Goal: Task Accomplishment & Management: Use online tool/utility

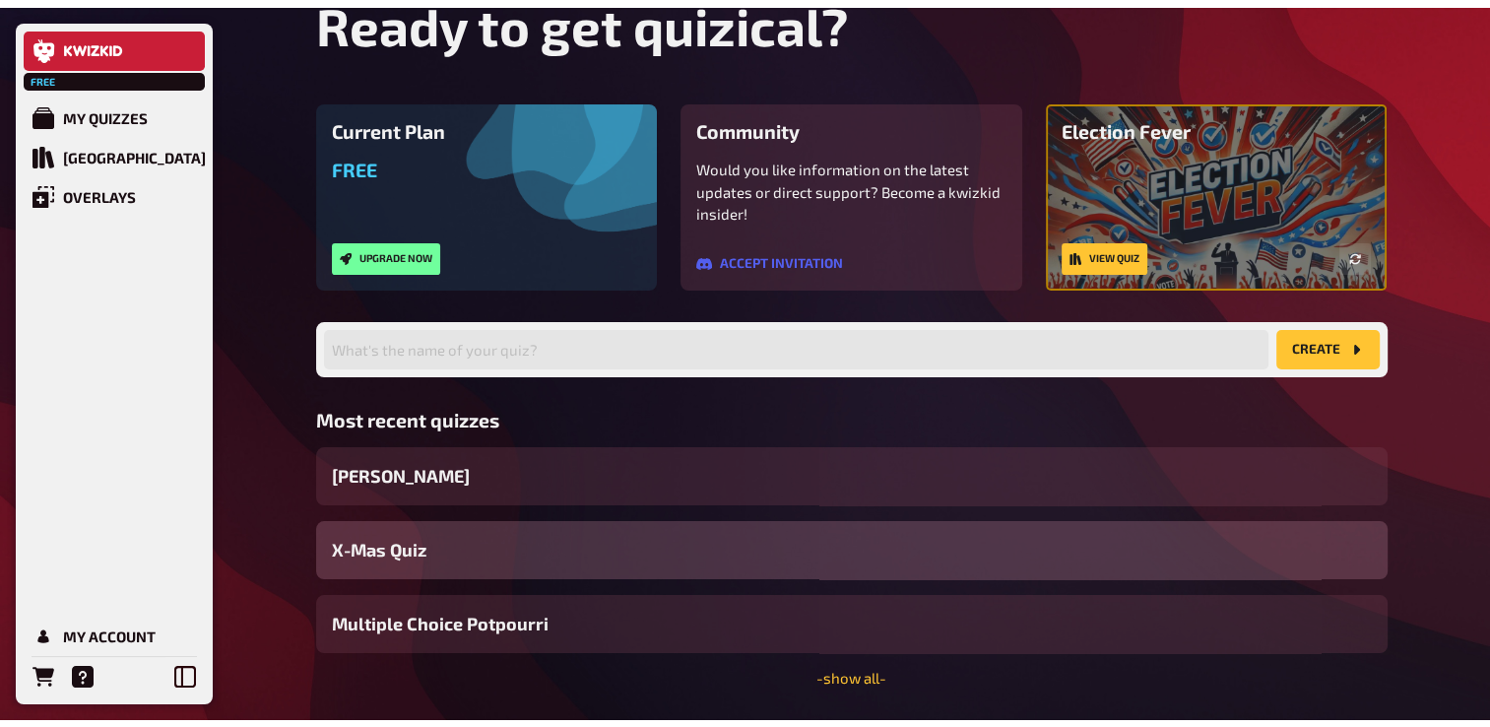
scroll to position [91, 0]
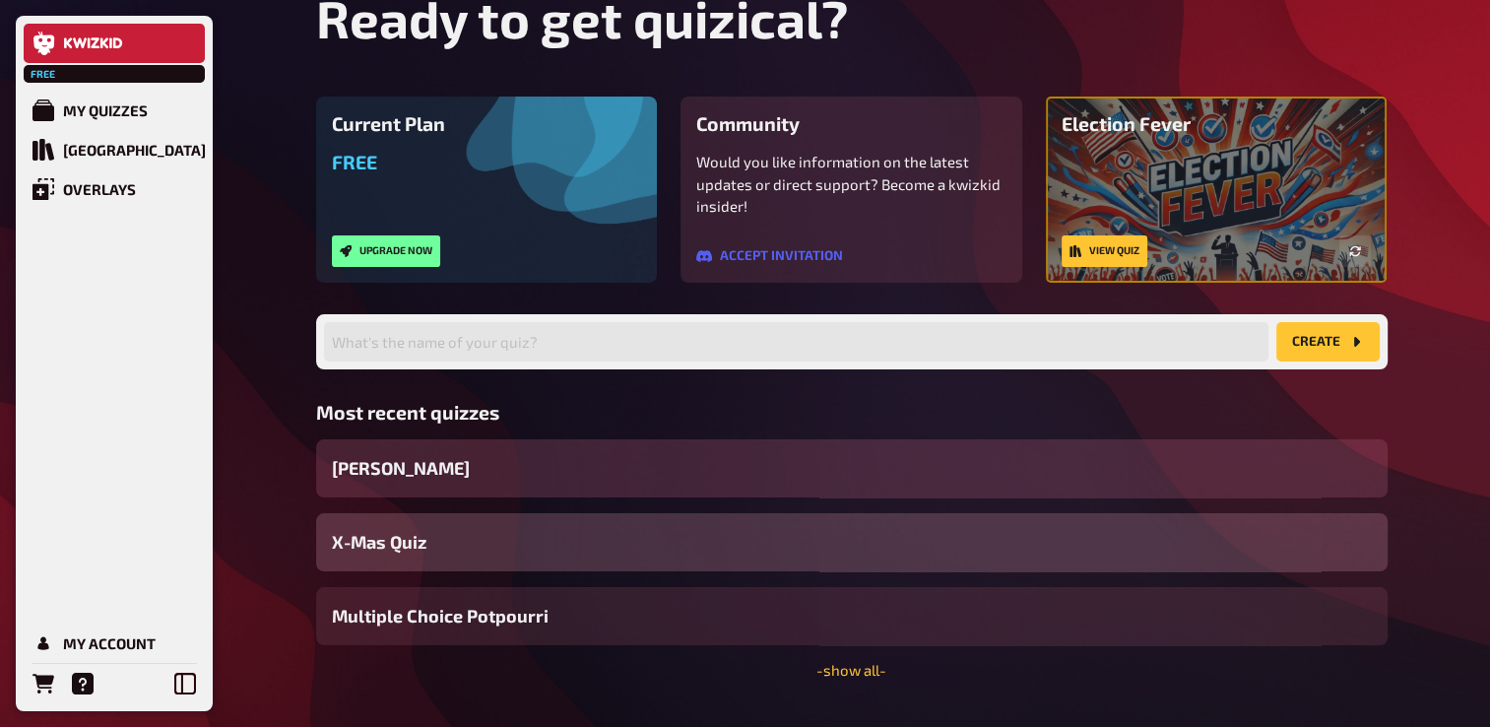
click at [503, 460] on div "[PERSON_NAME]" at bounding box center [851, 468] width 1071 height 58
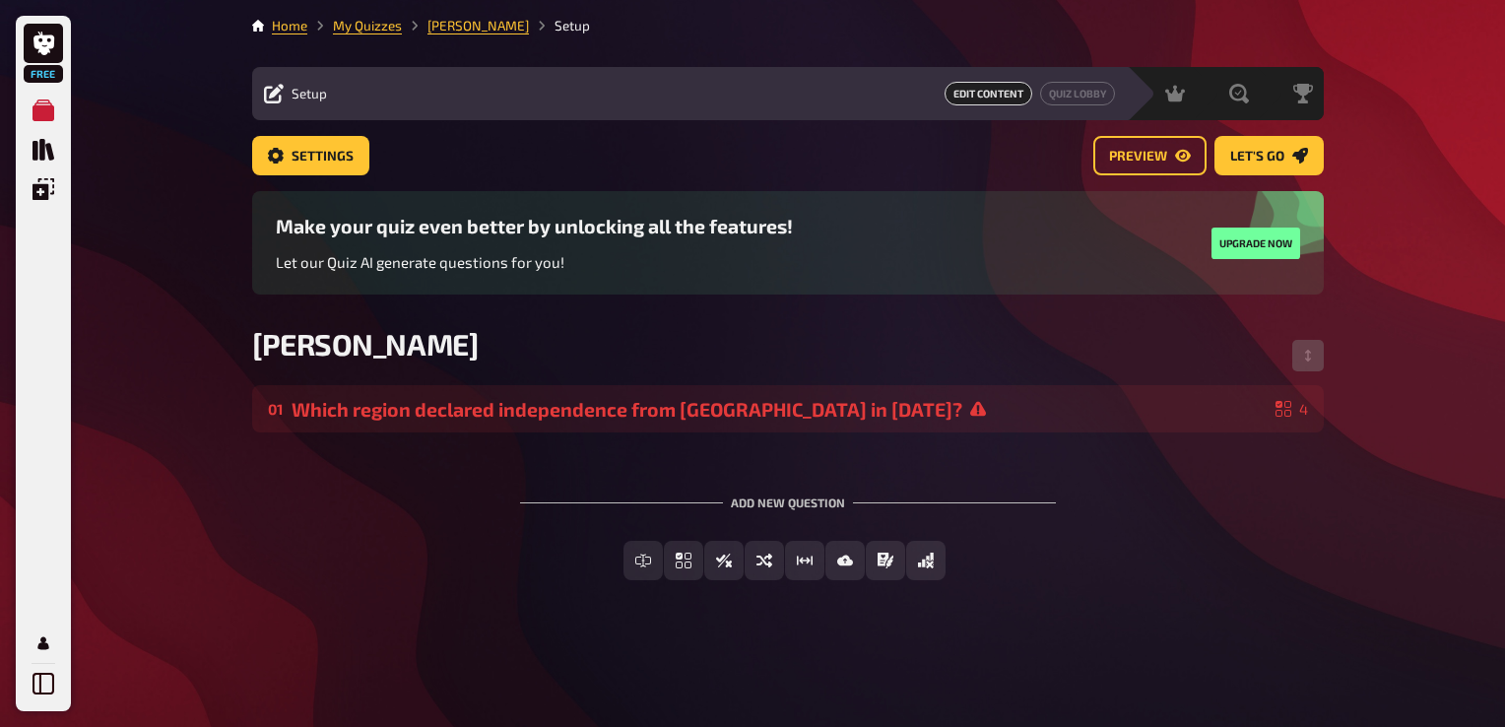
click at [732, 89] on span "Edit Content" at bounding box center [988, 94] width 88 height 24
click at [732, 100] on span "Edit Content" at bounding box center [988, 94] width 88 height 24
click at [732, 163] on link "Preview" at bounding box center [1149, 155] width 113 height 39
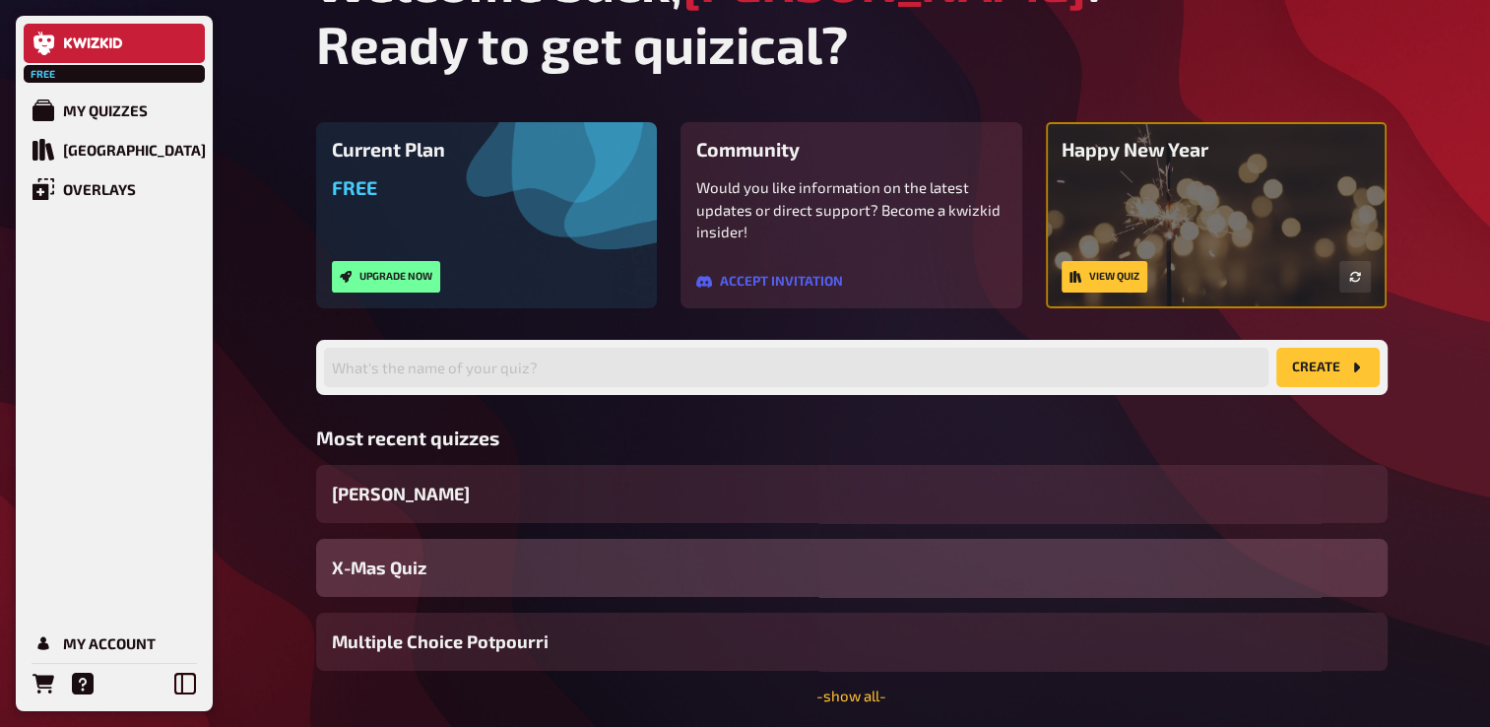
scroll to position [137, 0]
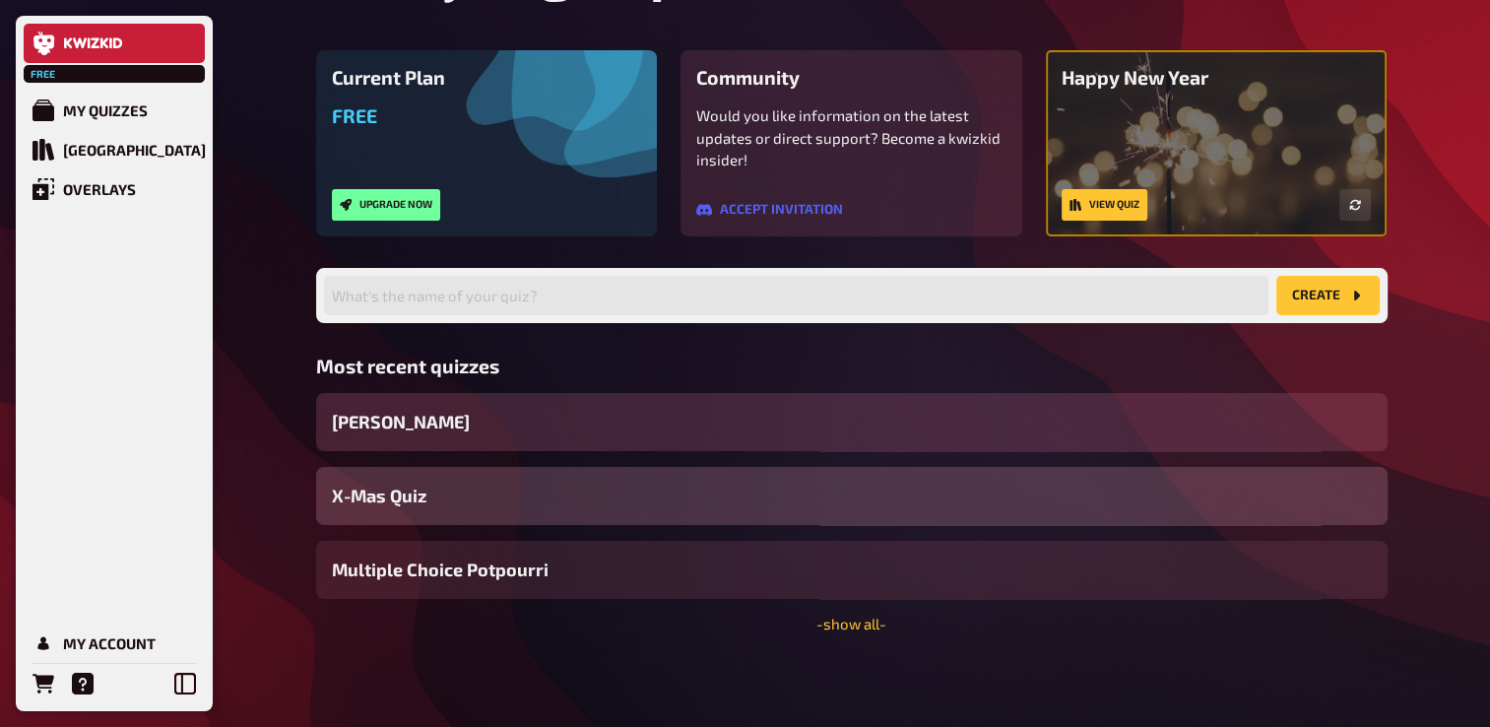
click at [459, 424] on div "[PERSON_NAME]" at bounding box center [851, 422] width 1071 height 58
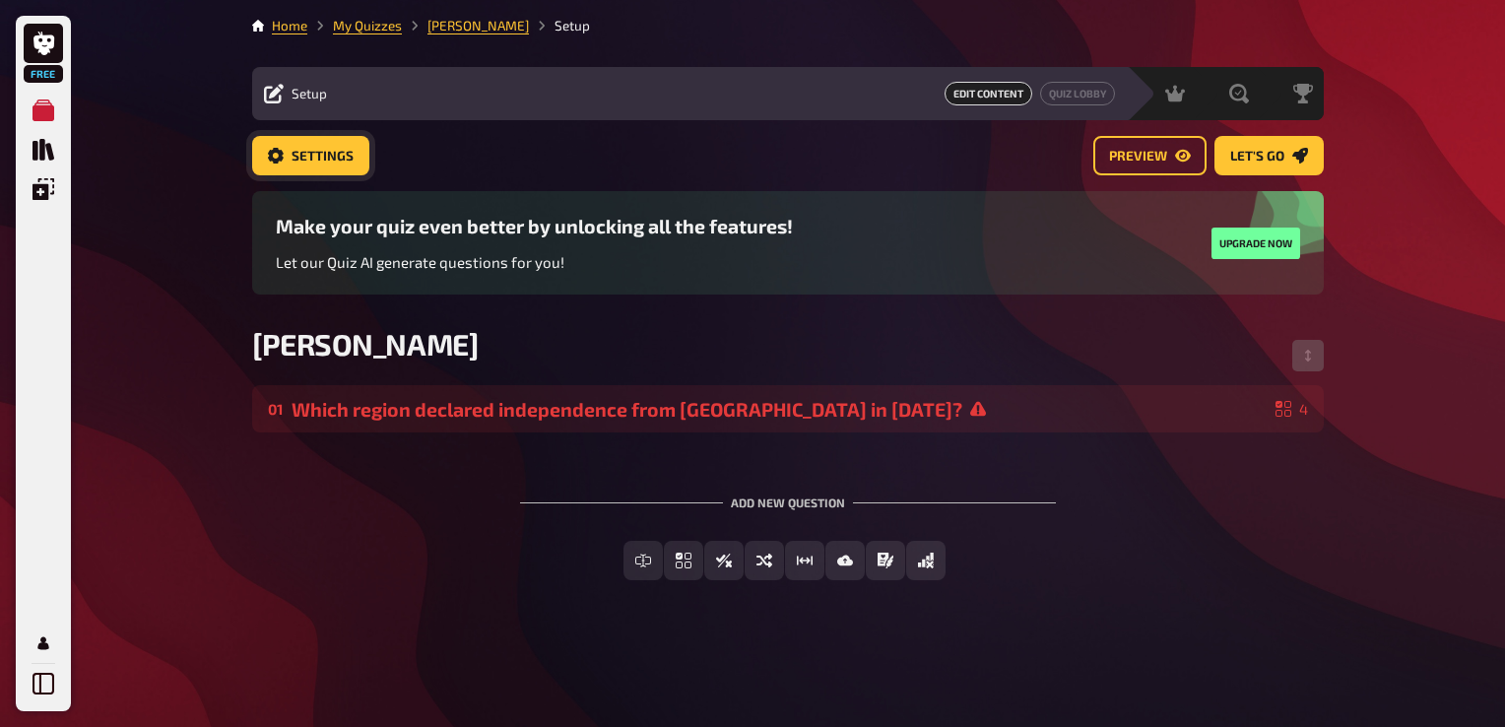
click at [341, 163] on link "Settings" at bounding box center [310, 155] width 117 height 39
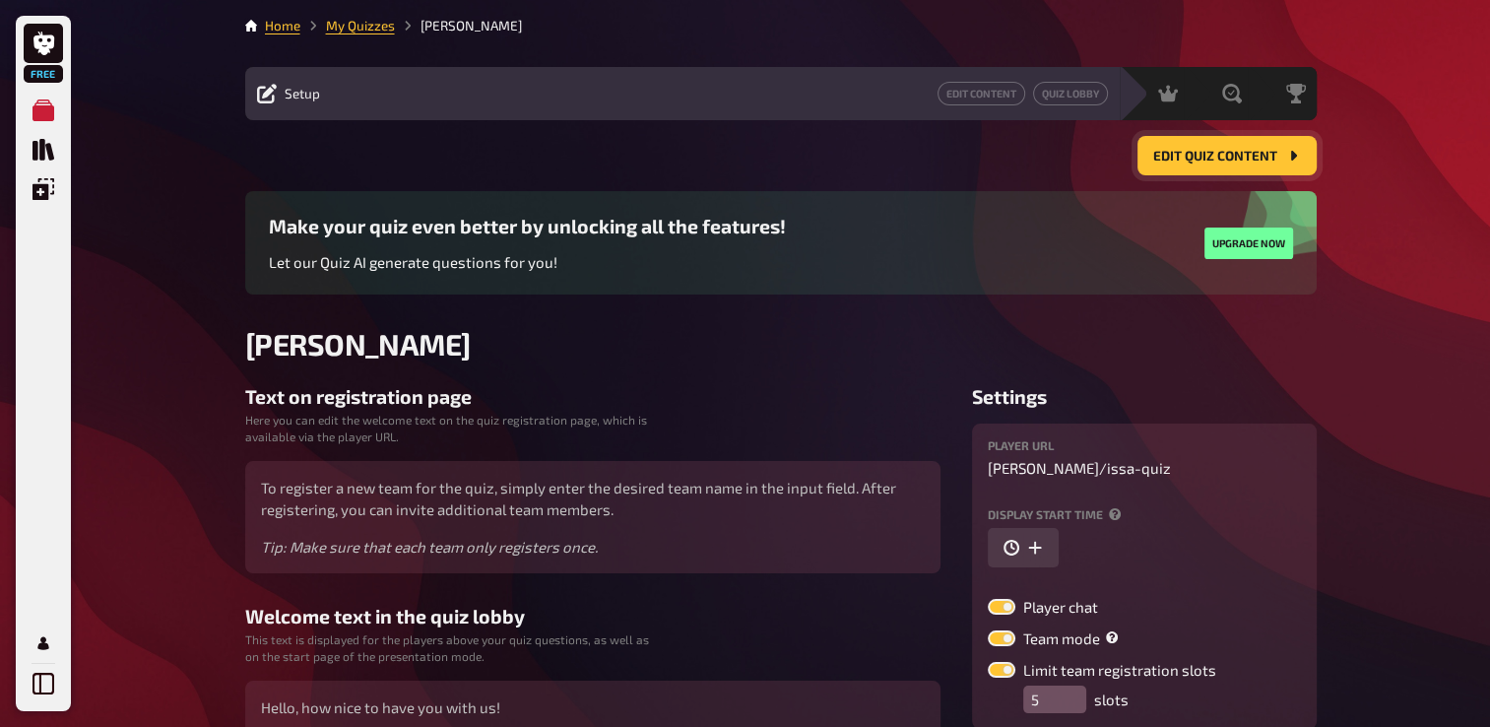
click at [1194, 146] on button "Edit Quiz content" at bounding box center [1226, 155] width 179 height 39
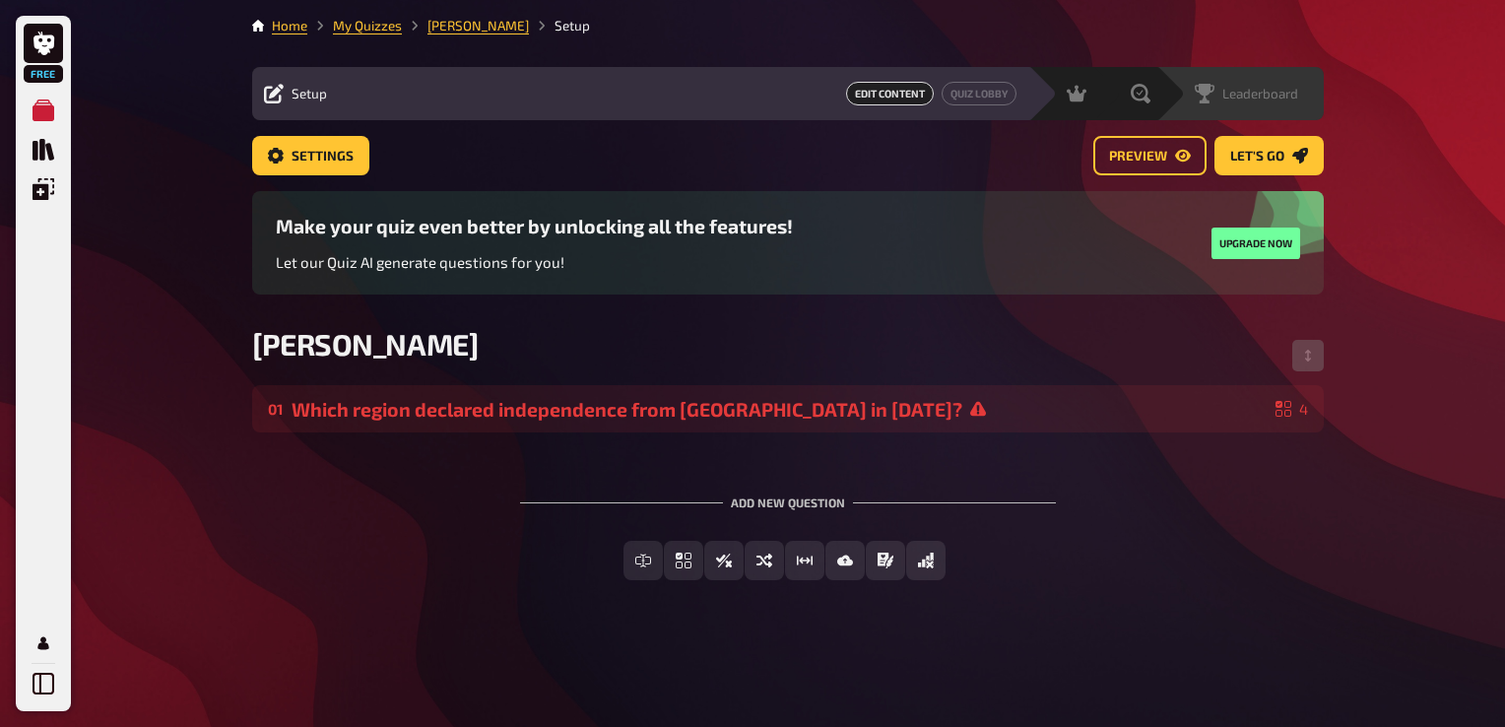
click at [1276, 93] on span "Leaderboard" at bounding box center [1260, 94] width 76 height 16
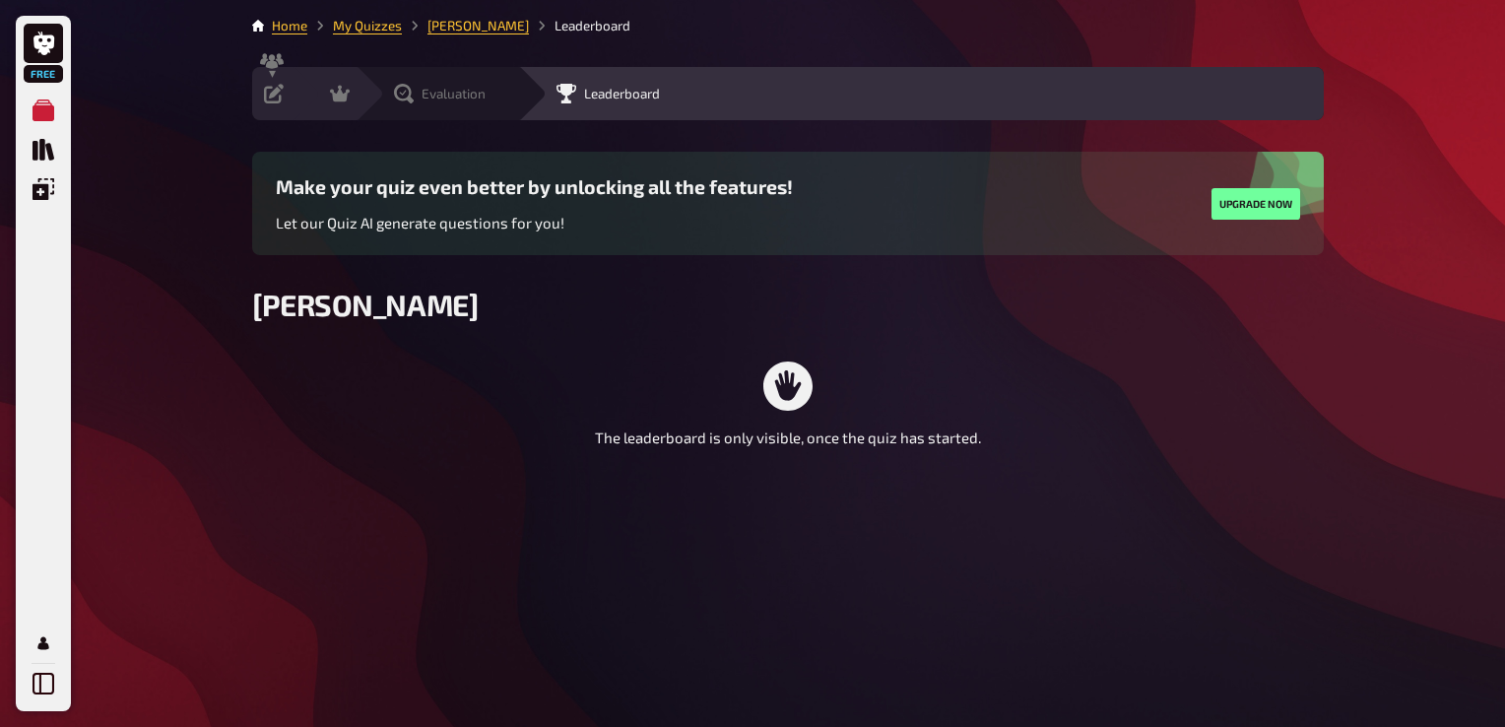
click at [393, 98] on div "Evaluation" at bounding box center [450, 94] width 136 height 20
click at [339, 95] on icon at bounding box center [340, 94] width 20 height 17
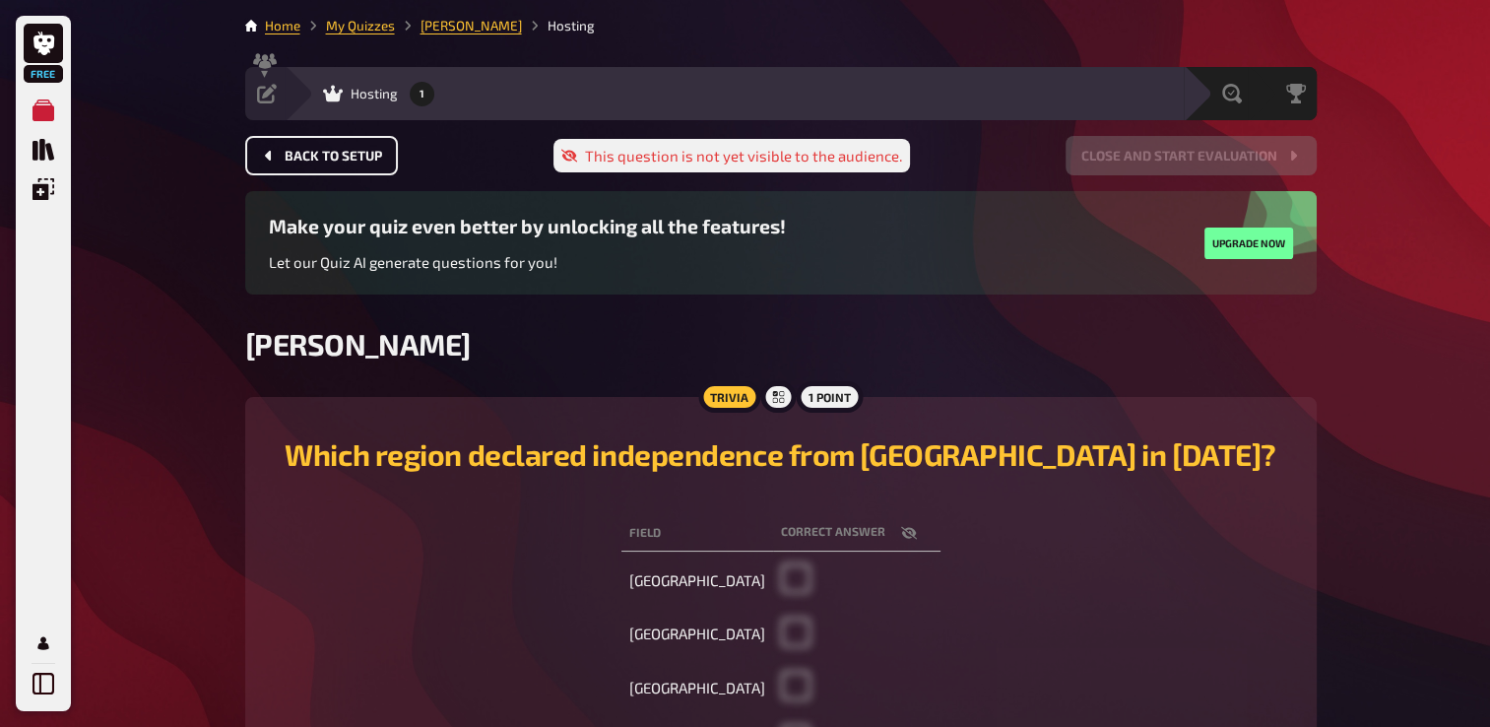
click at [374, 150] on span "Back to setup" at bounding box center [333, 157] width 97 height 14
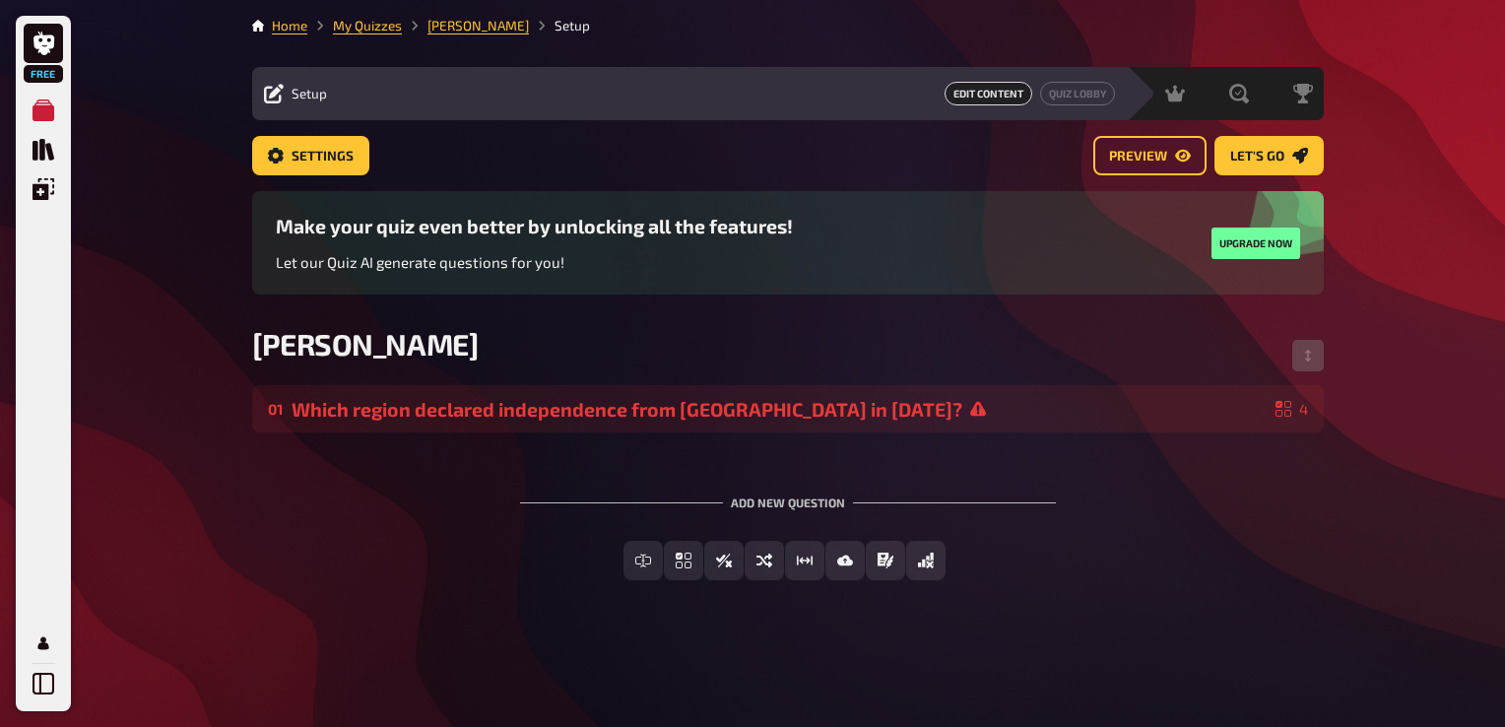
click at [991, 106] on div "Setup Edit Content Quiz Lobby" at bounding box center [689, 93] width 874 height 53
click at [993, 99] on span "Edit Content" at bounding box center [988, 94] width 88 height 24
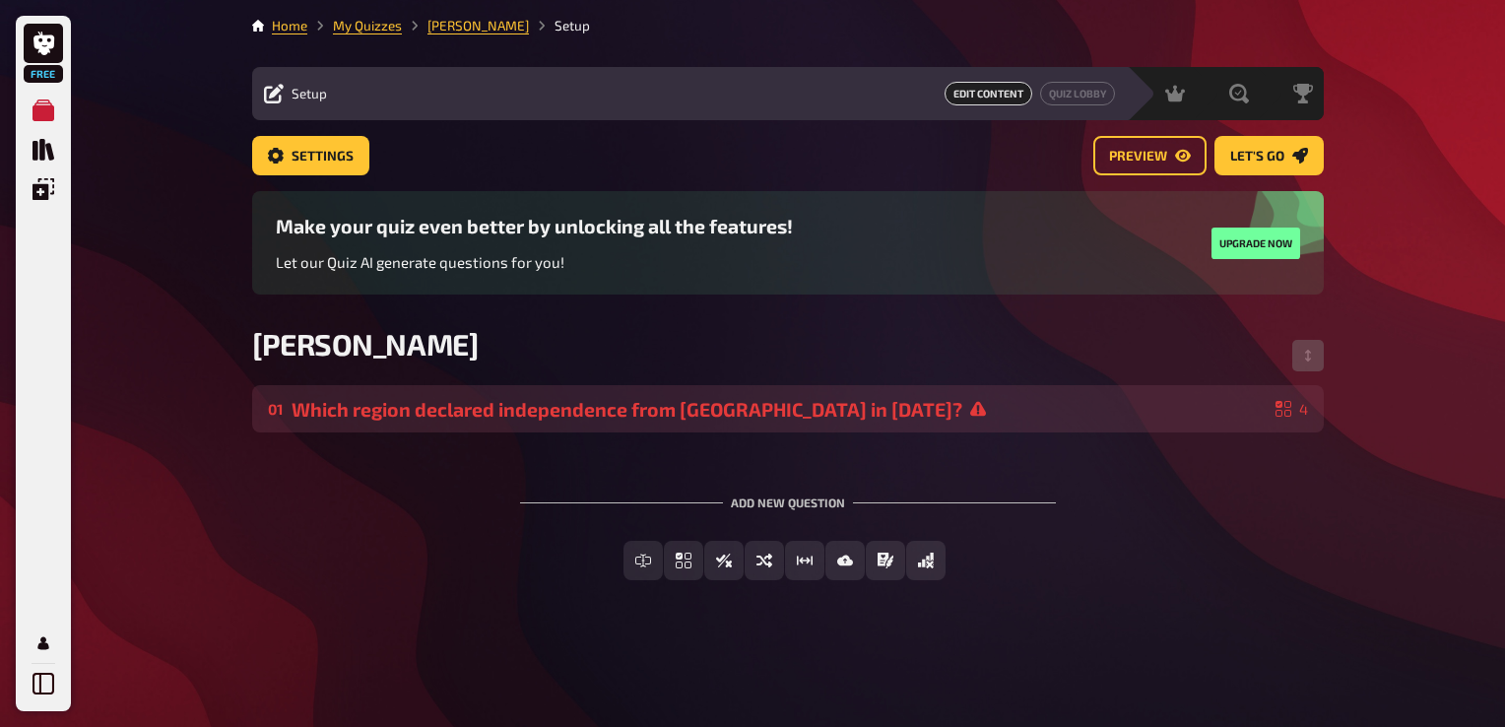
click at [1107, 431] on div "01 Which region declared independence from Serbia in 2008? 4" at bounding box center [787, 408] width 1071 height 47
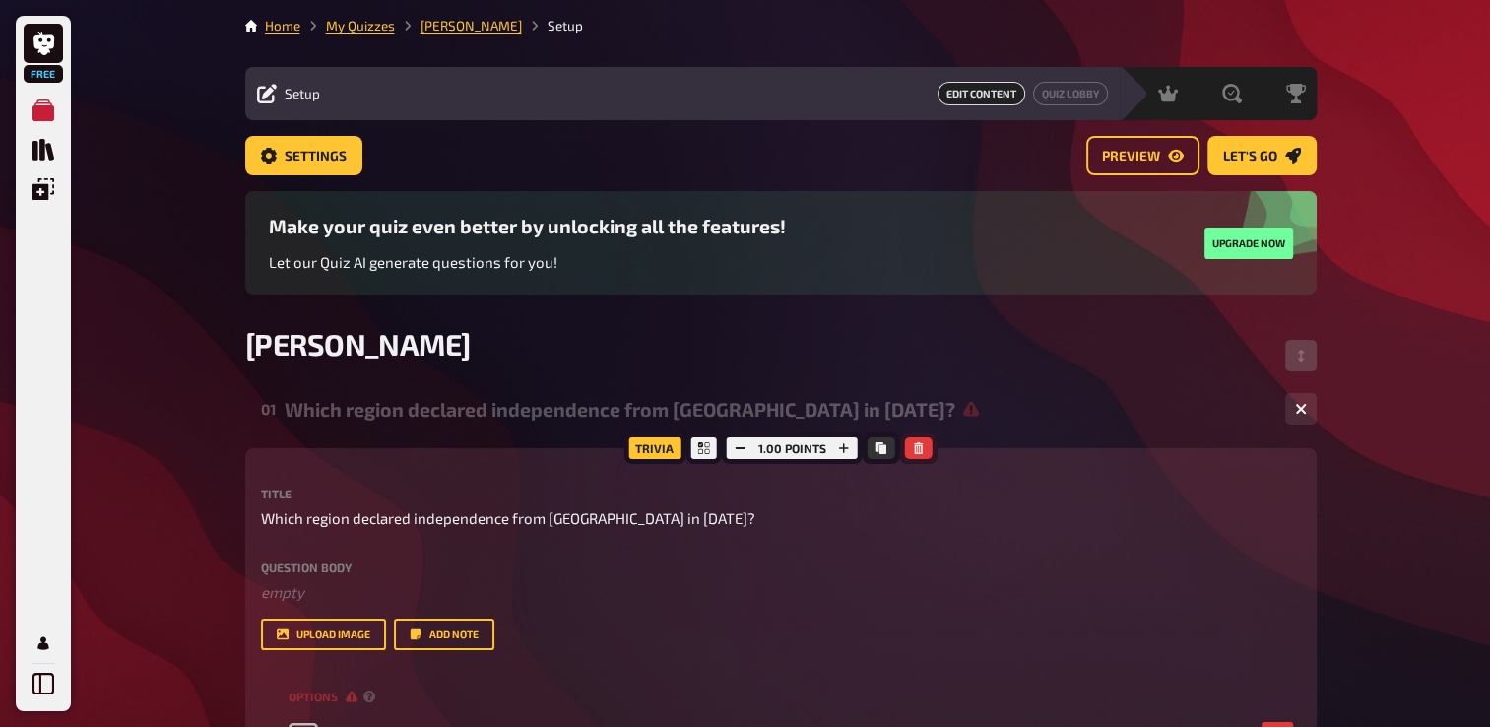
click at [913, 446] on icon "button" at bounding box center [919, 448] width 12 height 12
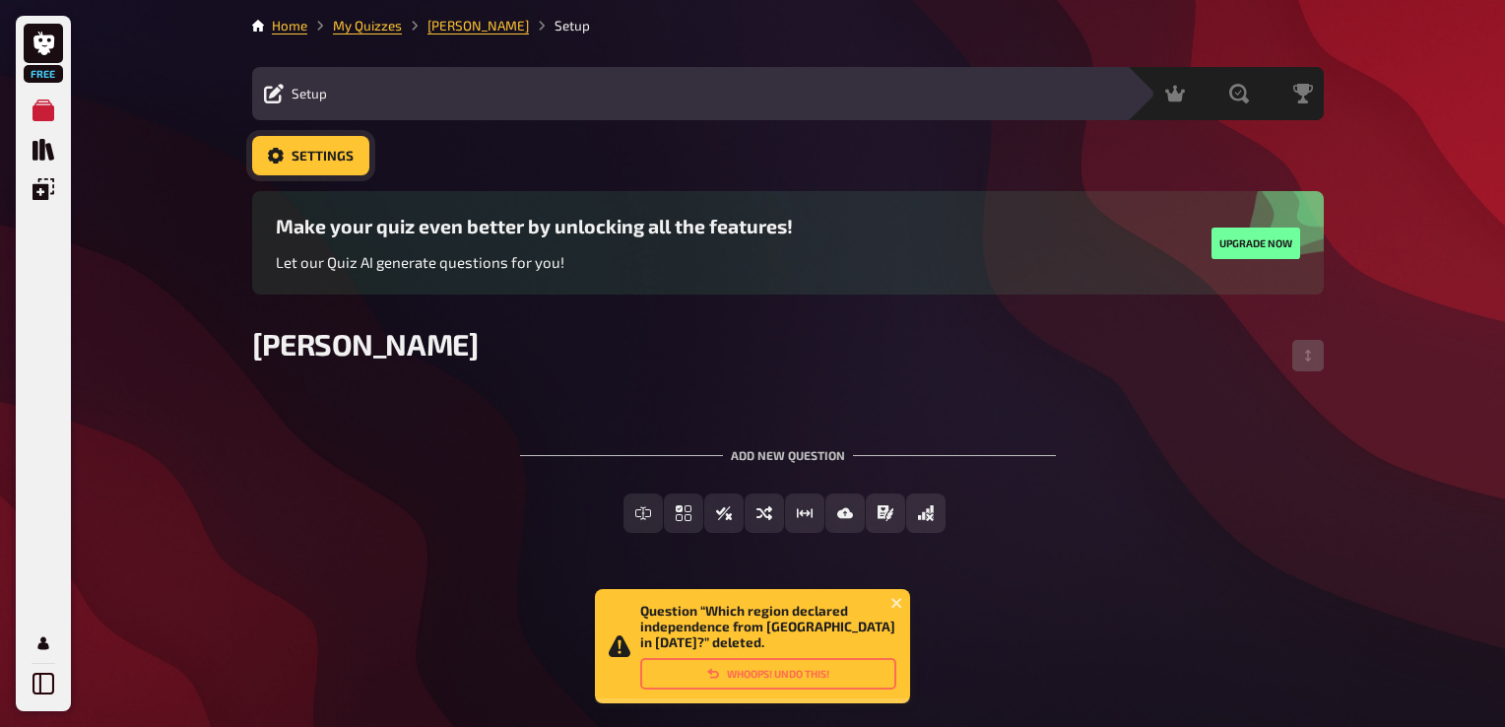
click at [360, 159] on link "Settings" at bounding box center [310, 155] width 117 height 39
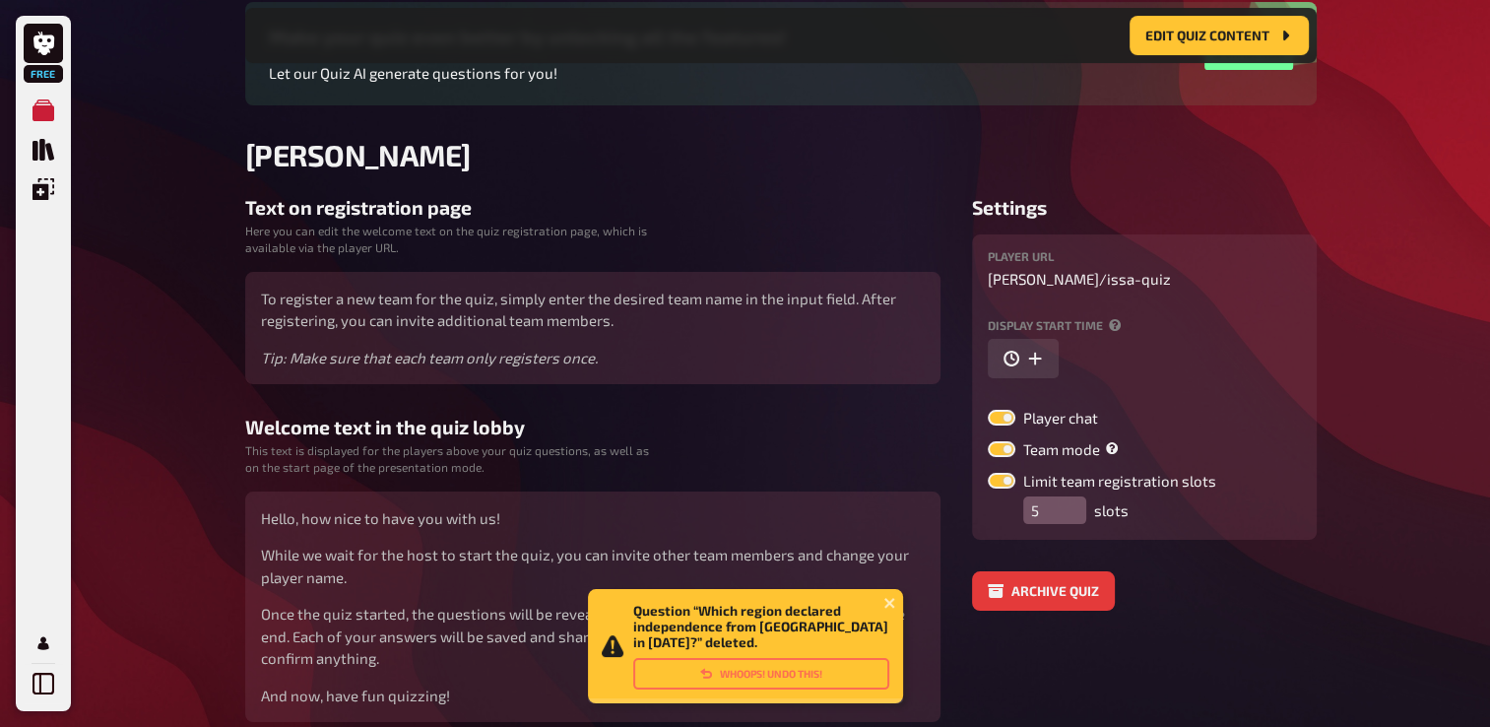
scroll to position [213, 0]
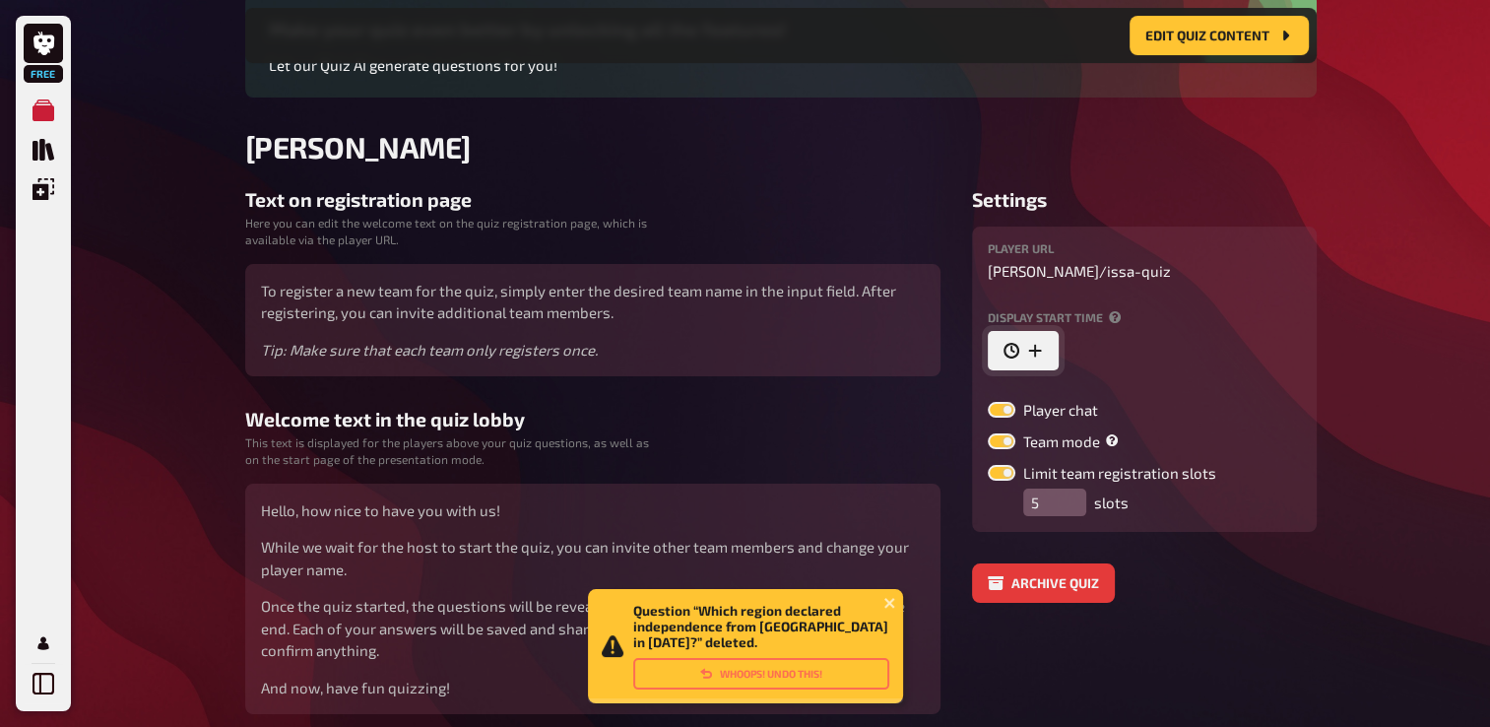
click at [1015, 349] on icon "button" at bounding box center [1011, 351] width 16 height 16
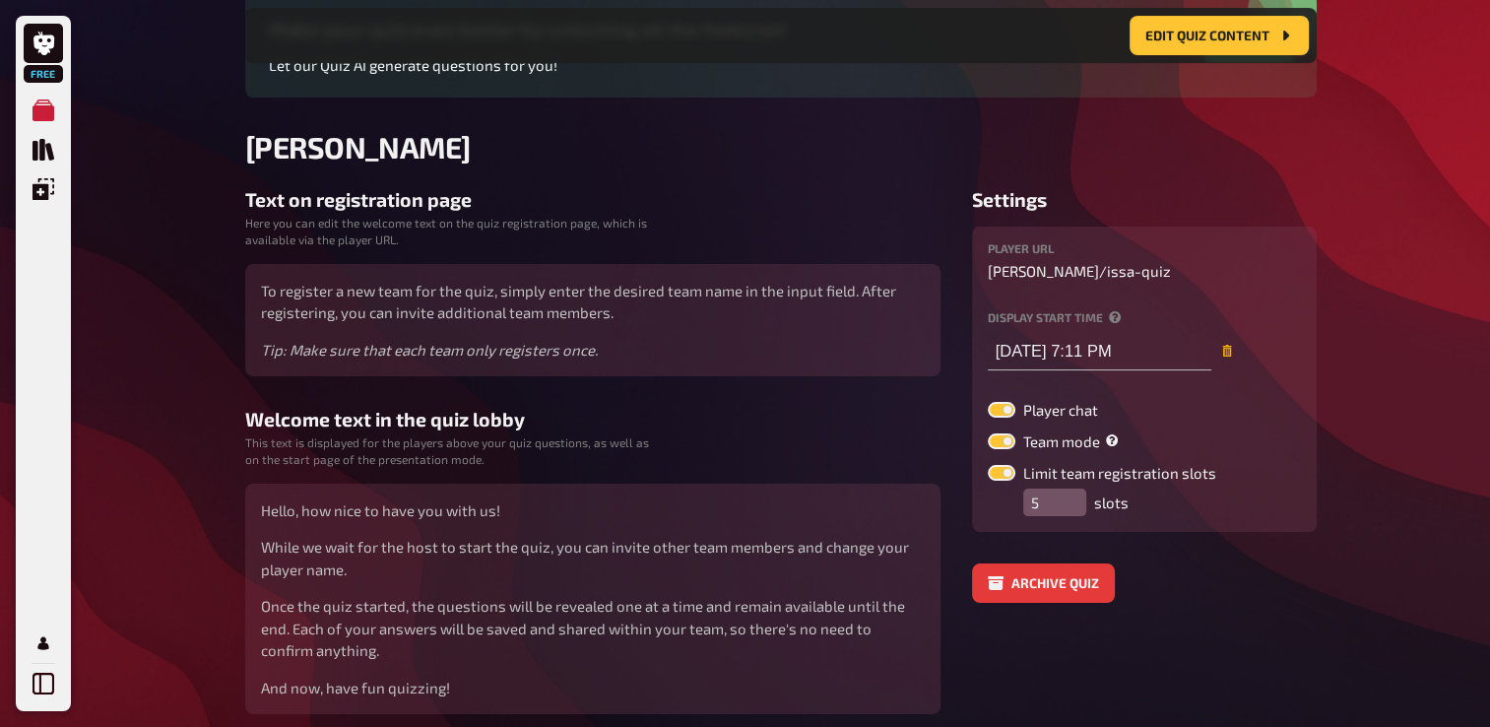
click at [1211, 349] on button "button" at bounding box center [1227, 351] width 32 height 12
click at [1001, 467] on label at bounding box center [1002, 473] width 28 height 16
click at [988, 465] on input "Limit team registration slots" at bounding box center [987, 464] width 1 height 1
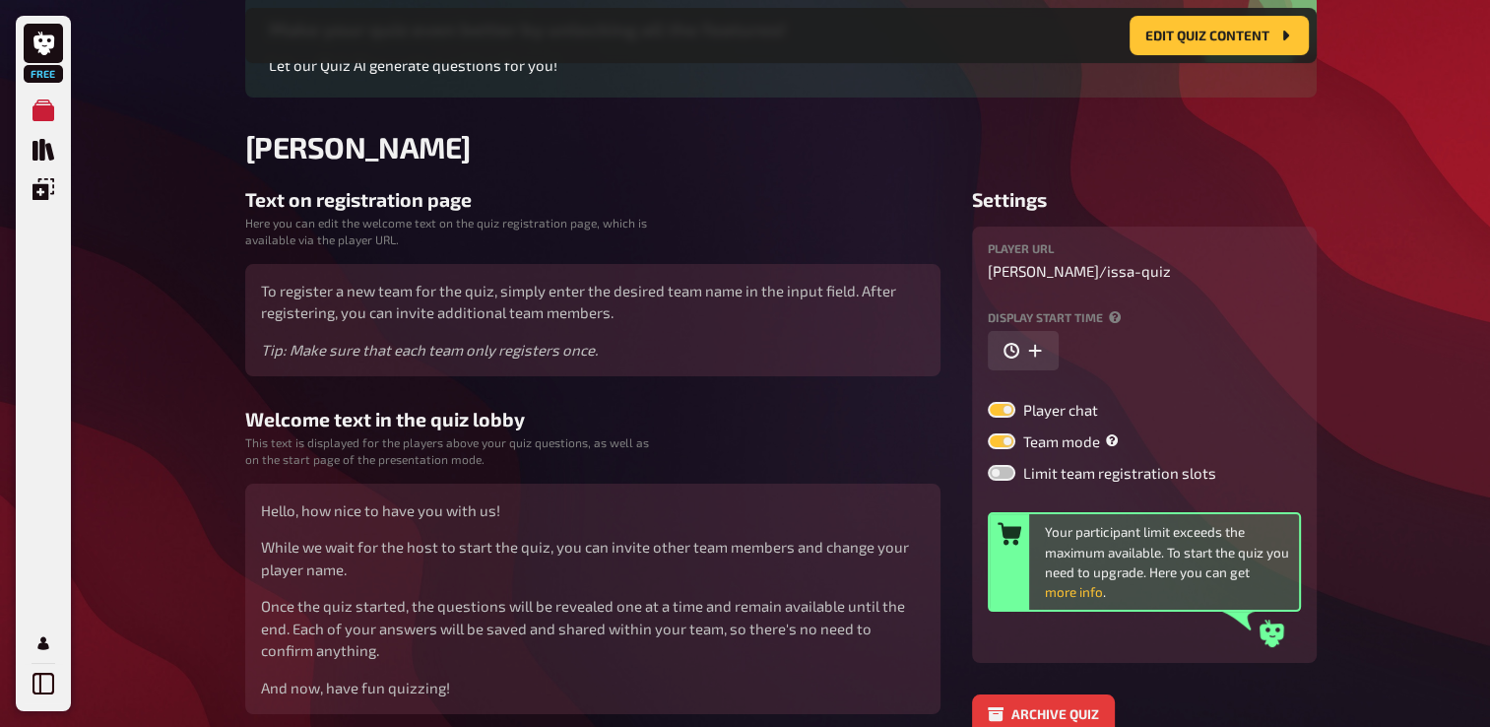
click at [1000, 475] on label at bounding box center [1002, 473] width 28 height 16
click at [988, 465] on input "Limit team registration slots" at bounding box center [987, 464] width 1 height 1
checkbox input "true"
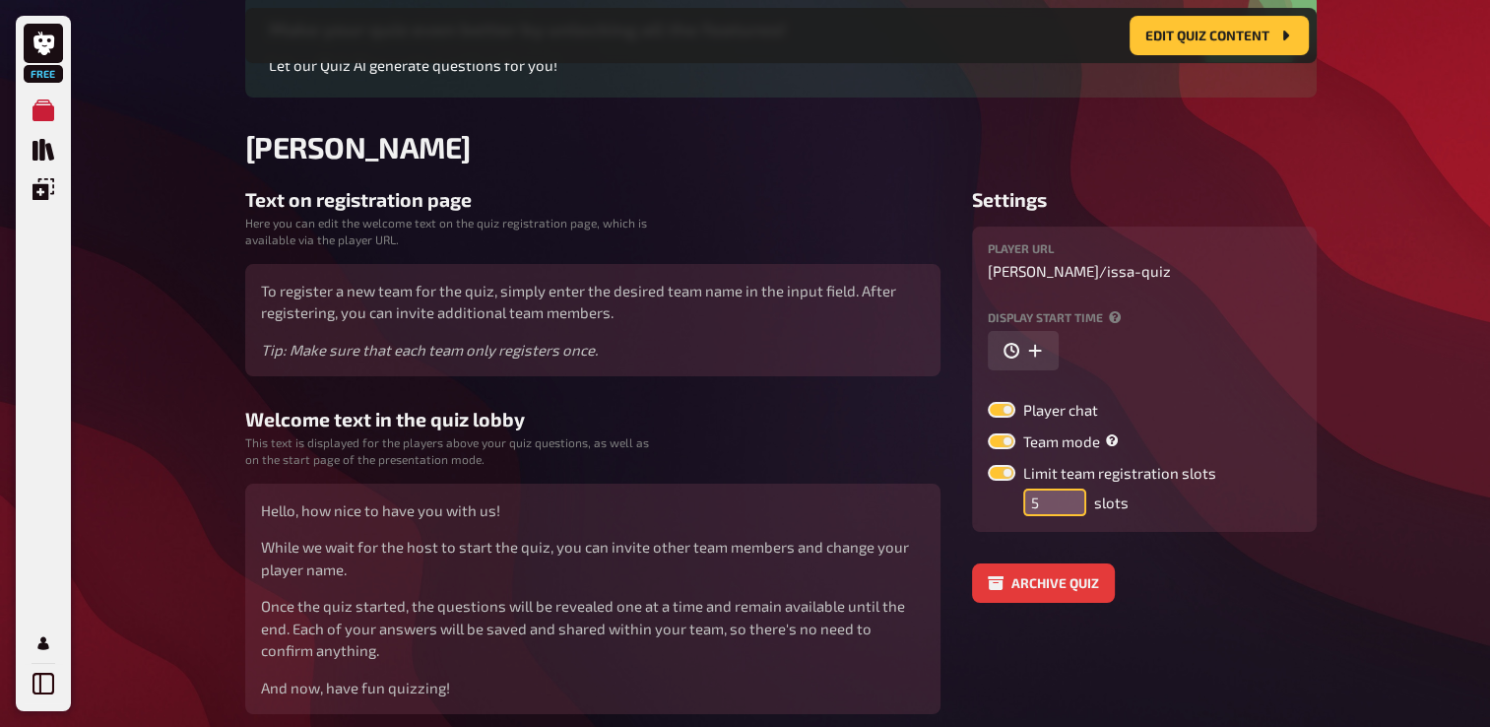
click at [1052, 495] on input "5" at bounding box center [1054, 502] width 63 height 28
click at [1079, 488] on input "5" at bounding box center [1054, 502] width 63 height 28
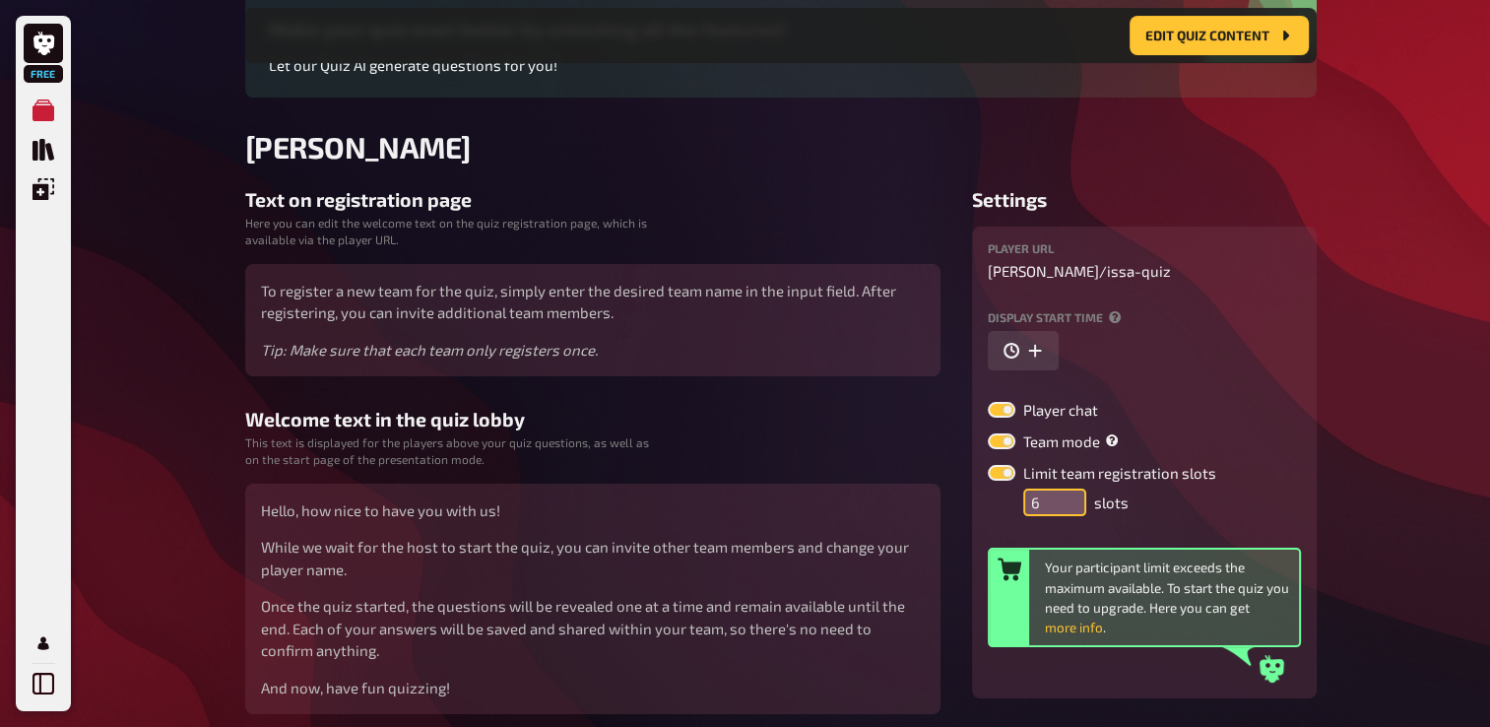
click at [1074, 489] on input "6" at bounding box center [1054, 502] width 63 height 28
click at [1073, 489] on input "7" at bounding box center [1054, 502] width 63 height 28
click at [1276, 364] on div "Display start time" at bounding box center [1144, 340] width 313 height 59
click at [1079, 504] on input "7" at bounding box center [1054, 502] width 63 height 28
click at [1070, 506] on input "6" at bounding box center [1054, 502] width 63 height 28
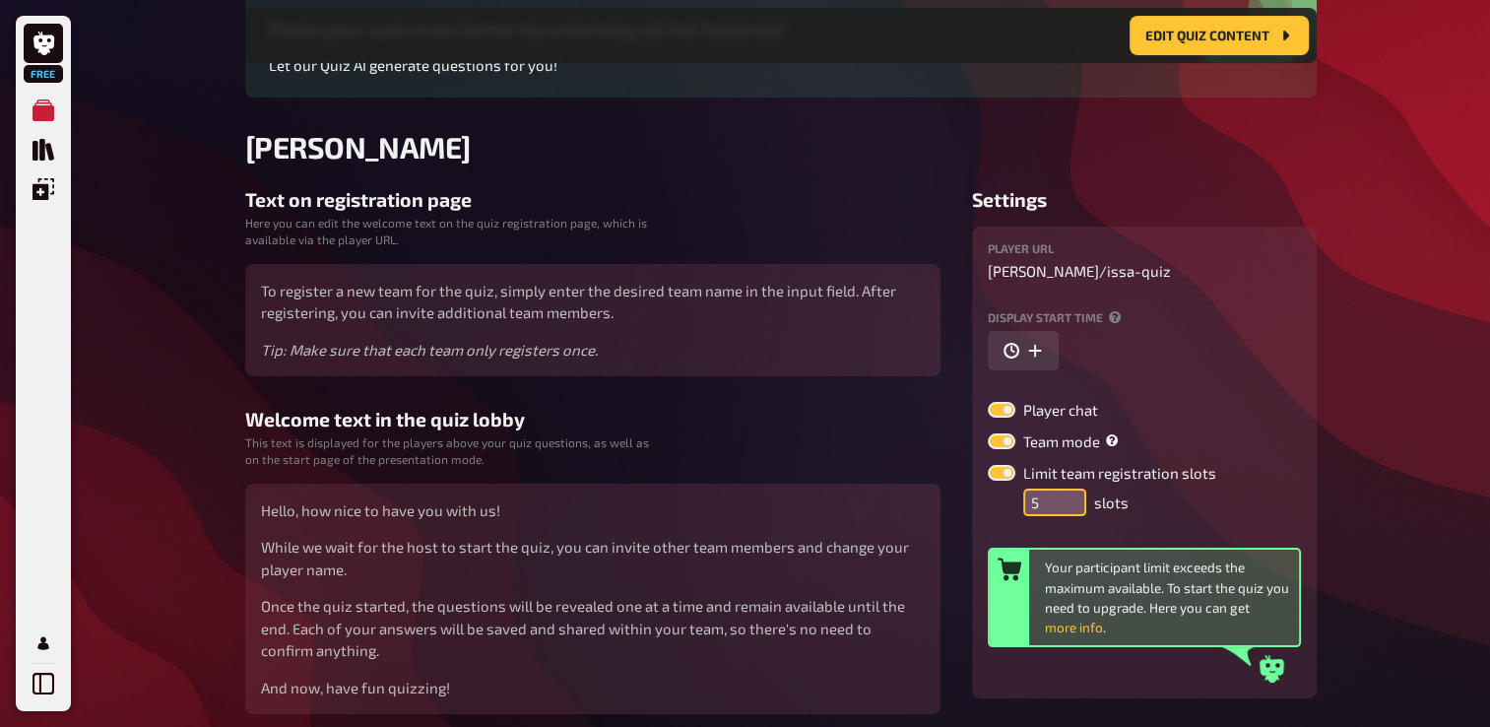
click at [1070, 506] on input "5" at bounding box center [1054, 502] width 63 height 28
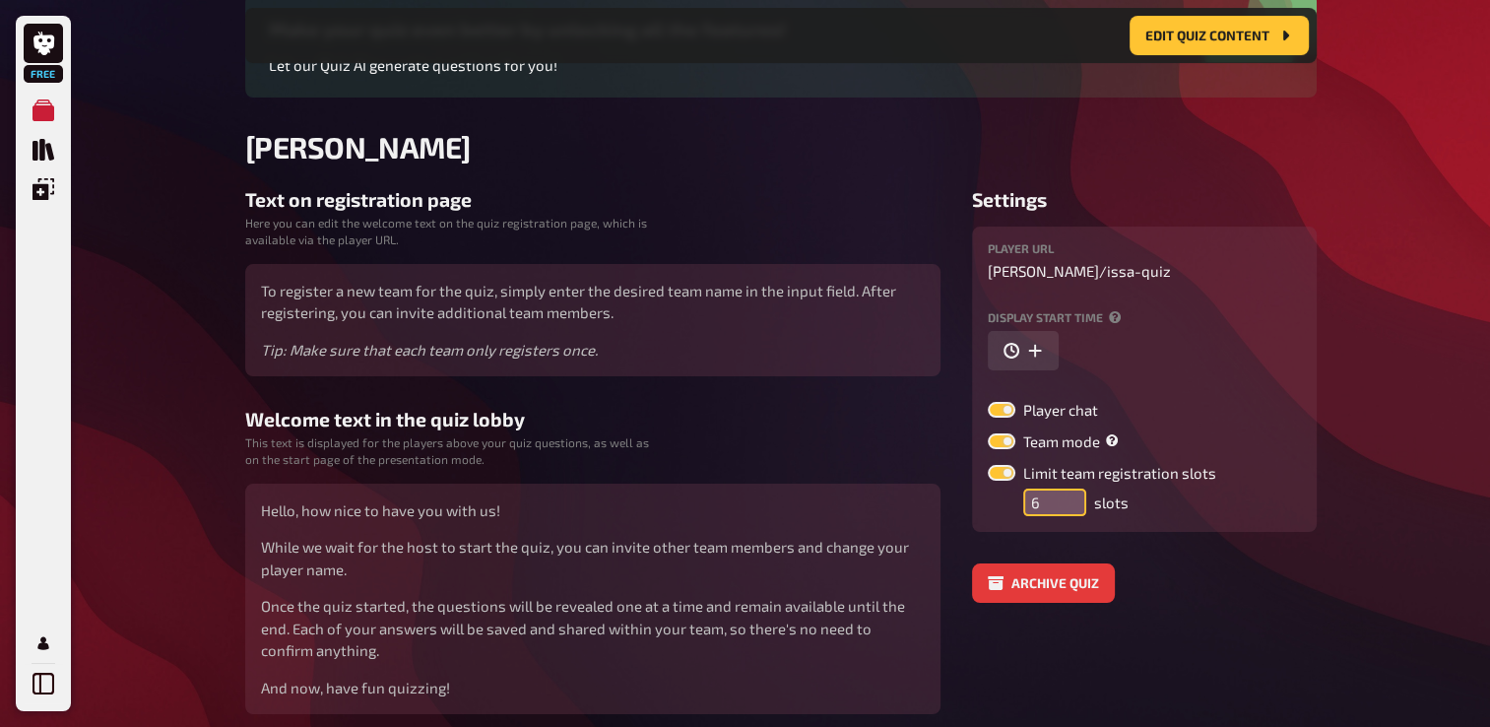
click at [1071, 499] on input "6" at bounding box center [1054, 502] width 63 height 28
type input "5"
click at [1071, 505] on input "5" at bounding box center [1054, 502] width 63 height 28
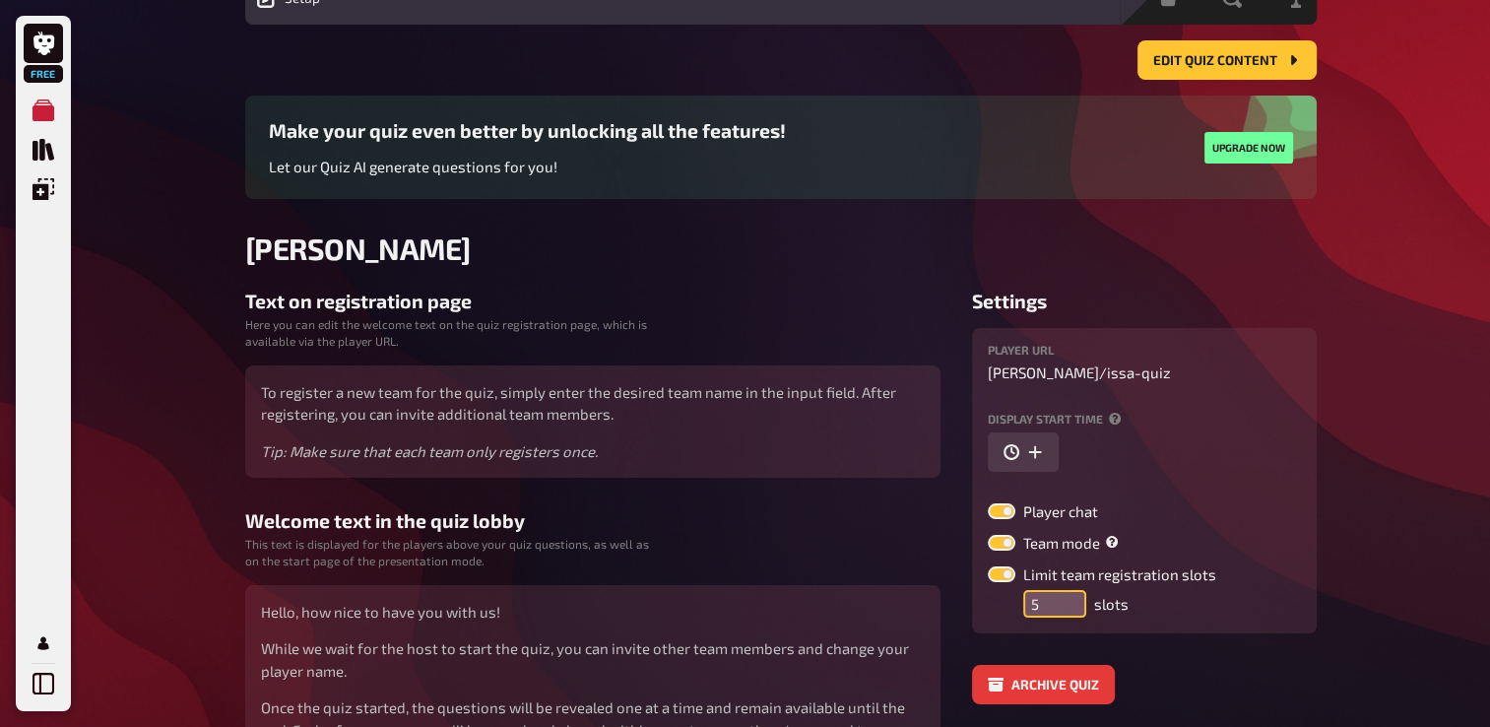
scroll to position [98, 0]
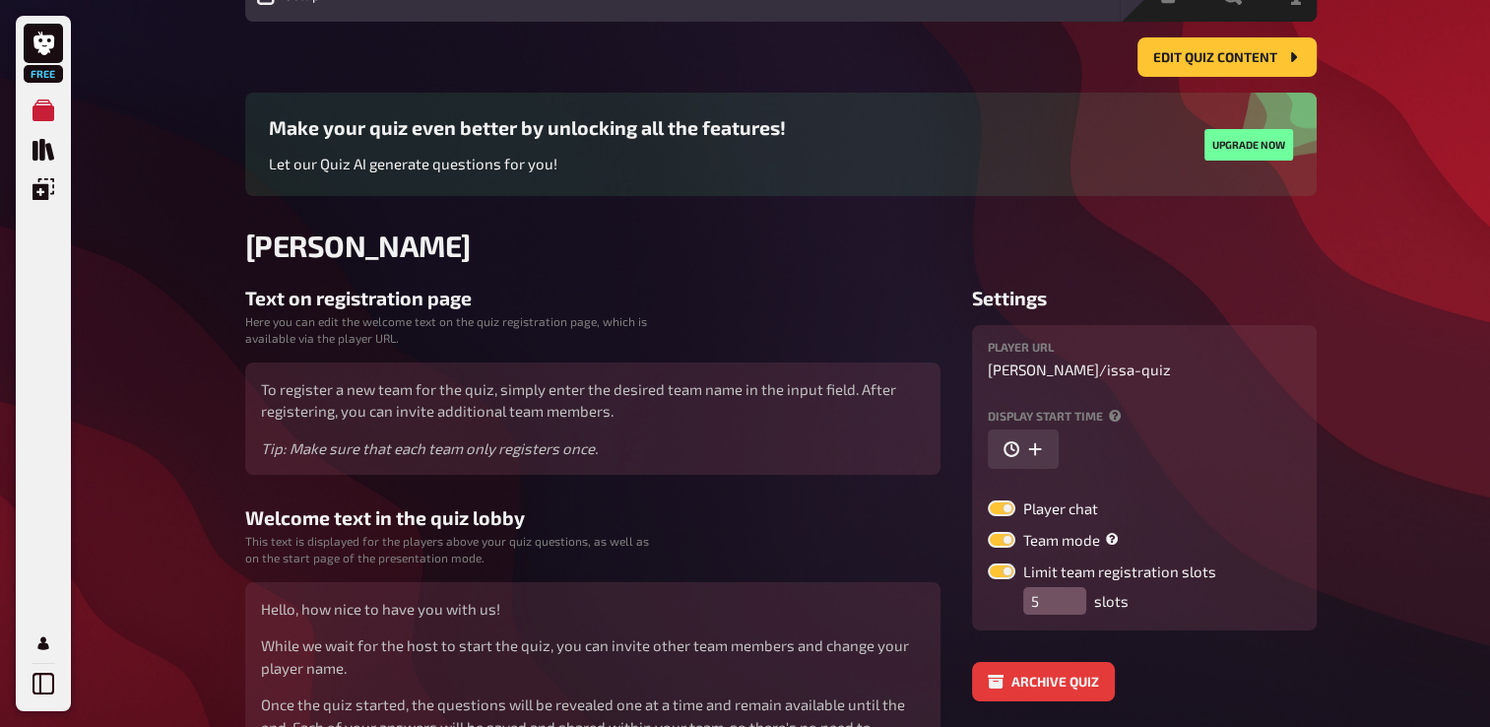
click at [1373, 515] on div "Free My Quizzes Quiz Library Overlays My Account Home My Quizzes ISSA QUIZ Setu…" at bounding box center [745, 404] width 1490 height 1005
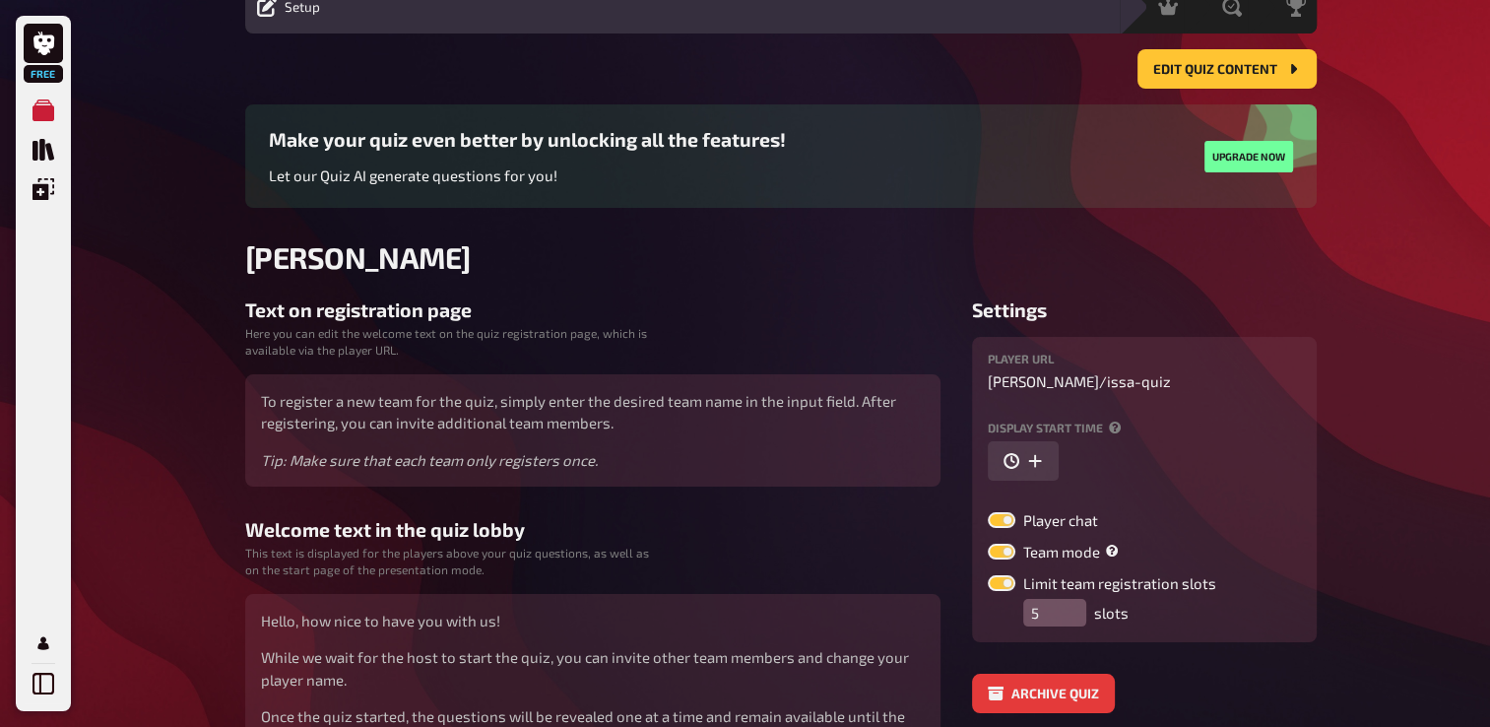
scroll to position [0, 0]
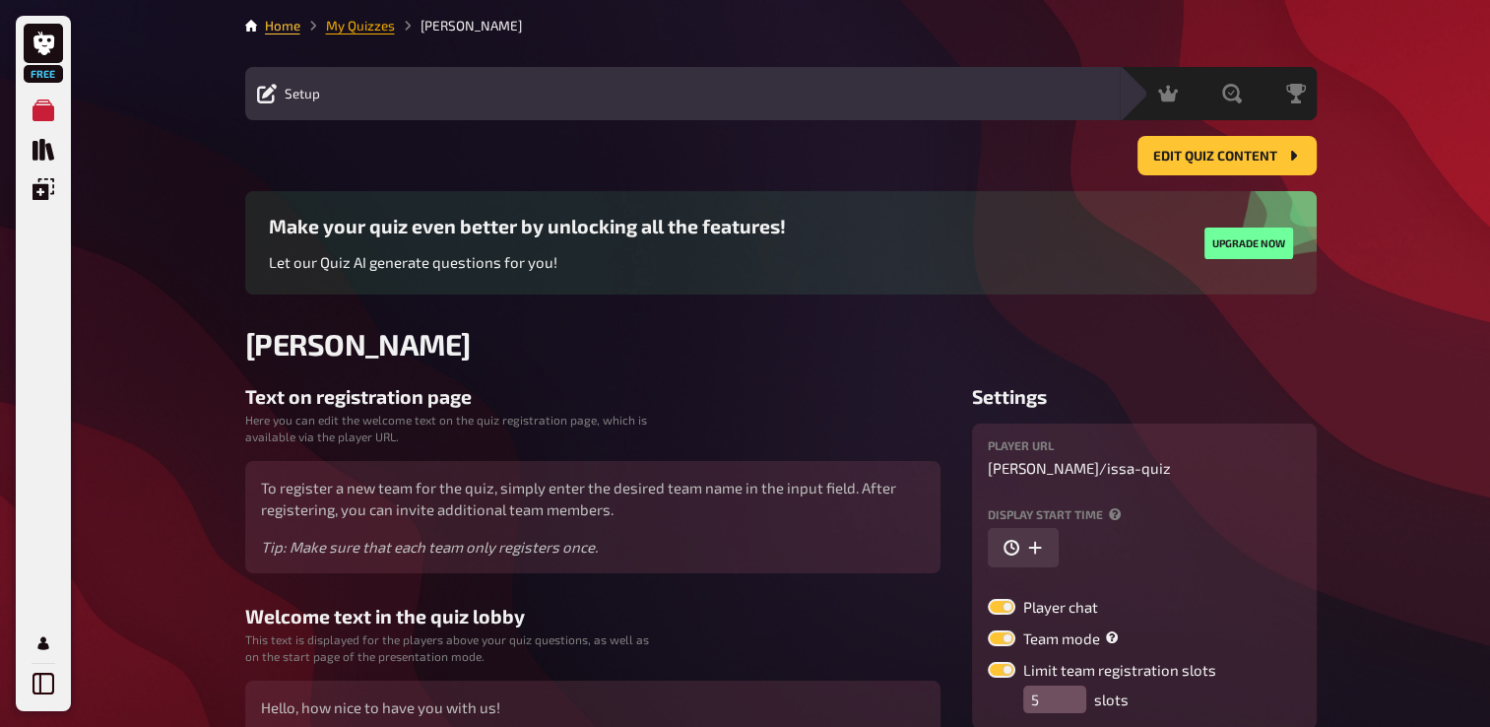
click at [347, 32] on link "My Quizzes" at bounding box center [360, 26] width 69 height 16
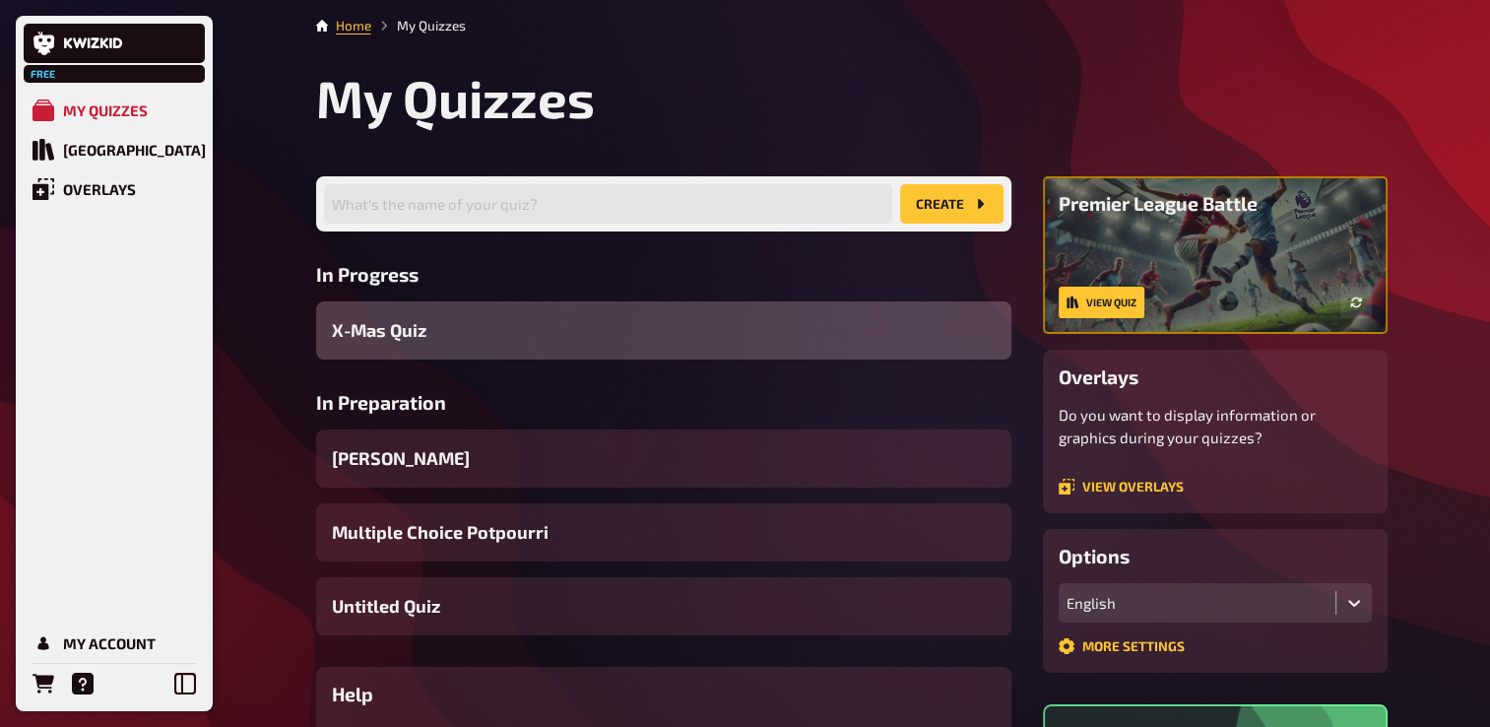
click at [508, 308] on div "X-Mas Quiz" at bounding box center [663, 330] width 695 height 58
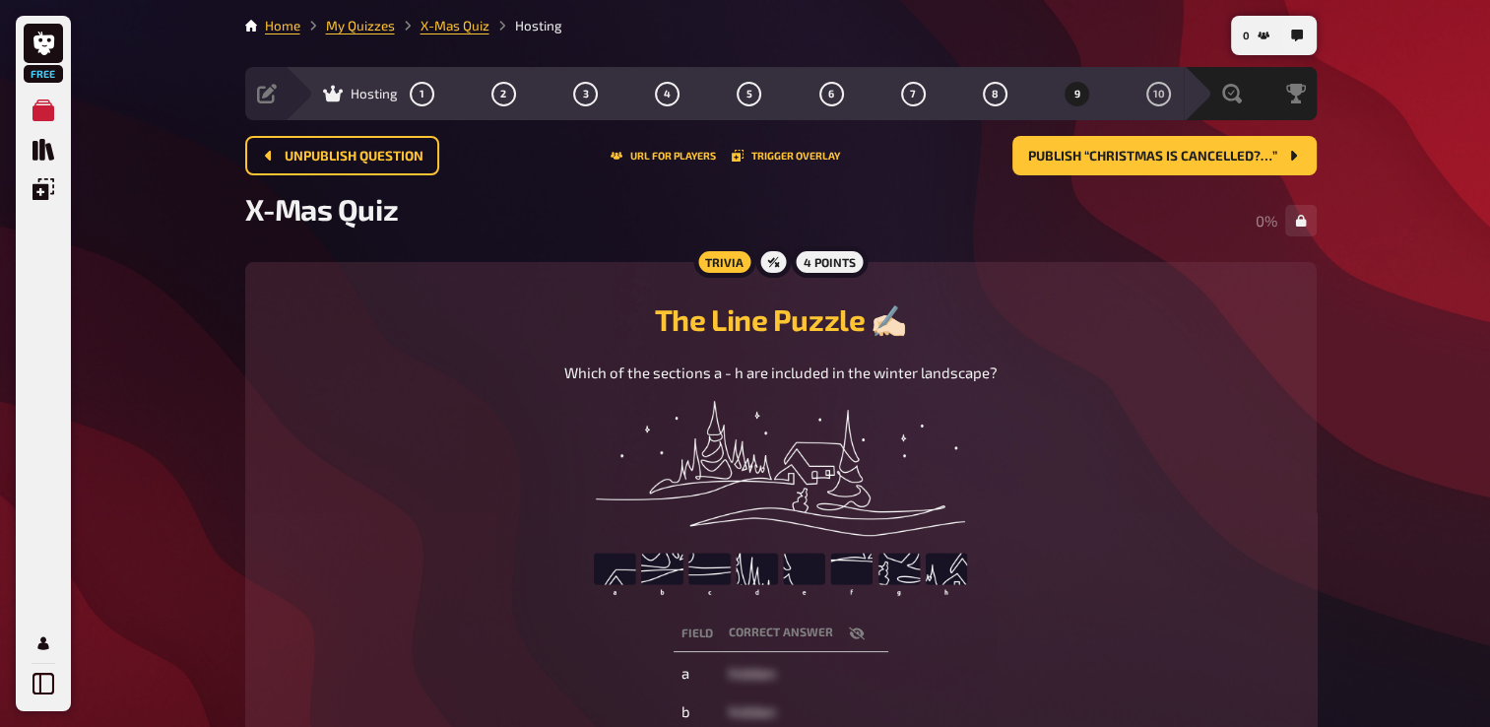
click at [1245, 51] on nav "0" at bounding box center [1274, 35] width 86 height 39
click at [1267, 37] on icon "button" at bounding box center [1264, 36] width 12 height 12
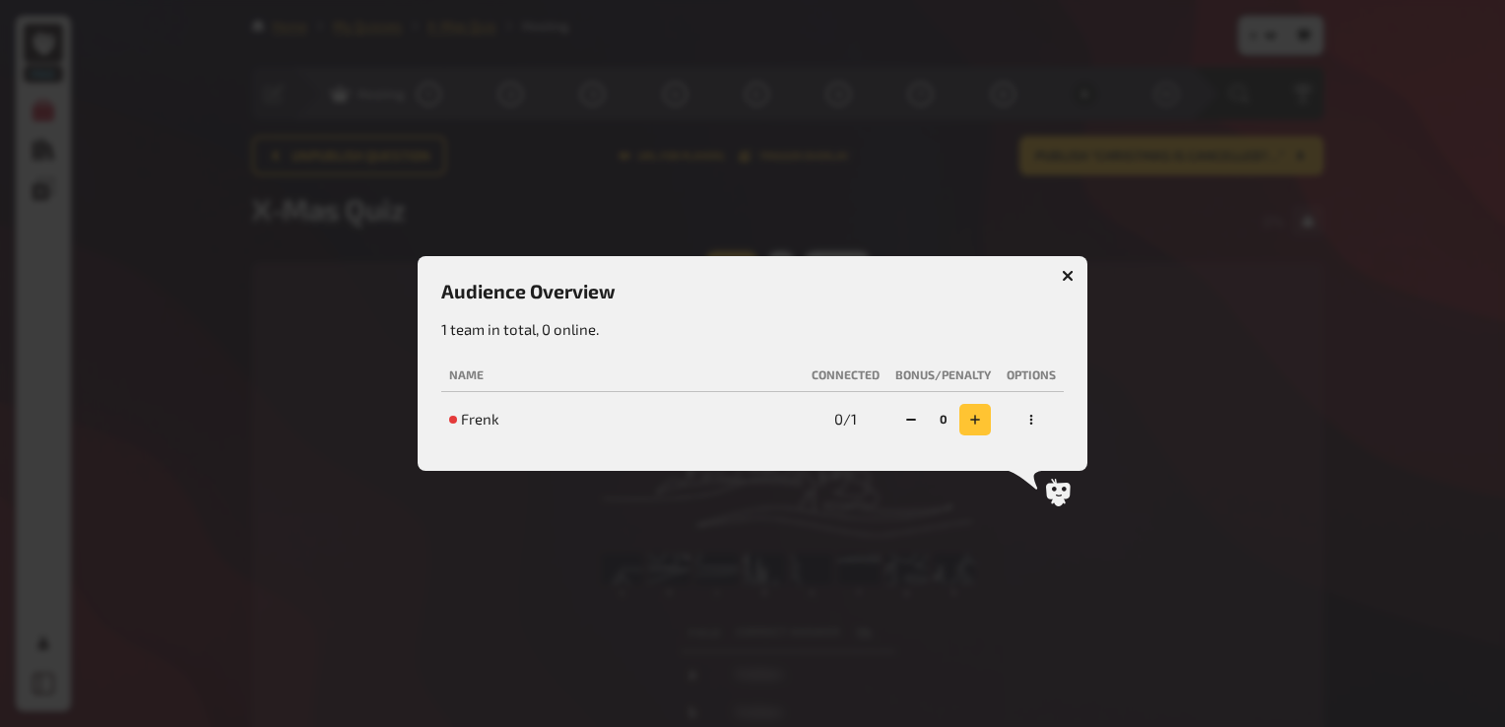
click at [981, 412] on button "button" at bounding box center [975, 420] width 32 height 32
click at [974, 418] on icon "button" at bounding box center [975, 420] width 10 height 10
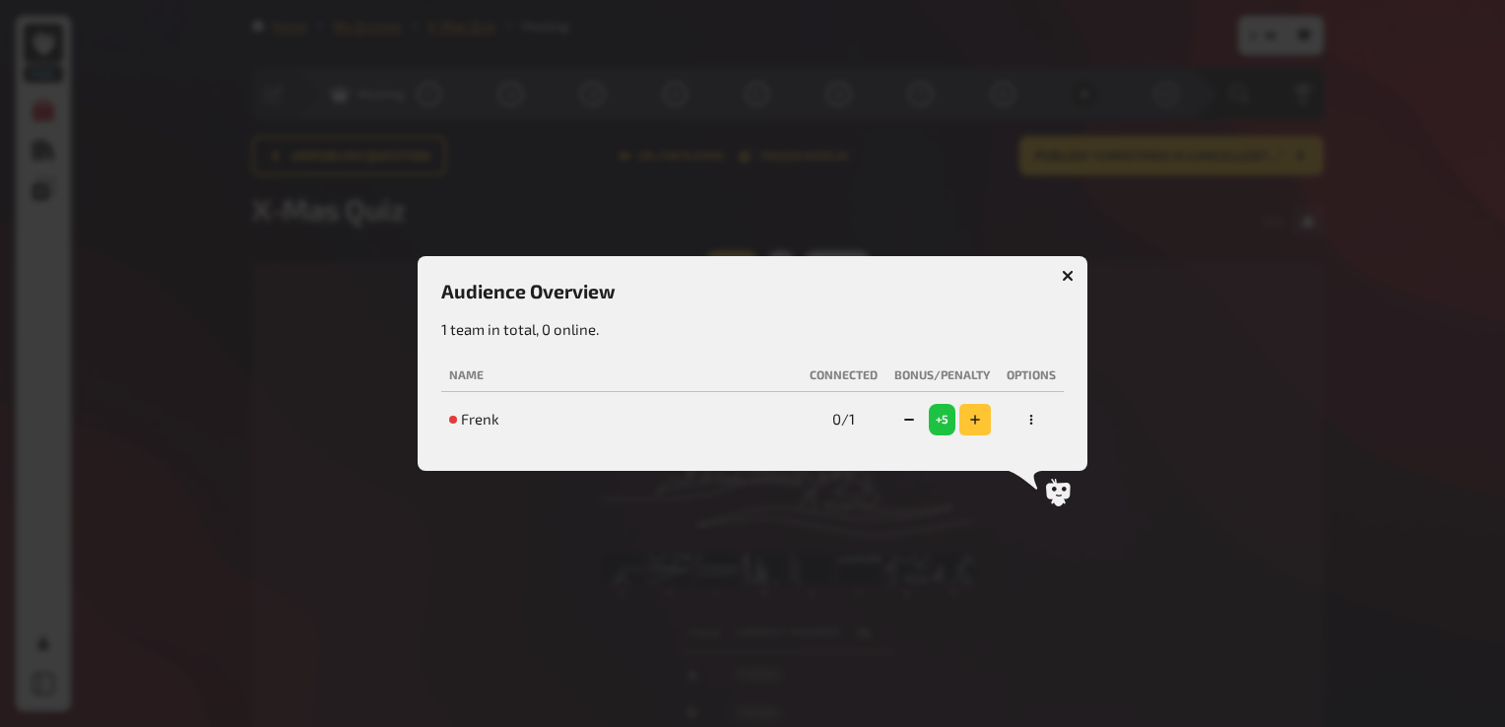
click at [974, 418] on icon "button" at bounding box center [975, 420] width 10 height 10
click at [1051, 278] on div "Audience Overview 1 team in total, 0 online. Name Connected Bonus/Penalty Optio…" at bounding box center [753, 363] width 670 height 214
drag, startPoint x: 1044, startPoint y: 282, endPoint x: 1059, endPoint y: 277, distance: 15.6
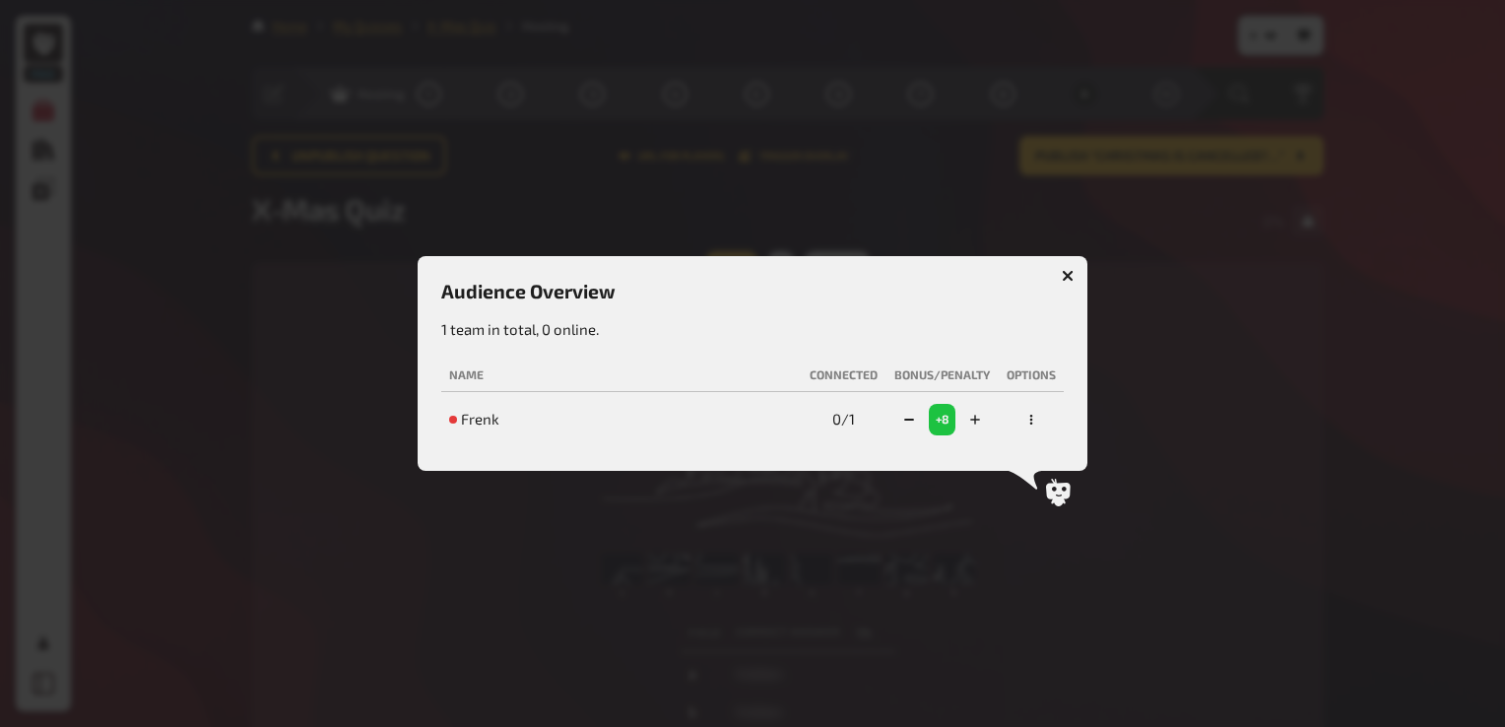
click at [1058, 278] on div "Audience Overview 1 team in total, 0 online. Name Connected Bonus/Penalty Optio…" at bounding box center [753, 363] width 670 height 214
click at [1059, 277] on button "button" at bounding box center [1068, 276] width 32 height 32
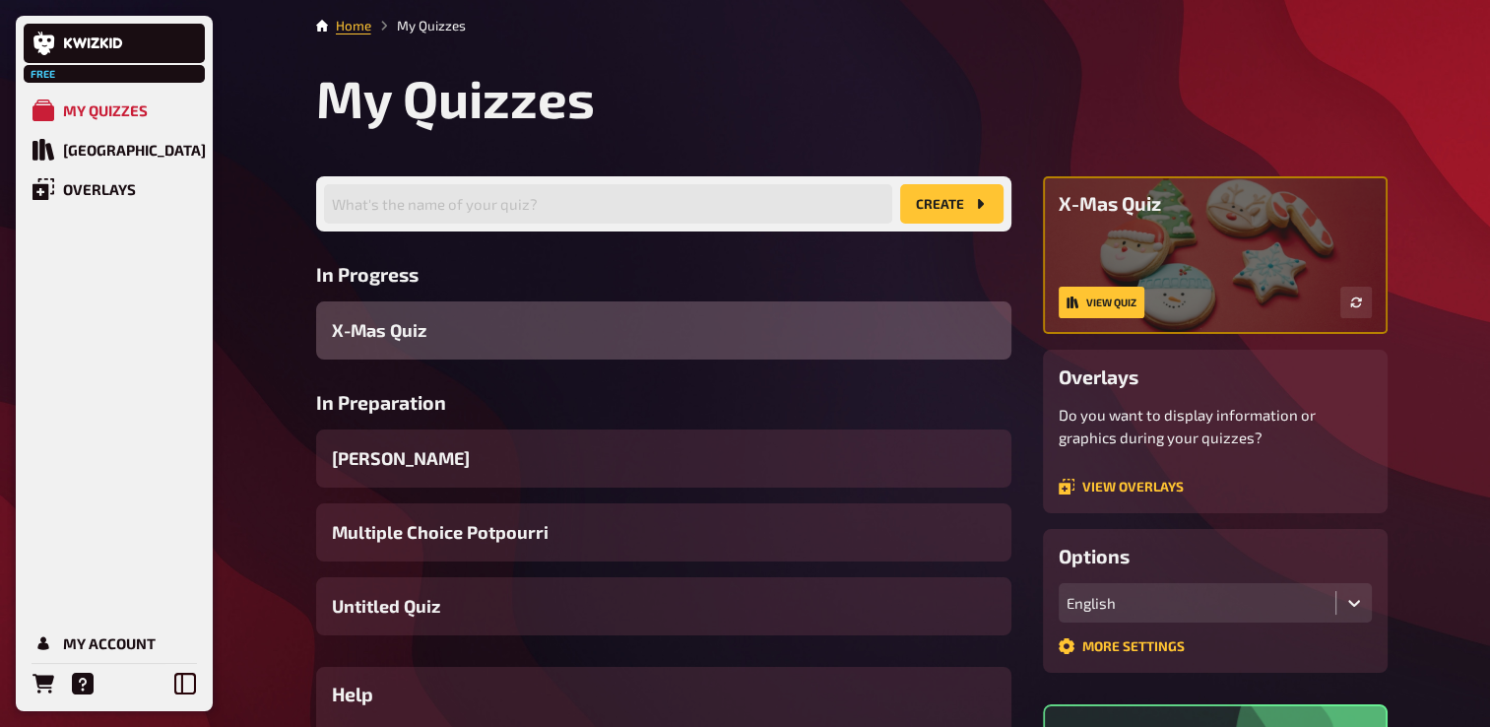
click at [433, 311] on div "X-Mas Quiz" at bounding box center [663, 330] width 695 height 58
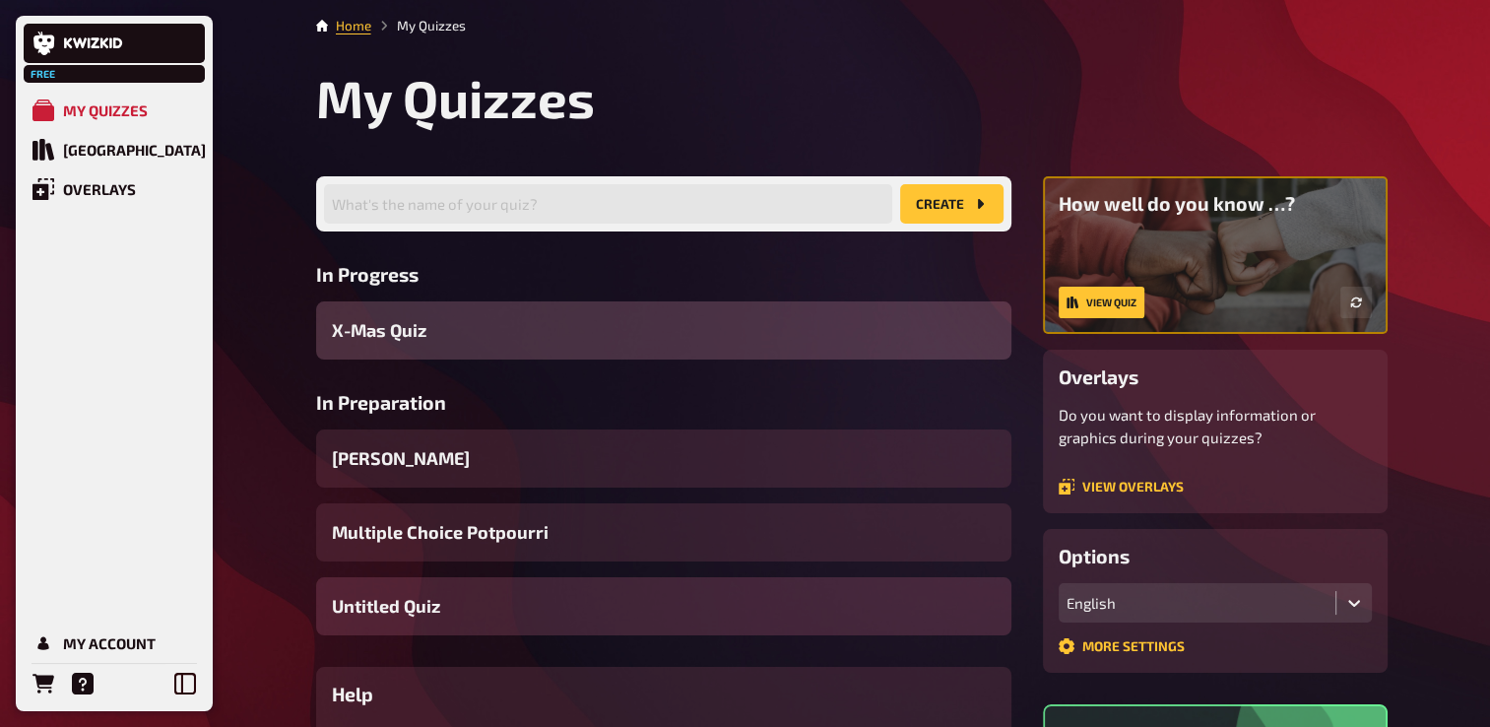
scroll to position [197, 0]
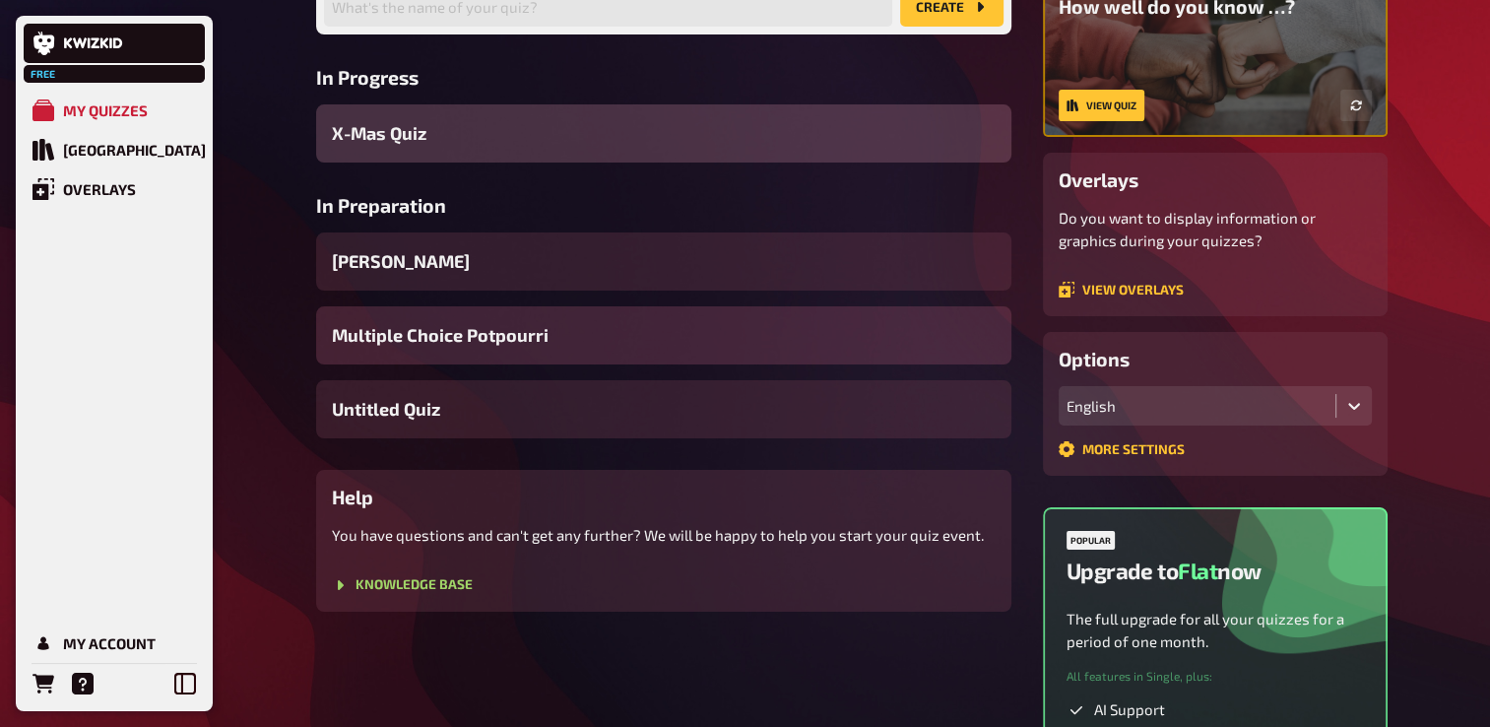
click at [518, 357] on div "Multiple Choice Potpourri" at bounding box center [663, 335] width 695 height 58
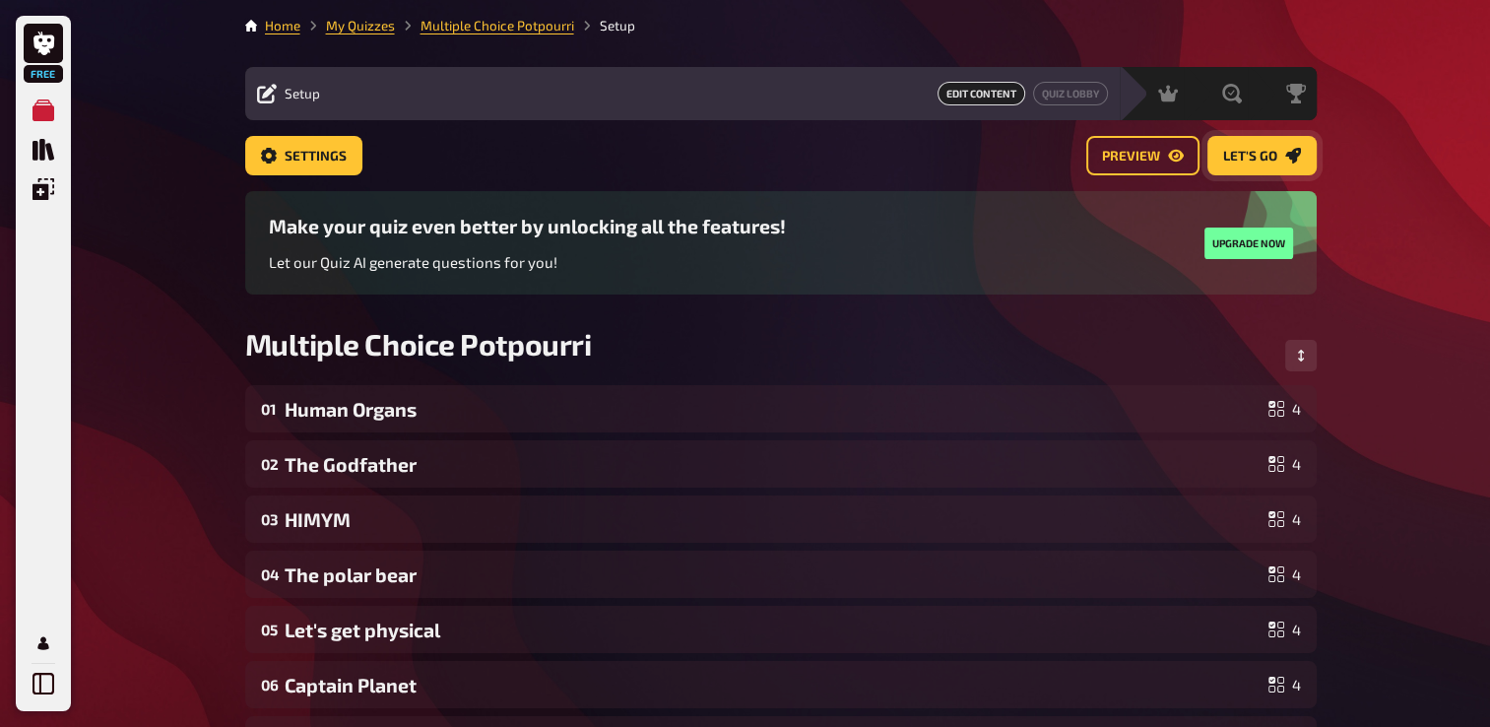
click at [1249, 158] on span "Let's go" at bounding box center [1250, 157] width 54 height 14
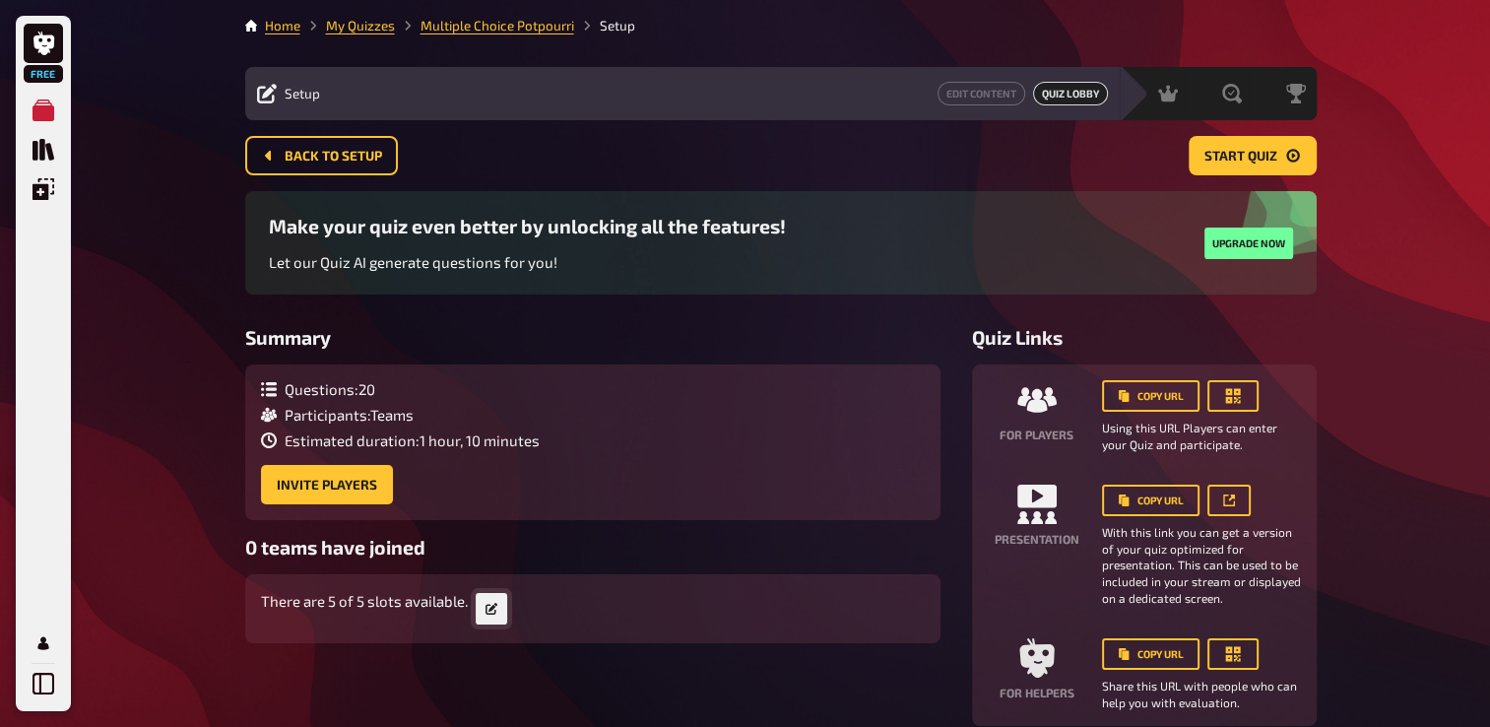
click at [490, 616] on link at bounding box center [492, 609] width 32 height 32
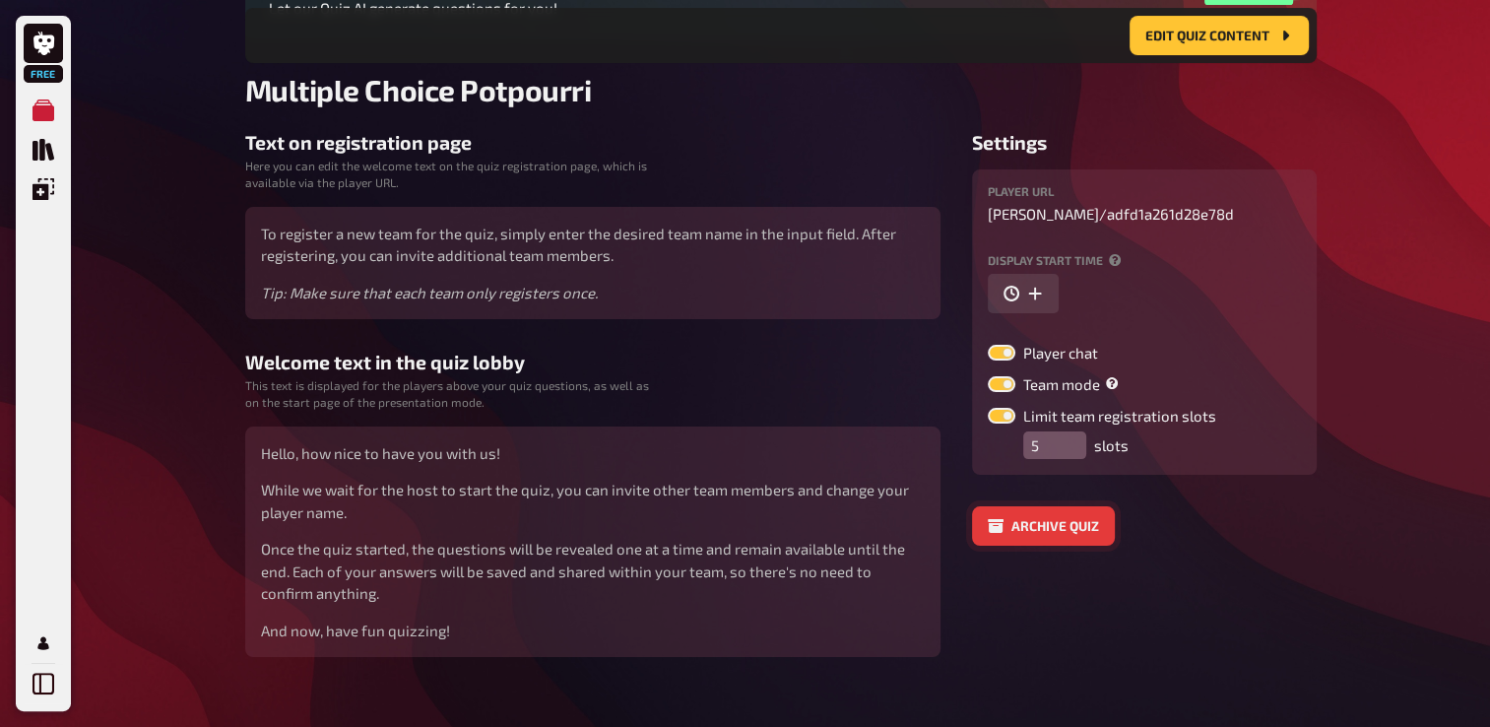
scroll to position [295, 0]
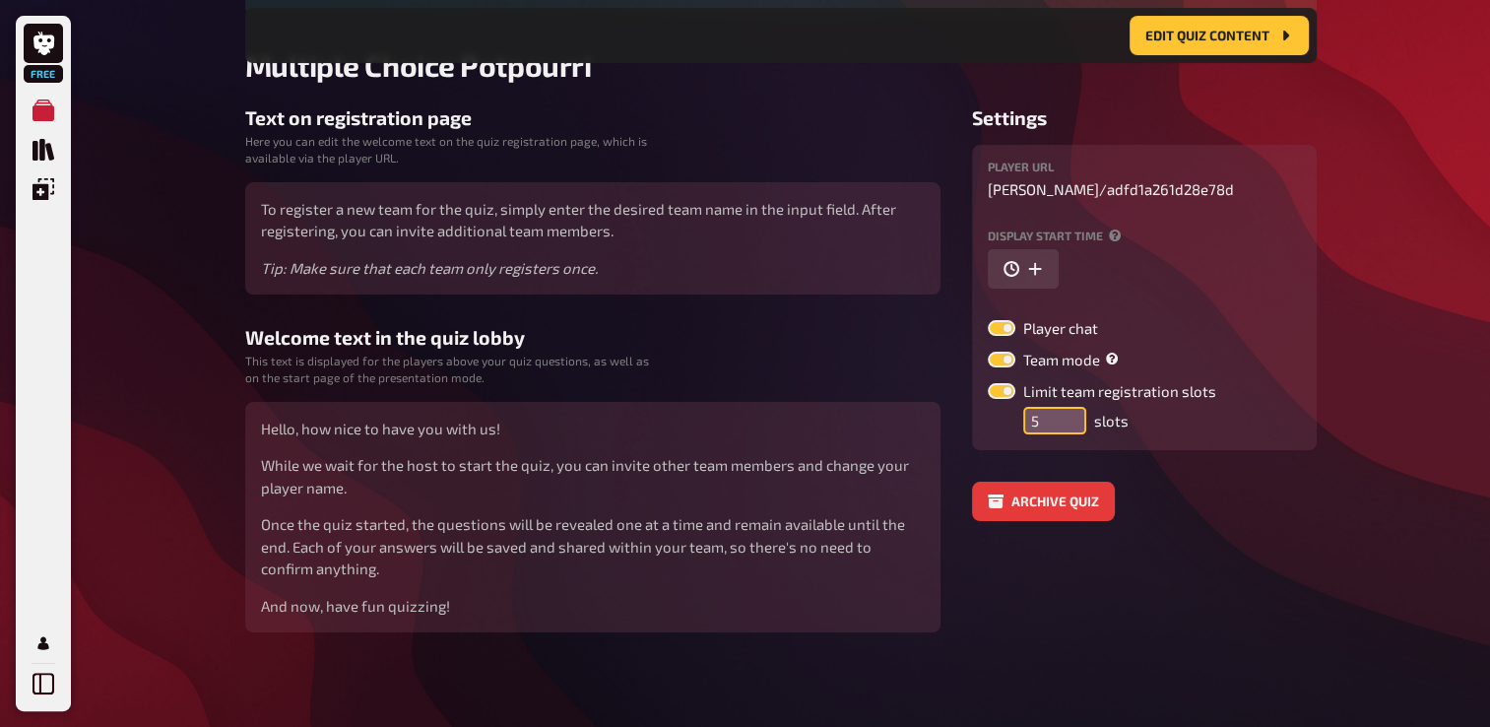
click at [1053, 423] on input "5" at bounding box center [1054, 421] width 63 height 28
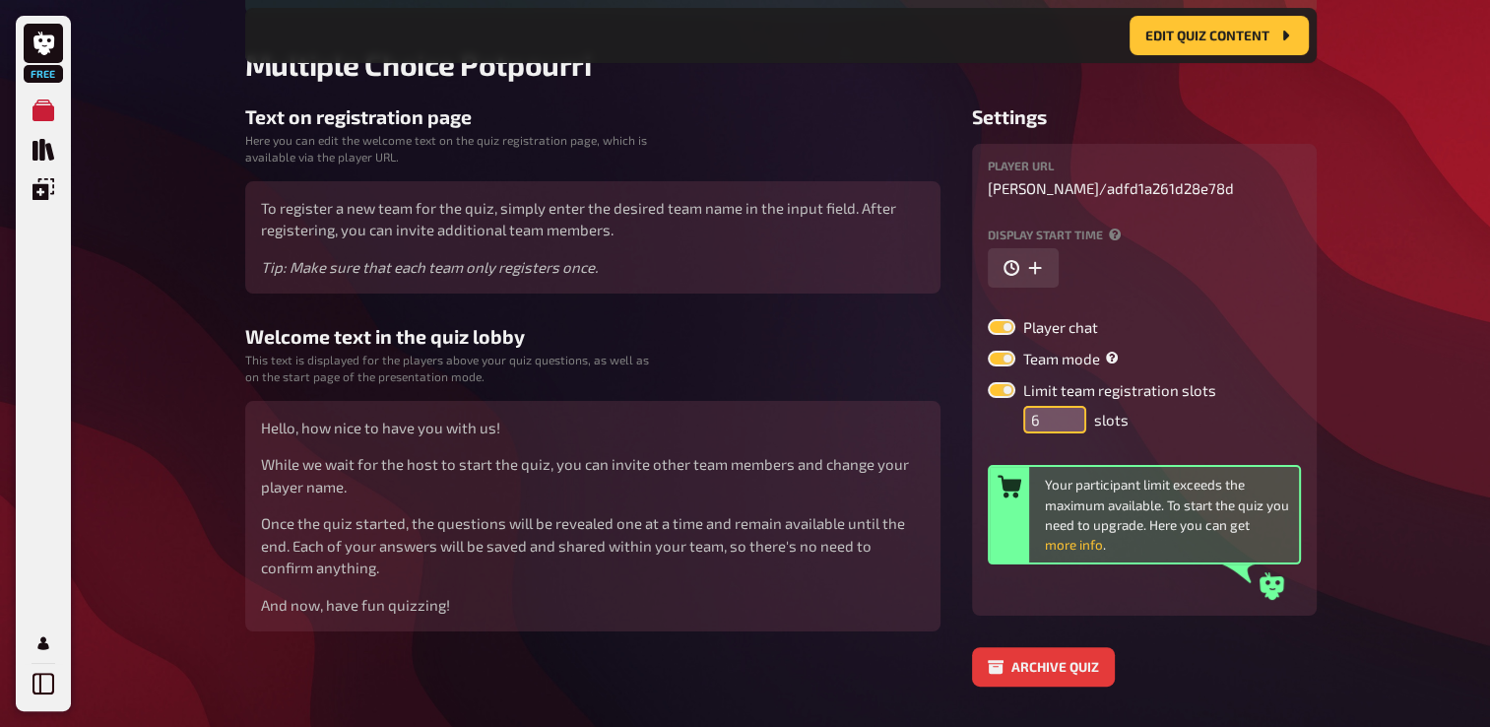
type input "6"
click at [1071, 413] on input "6" at bounding box center [1054, 420] width 63 height 28
click at [1291, 574] on div "Player URL frenk-issa / adfd1a261d28e78d Display start time Player chat Team mo…" at bounding box center [1144, 380] width 313 height 440
click at [1277, 583] on icon at bounding box center [1271, 586] width 25 height 28
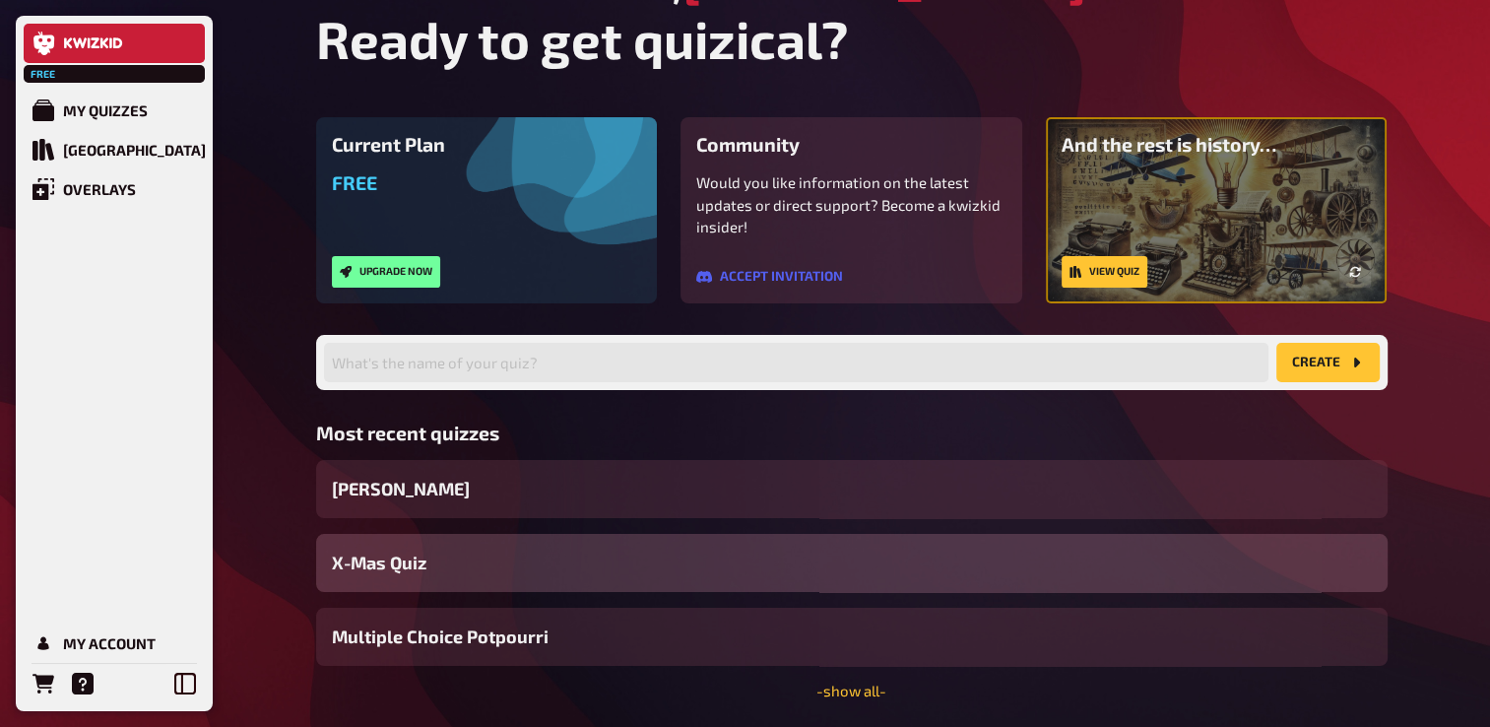
scroll to position [98, 0]
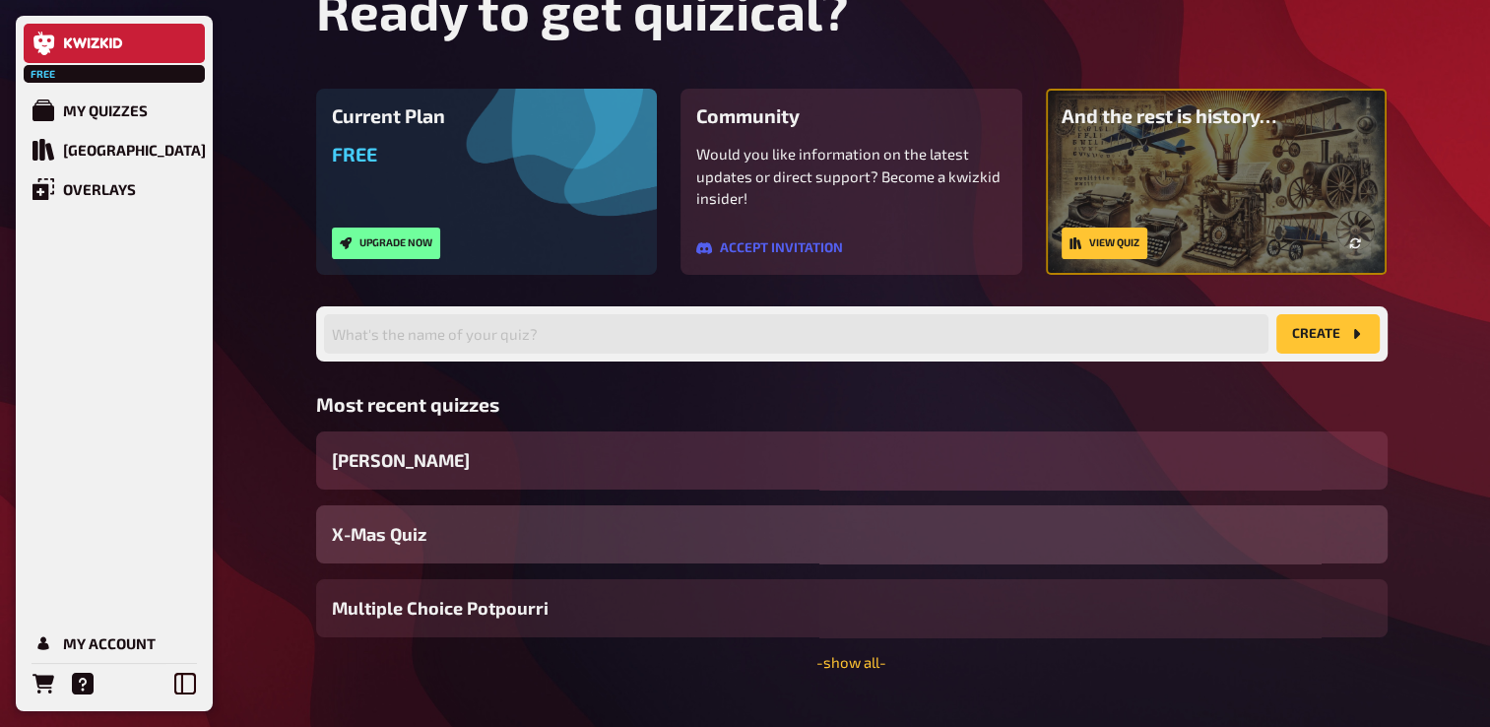
click at [561, 462] on div "[PERSON_NAME]" at bounding box center [851, 460] width 1071 height 58
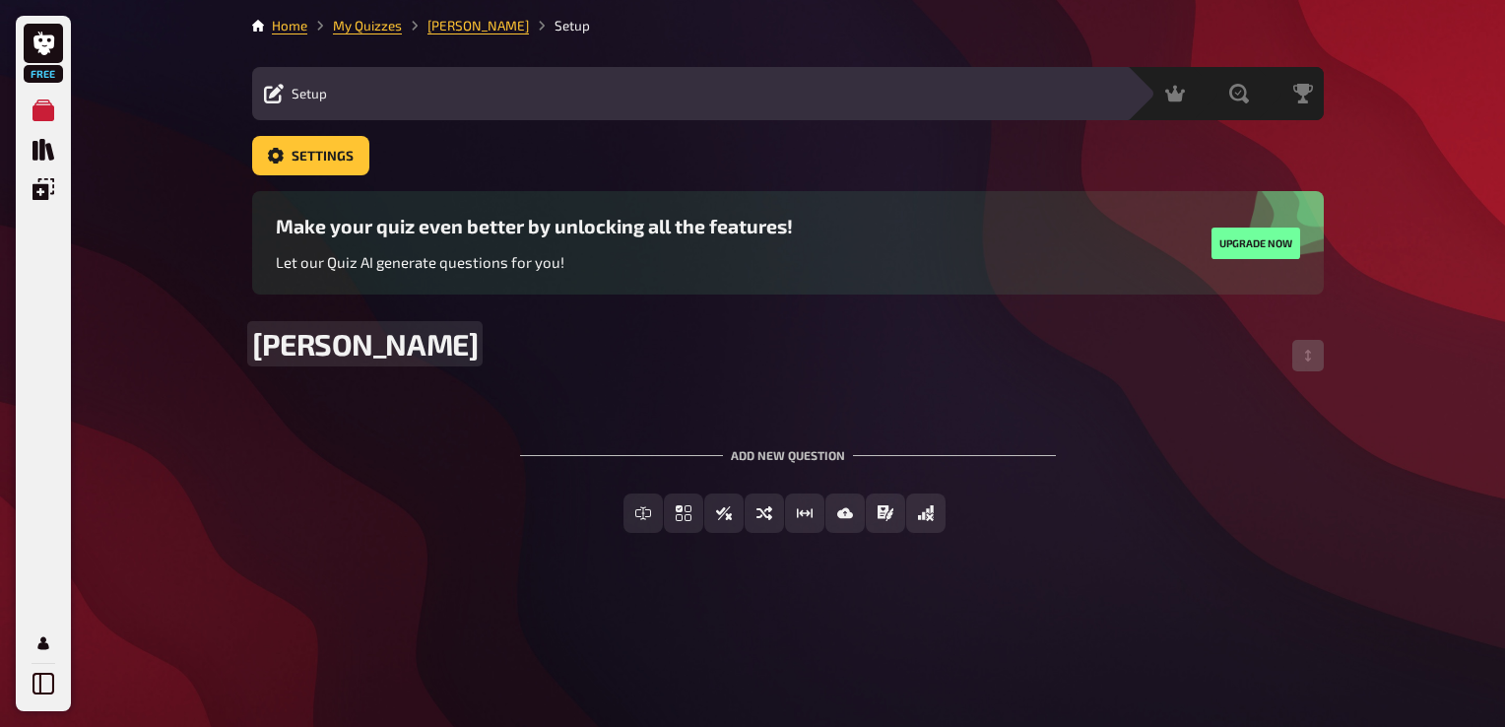
click at [378, 329] on span "[PERSON_NAME]" at bounding box center [365, 343] width 226 height 35
click at [353, 355] on span "ISSA QUIZ" at bounding box center [365, 343] width 226 height 35
click at [314, 349] on span "ISSA QUIZ" at bounding box center [365, 343] width 226 height 35
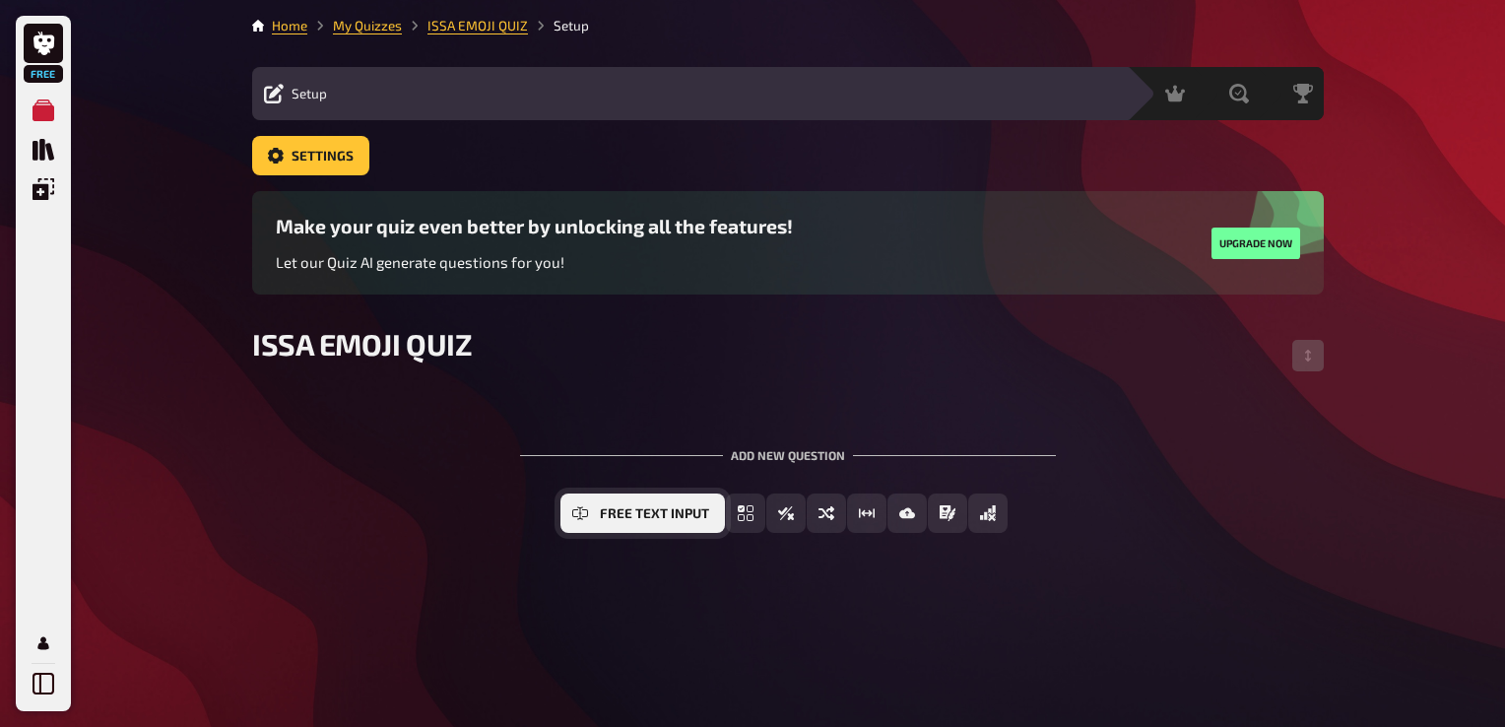
click at [620, 507] on span "Free Text Input" at bounding box center [654, 514] width 109 height 14
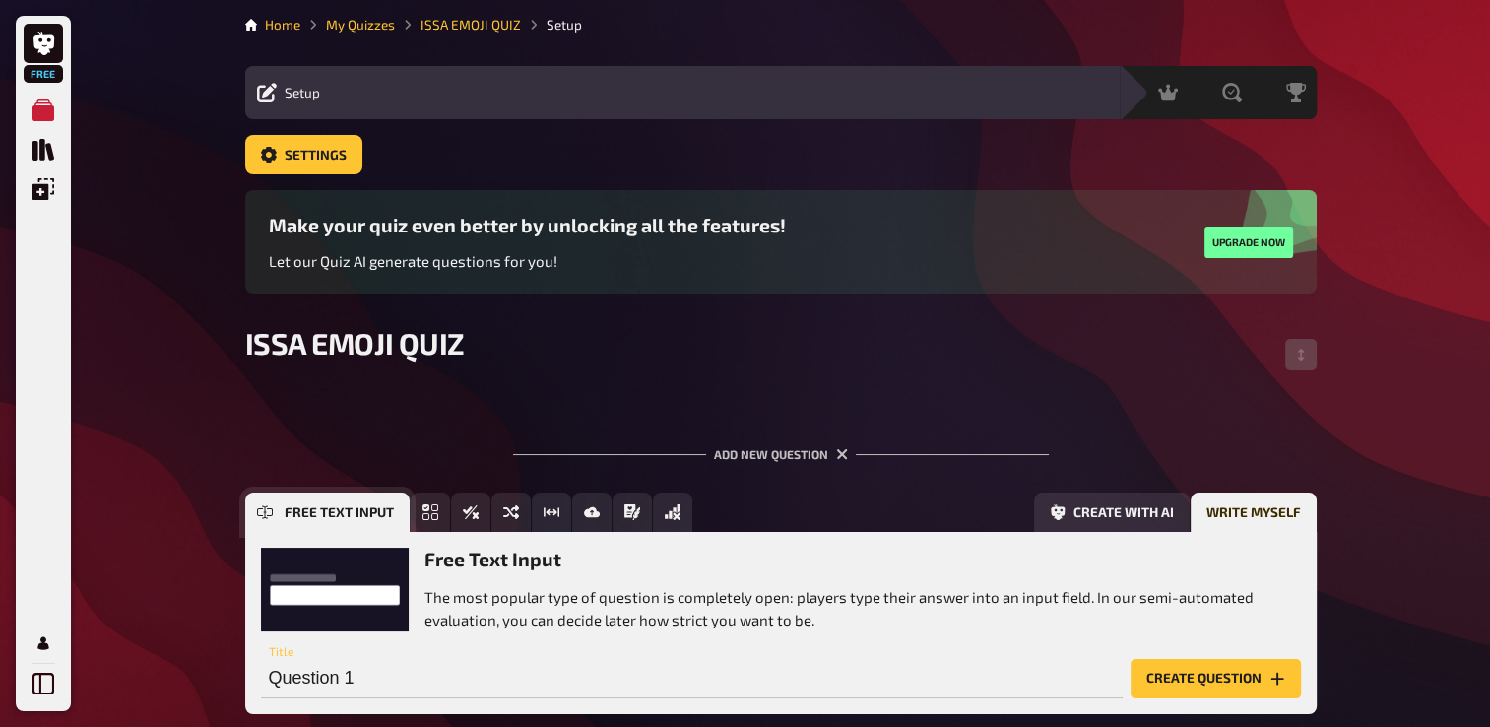
scroll to position [114, 0]
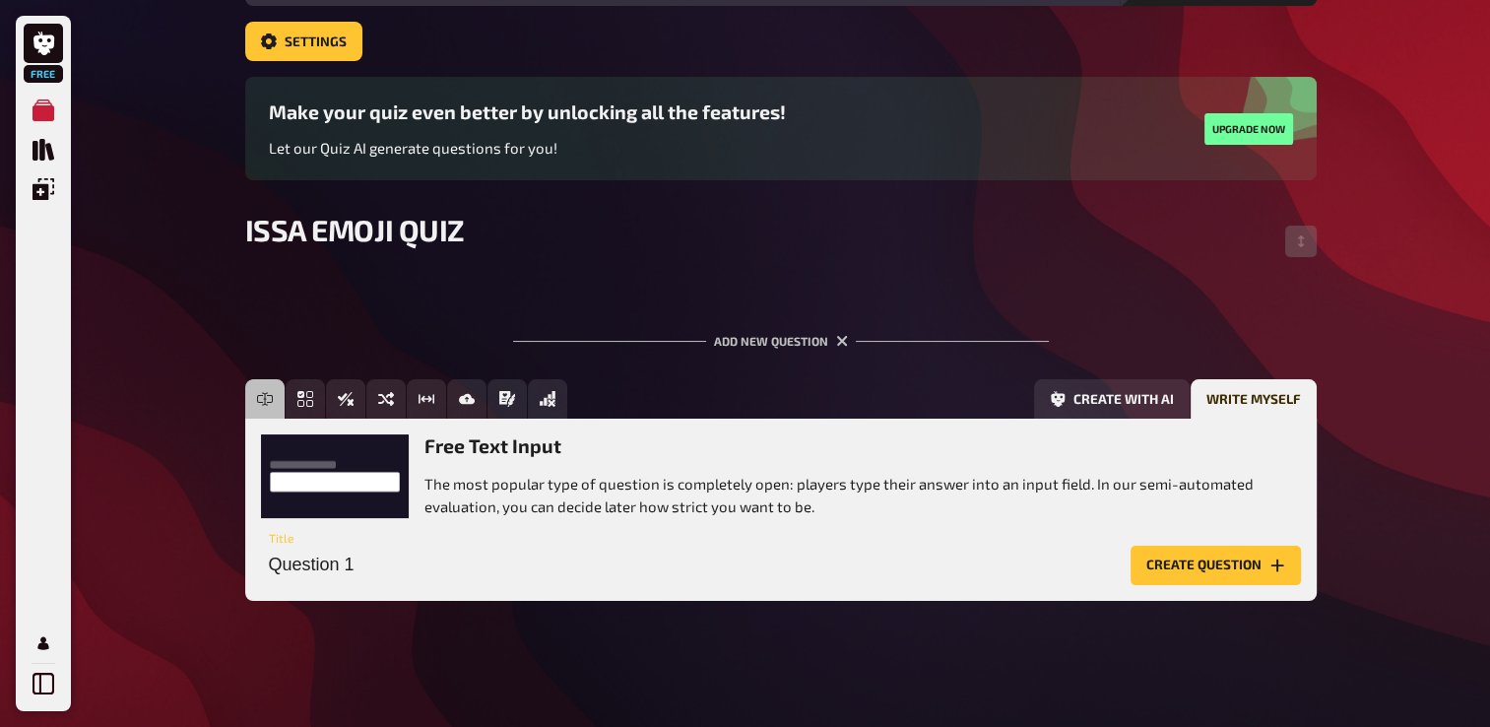
drag, startPoint x: 550, startPoint y: 543, endPoint x: 501, endPoint y: 553, distance: 50.4
click at [548, 544] on div "Question 1 Title" at bounding box center [692, 555] width 862 height 59
click at [477, 553] on input "Question 1" at bounding box center [692, 565] width 862 height 39
type input "Guess the movie"
click at [1237, 570] on button "Create question" at bounding box center [1215, 565] width 170 height 39
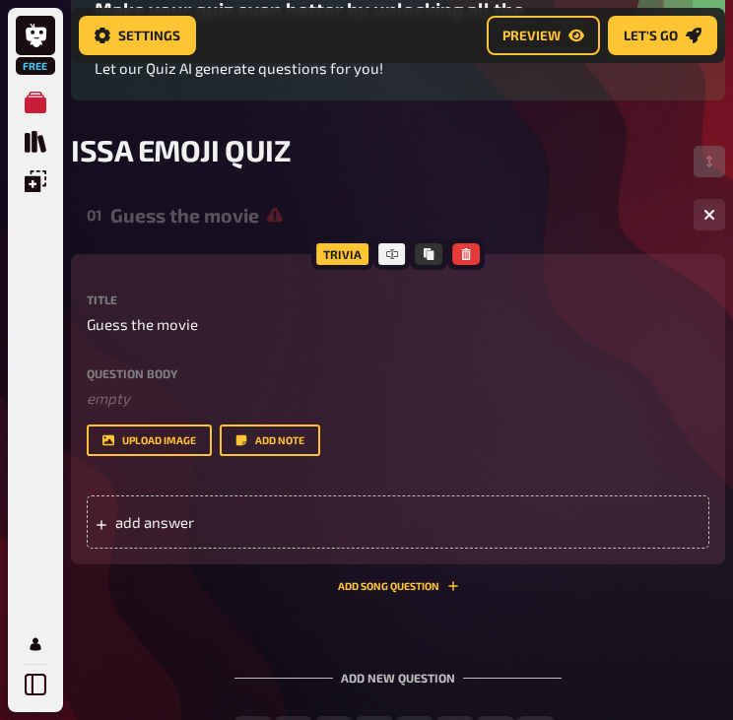
scroll to position [130, 0]
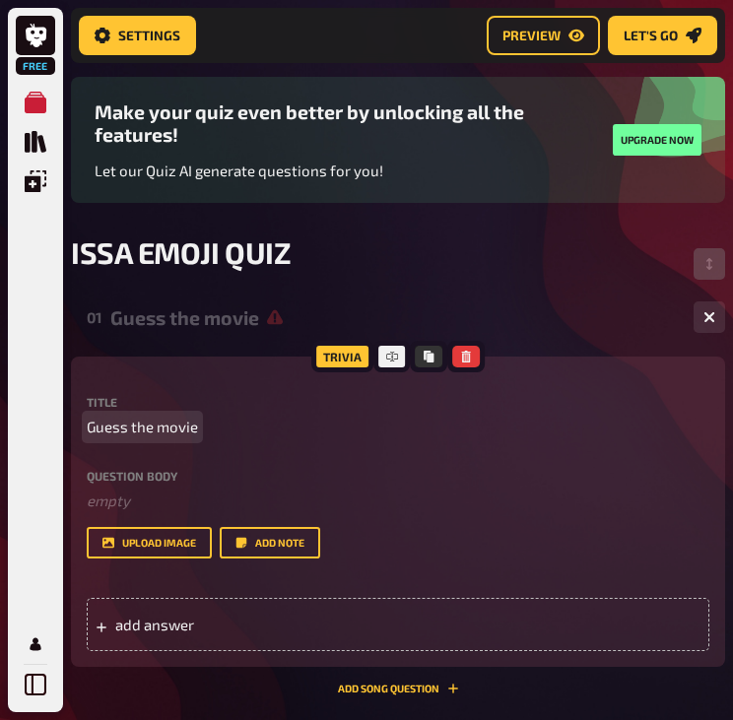
drag, startPoint x: 291, startPoint y: 500, endPoint x: 187, endPoint y: 440, distance: 120.4
click at [187, 440] on div "Title Guess the movie Question body ﻿ empty Drop here to upload upload image Ad…" at bounding box center [398, 477] width 622 height 162
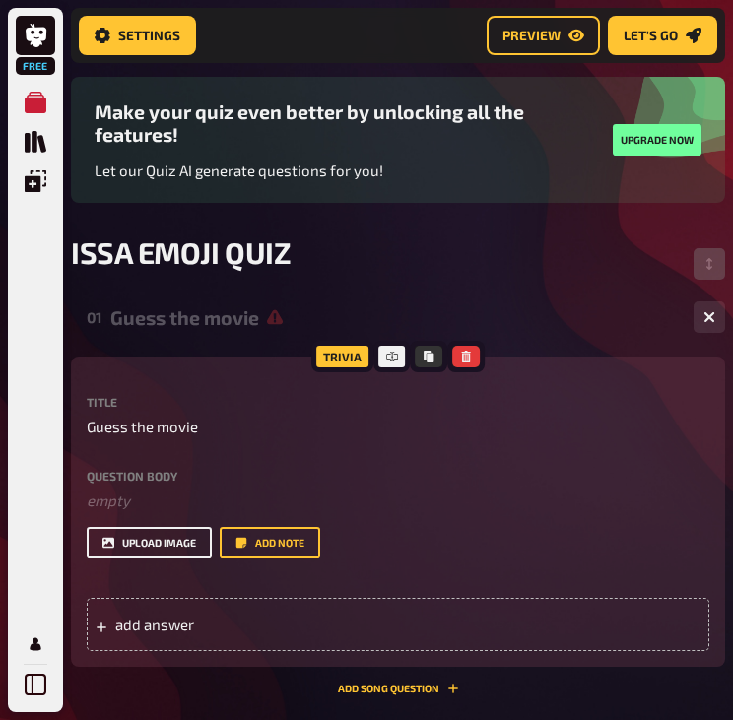
click at [175, 544] on button "upload image" at bounding box center [149, 543] width 125 height 32
click at [192, 539] on button "upload image" at bounding box center [149, 543] width 125 height 32
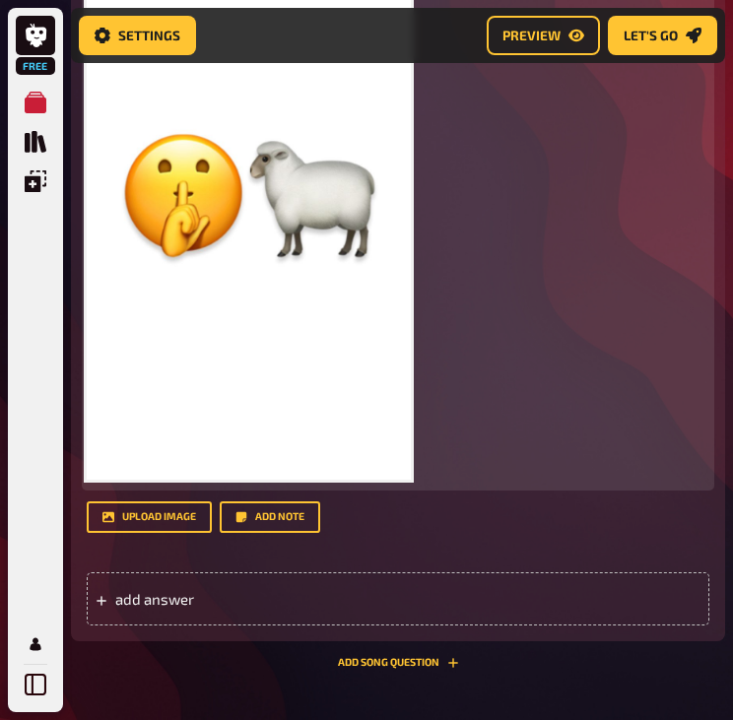
scroll to position [819, 0]
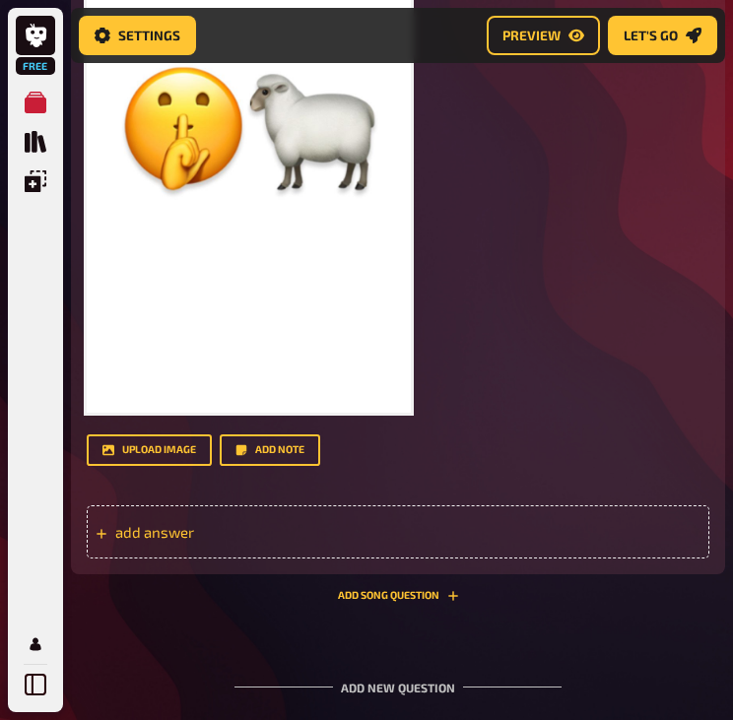
click at [269, 543] on div "add answer" at bounding box center [398, 531] width 622 height 53
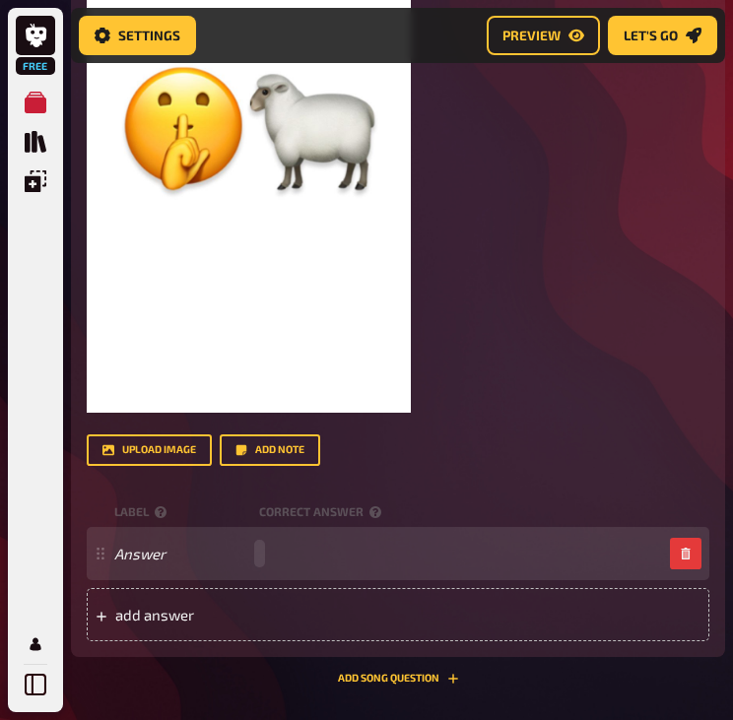
drag, startPoint x: 300, startPoint y: 548, endPoint x: 284, endPoint y: 549, distance: 16.9
click at [299, 548] on div "Answer" at bounding box center [388, 554] width 548 height 18
click at [256, 550] on div "Answer" at bounding box center [388, 554] width 548 height 18
paste span
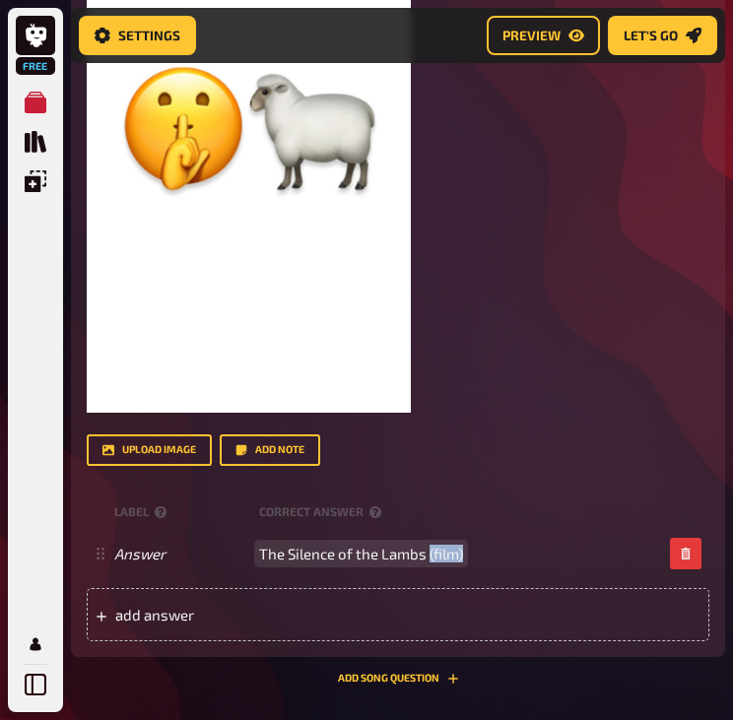
drag, startPoint x: 427, startPoint y: 557, endPoint x: 486, endPoint y: 541, distance: 61.4
click at [486, 541] on div "Answer The Silence of the Lambs (film)" at bounding box center [398, 553] width 622 height 53
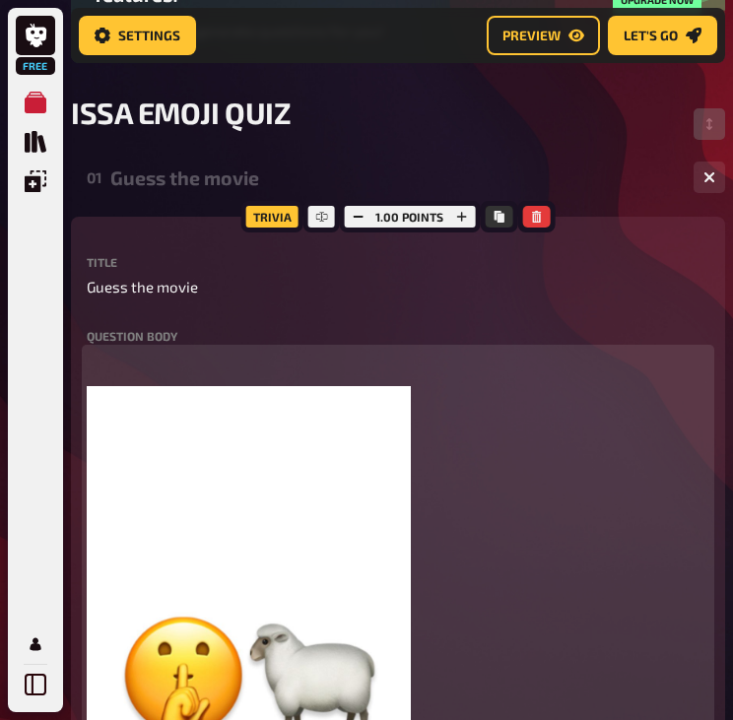
click at [553, 377] on div "﻿ ﻿" at bounding box center [398, 659] width 622 height 618
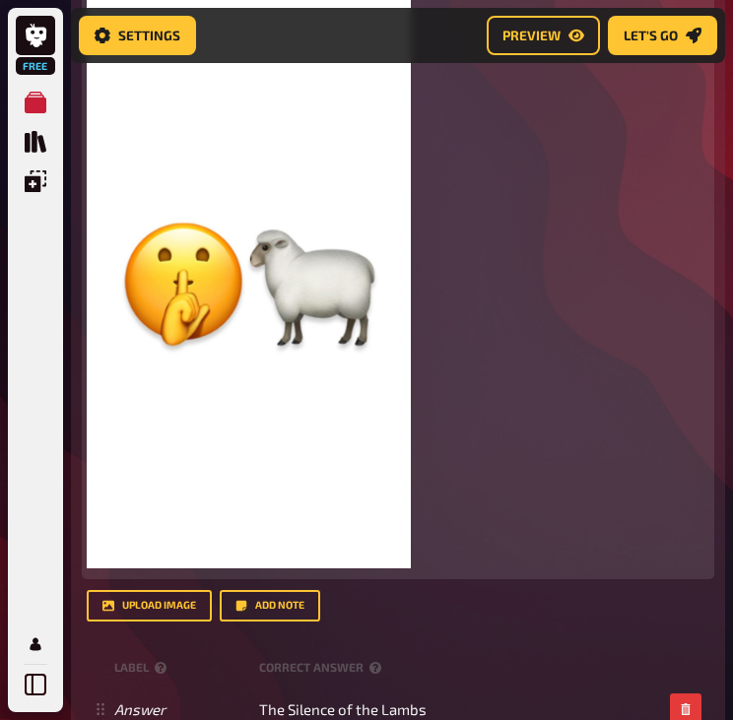
scroll to position [1058, 0]
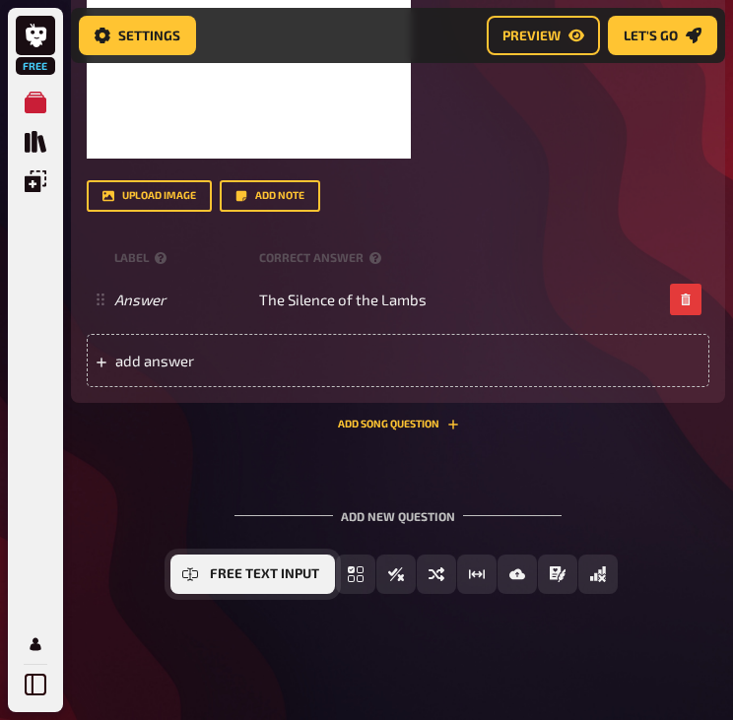
click at [256, 570] on span "Free Text Input" at bounding box center [264, 574] width 109 height 14
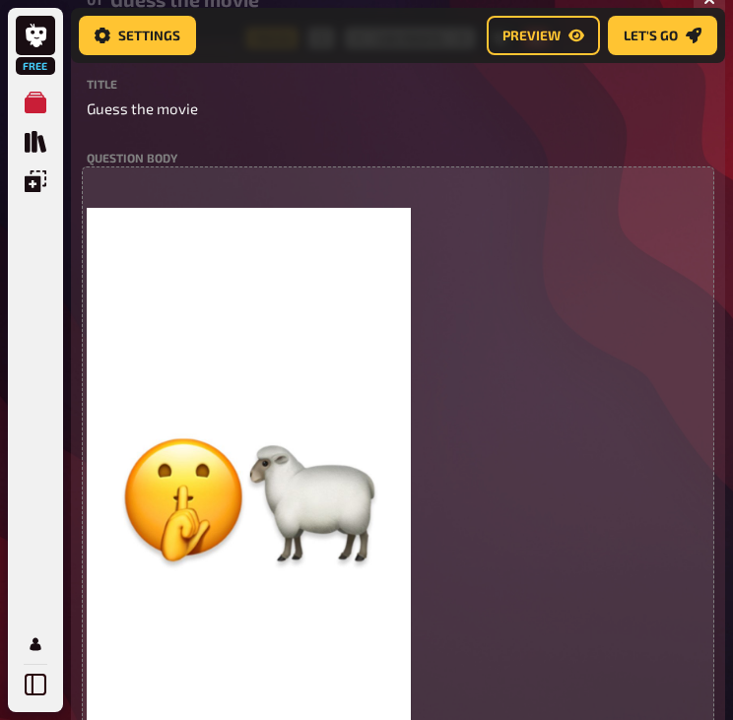
scroll to position [194, 0]
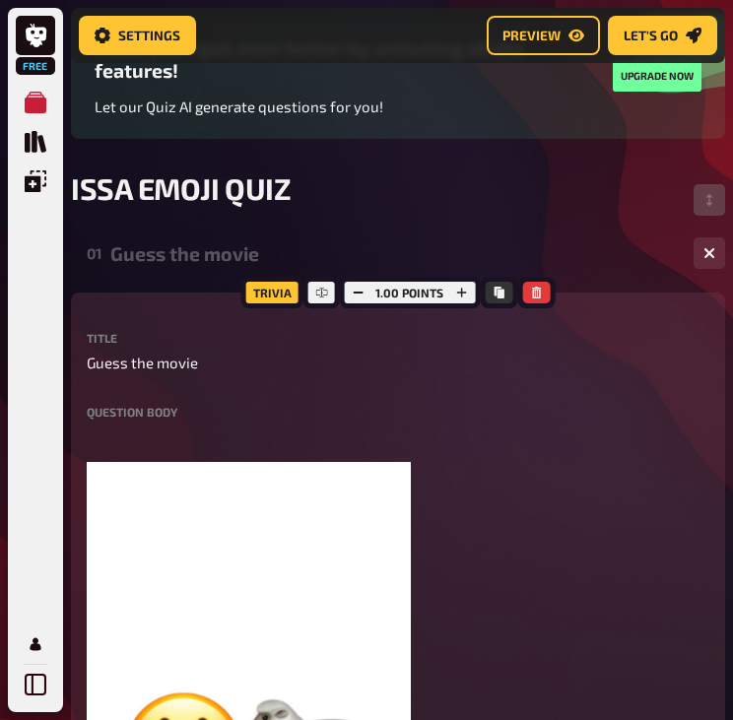
click at [609, 239] on div "01 Guess the movie 1" at bounding box center [398, 252] width 654 height 47
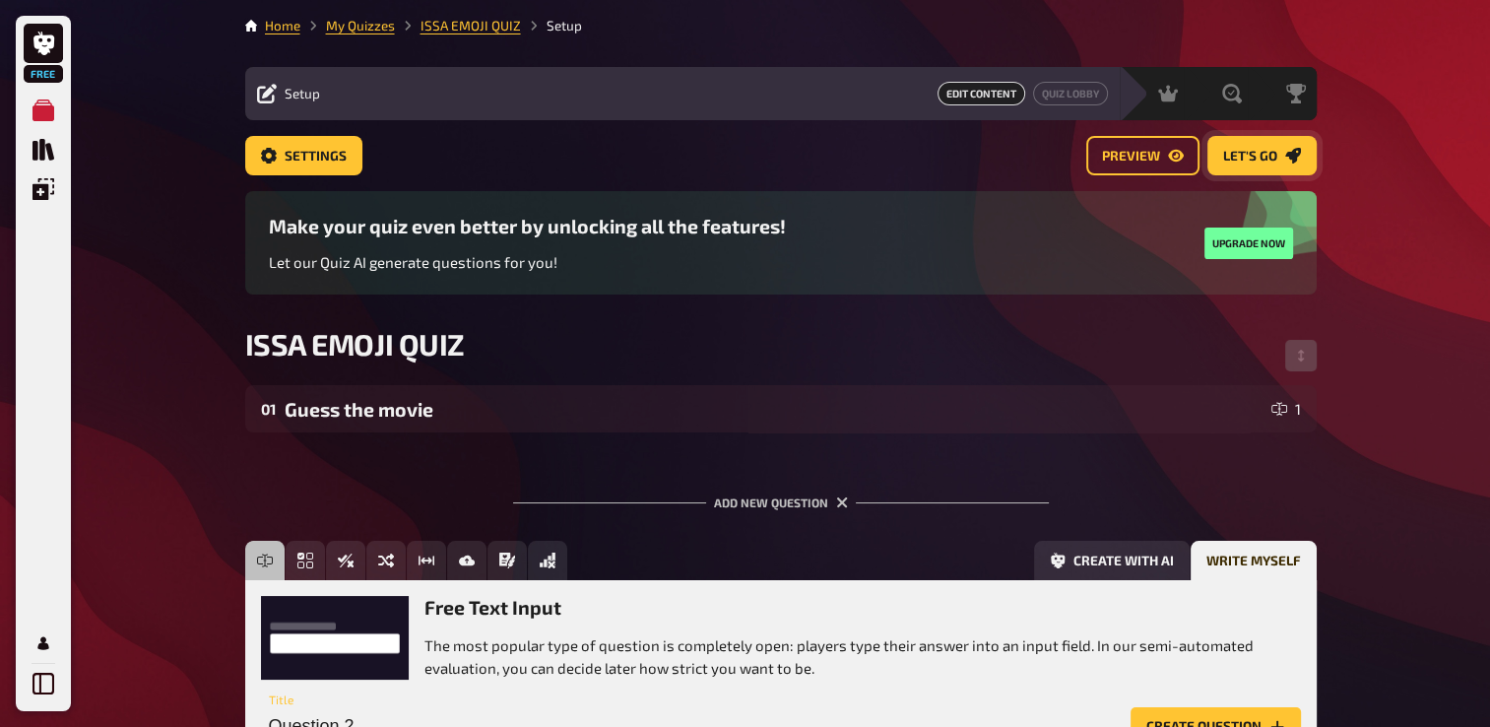
scroll to position [0, 0]
click at [1190, 148] on link "Preview" at bounding box center [1142, 155] width 113 height 39
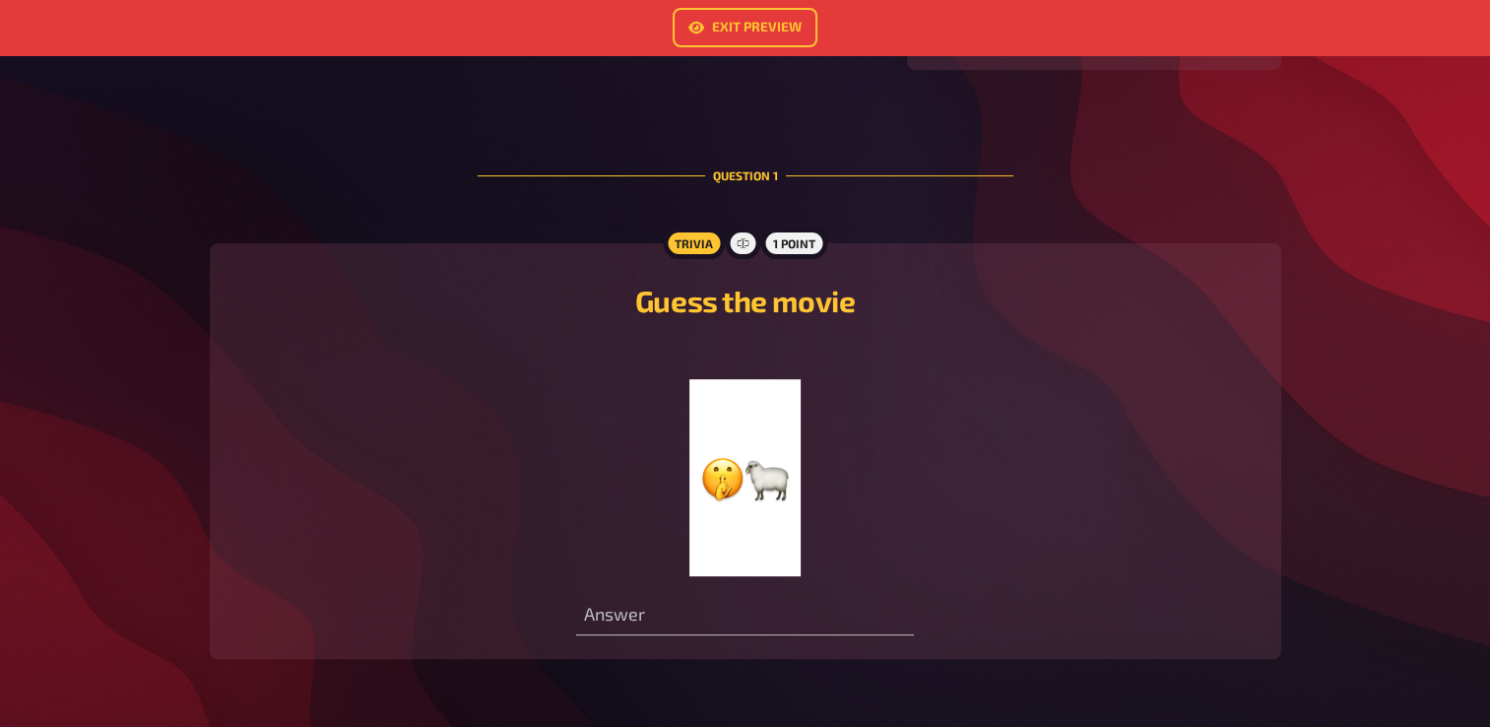
scroll to position [511, 0]
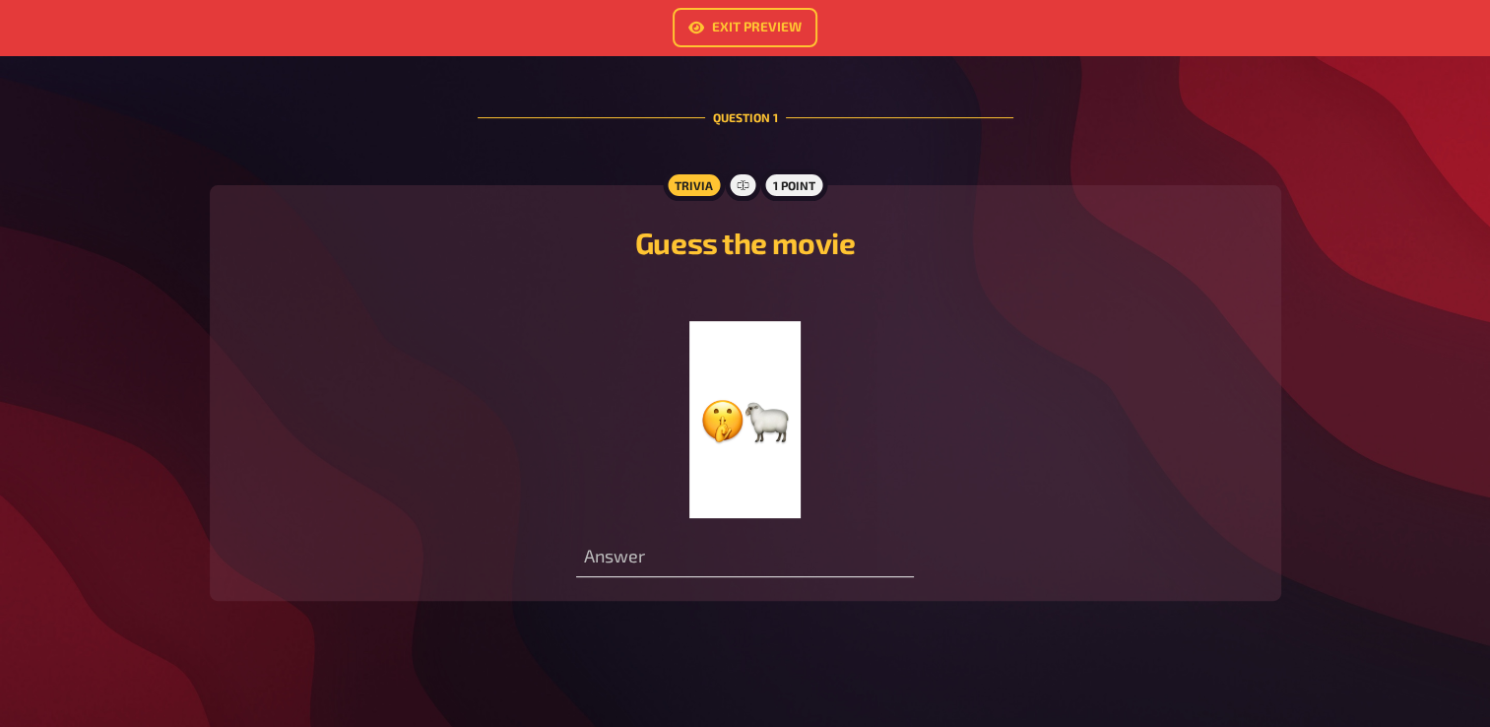
drag, startPoint x: 644, startPoint y: 579, endPoint x: 642, endPoint y: 562, distance: 16.9
click at [644, 578] on div "Trivia 1 point Guess the movie ﻿ Answer" at bounding box center [745, 393] width 1071 height 416
click at [642, 562] on input "text" at bounding box center [745, 557] width 338 height 39
click at [1097, 147] on main "Exit Preview A warm welcome to ISSA EMOJI QUIZ Hello, how nice to have you with…" at bounding box center [745, 108] width 1071 height 1048
click at [601, 562] on input "text" at bounding box center [745, 557] width 338 height 39
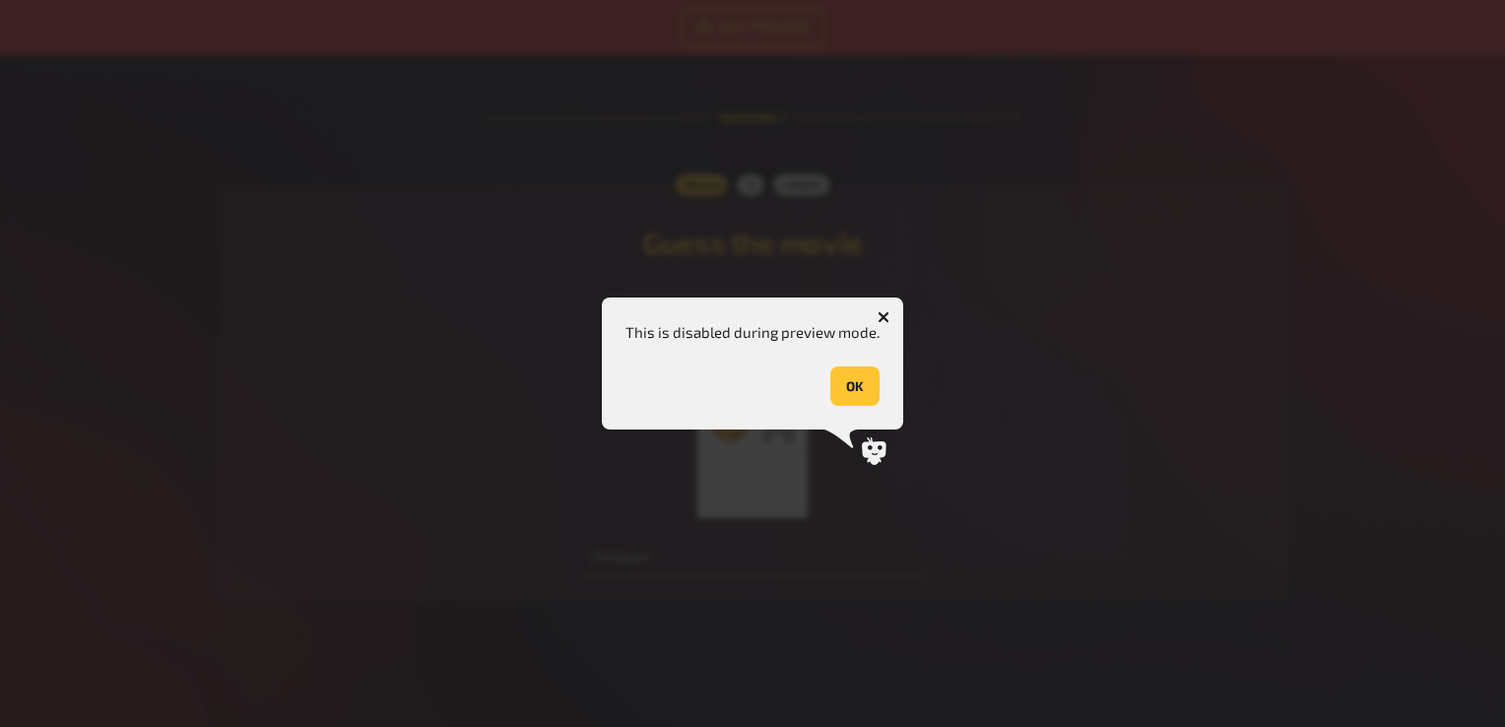
click at [859, 380] on button "OK" at bounding box center [854, 385] width 49 height 39
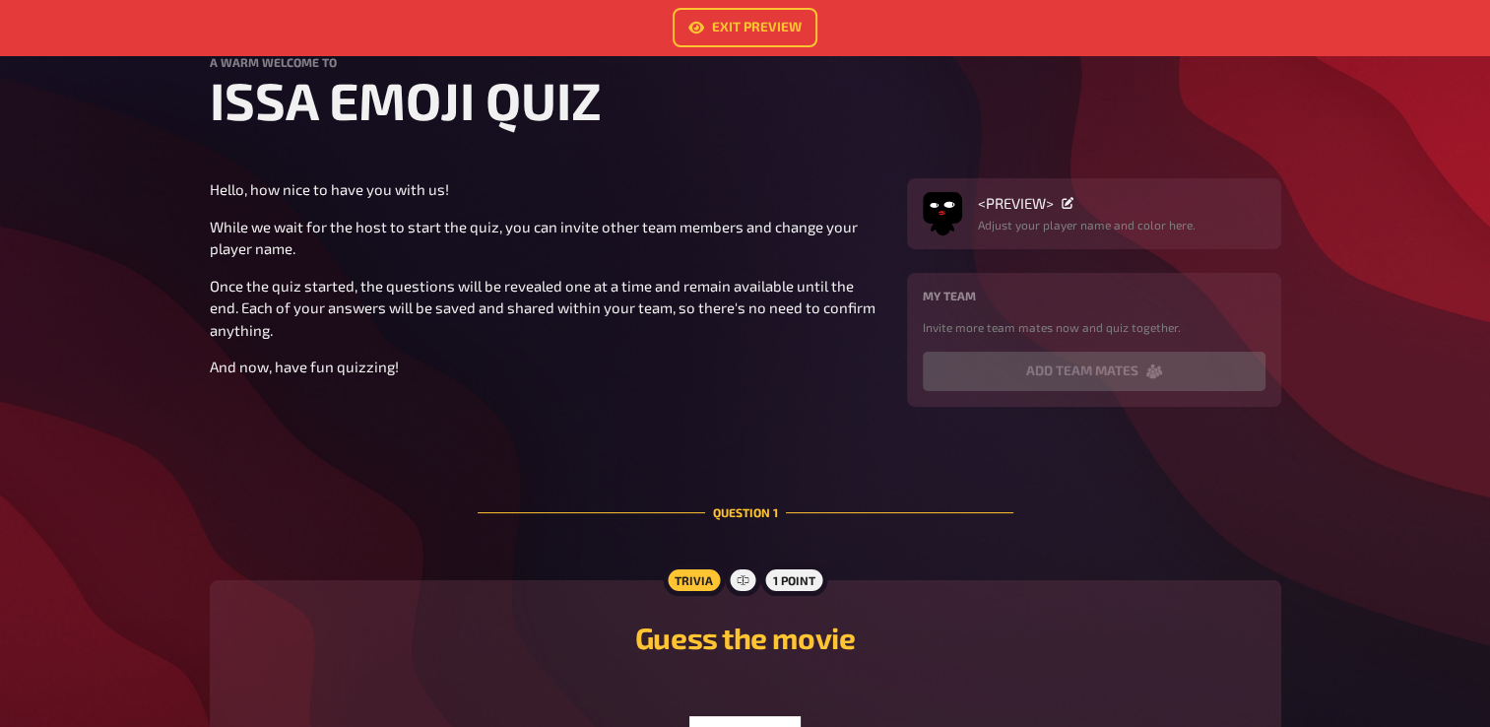
scroll to position [0, 0]
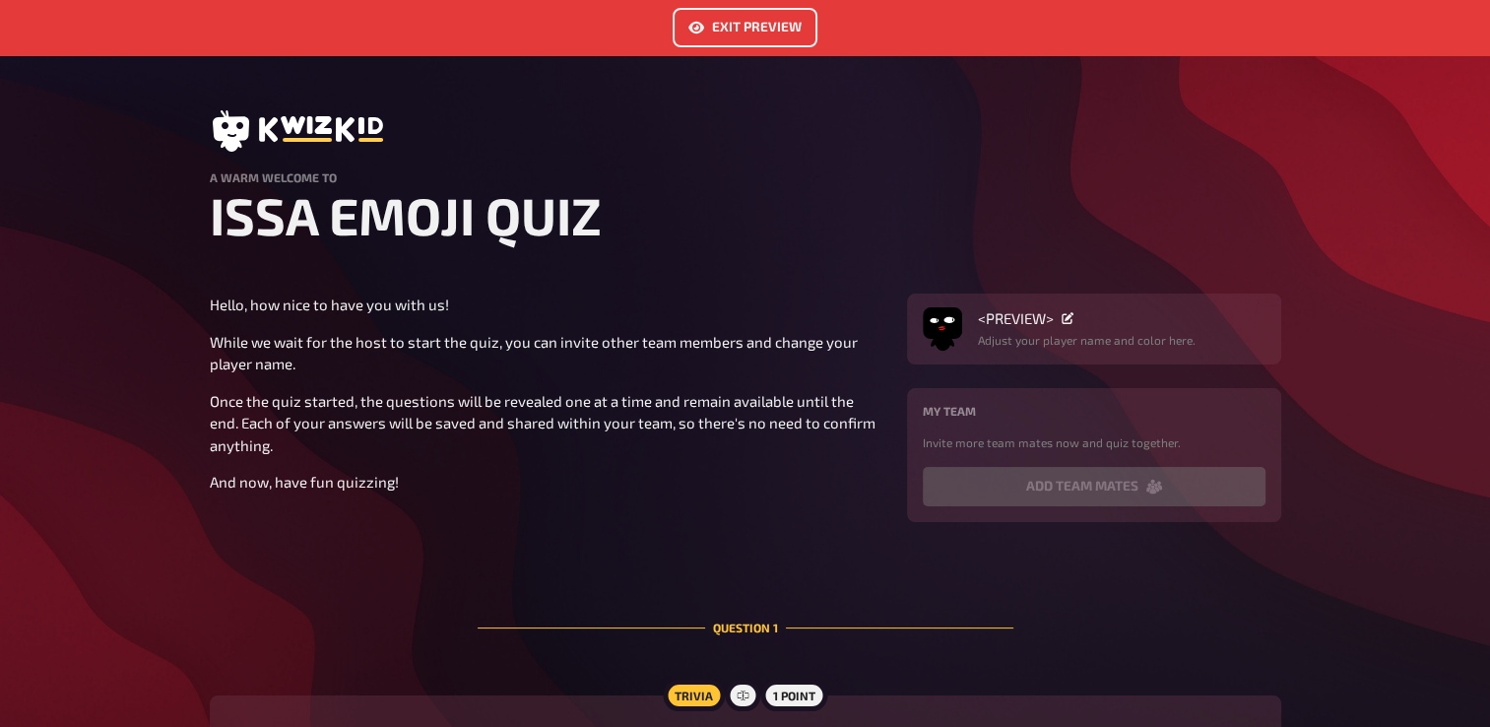
click at [724, 26] on link "Exit Preview" at bounding box center [745, 27] width 145 height 39
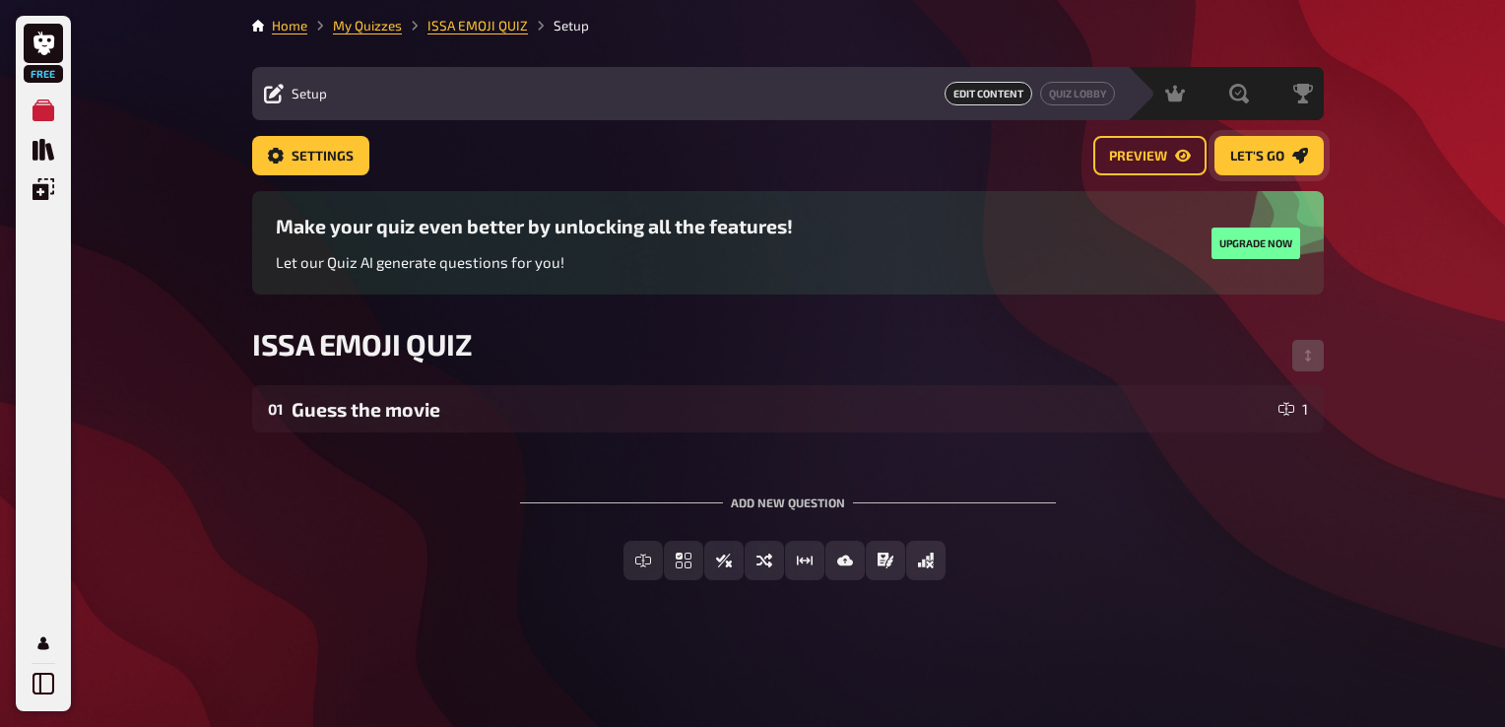
click at [1304, 167] on link "Let's go" at bounding box center [1268, 155] width 109 height 39
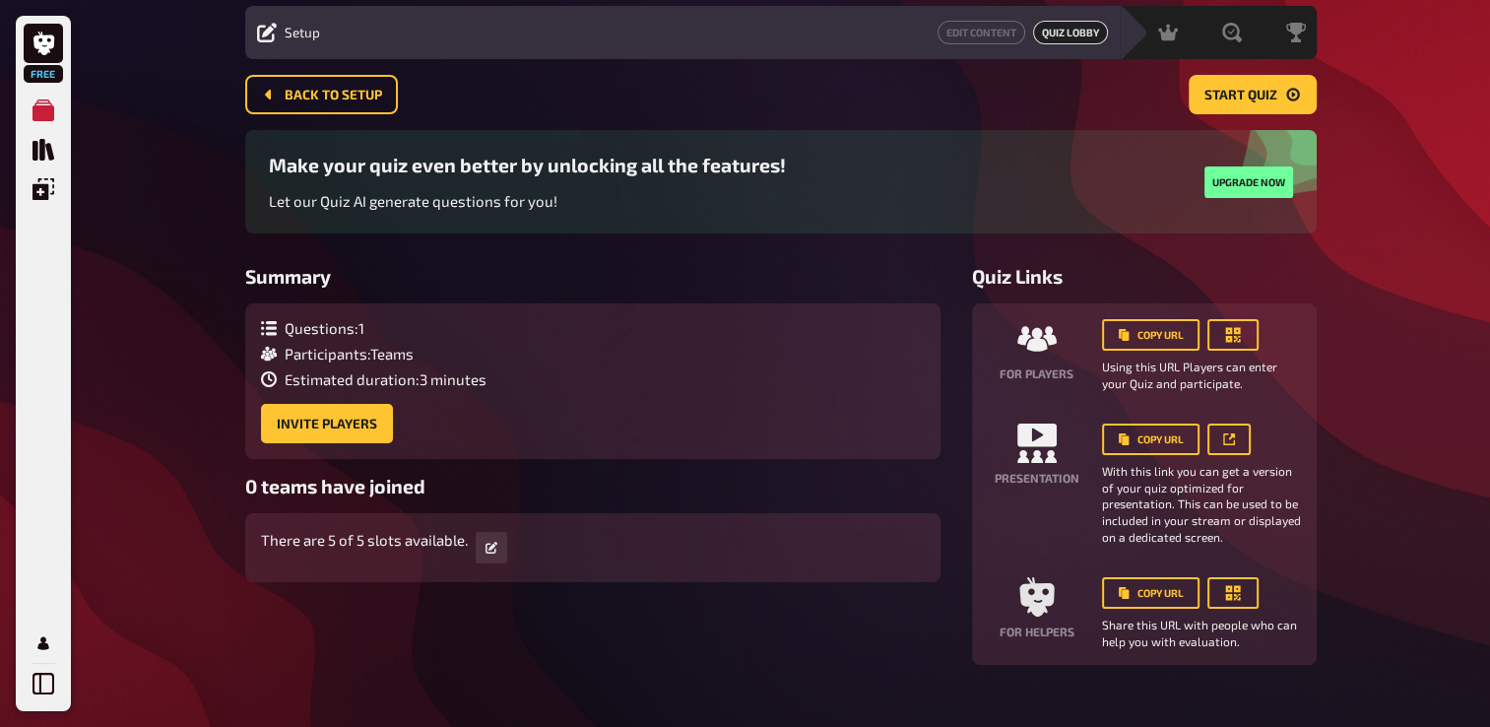
scroll to position [95, 0]
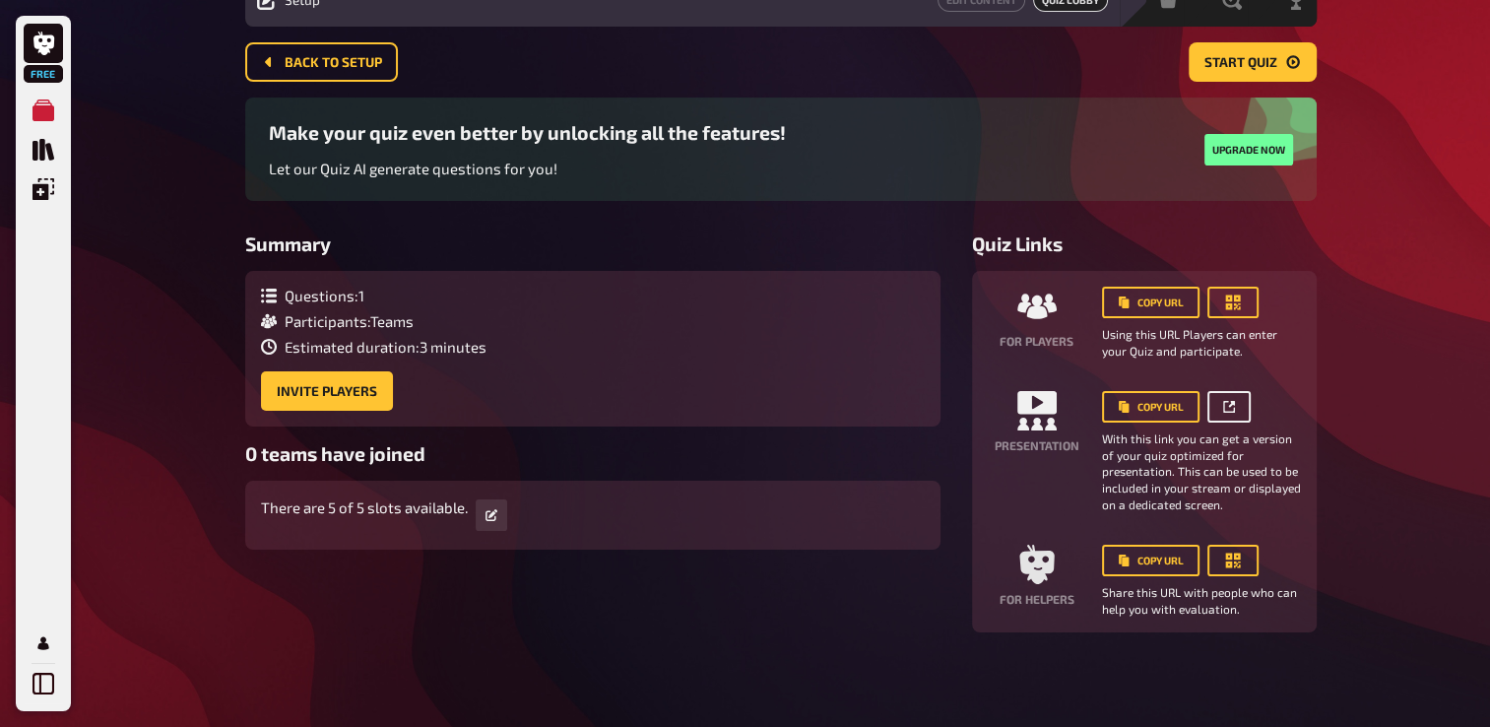
click at [1216, 405] on link at bounding box center [1228, 407] width 43 height 32
click at [1234, 63] on span "Start Quiz" at bounding box center [1240, 63] width 73 height 14
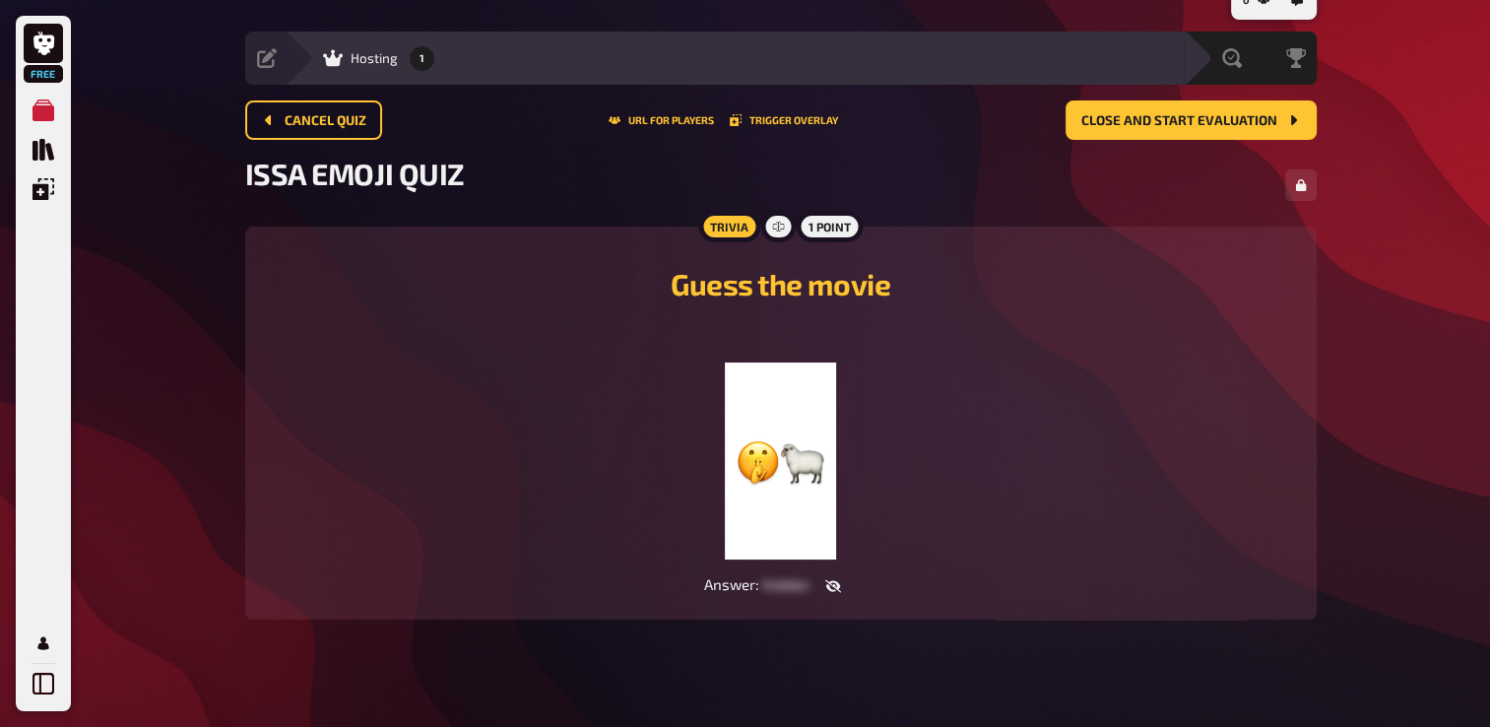
scroll to position [54, 0]
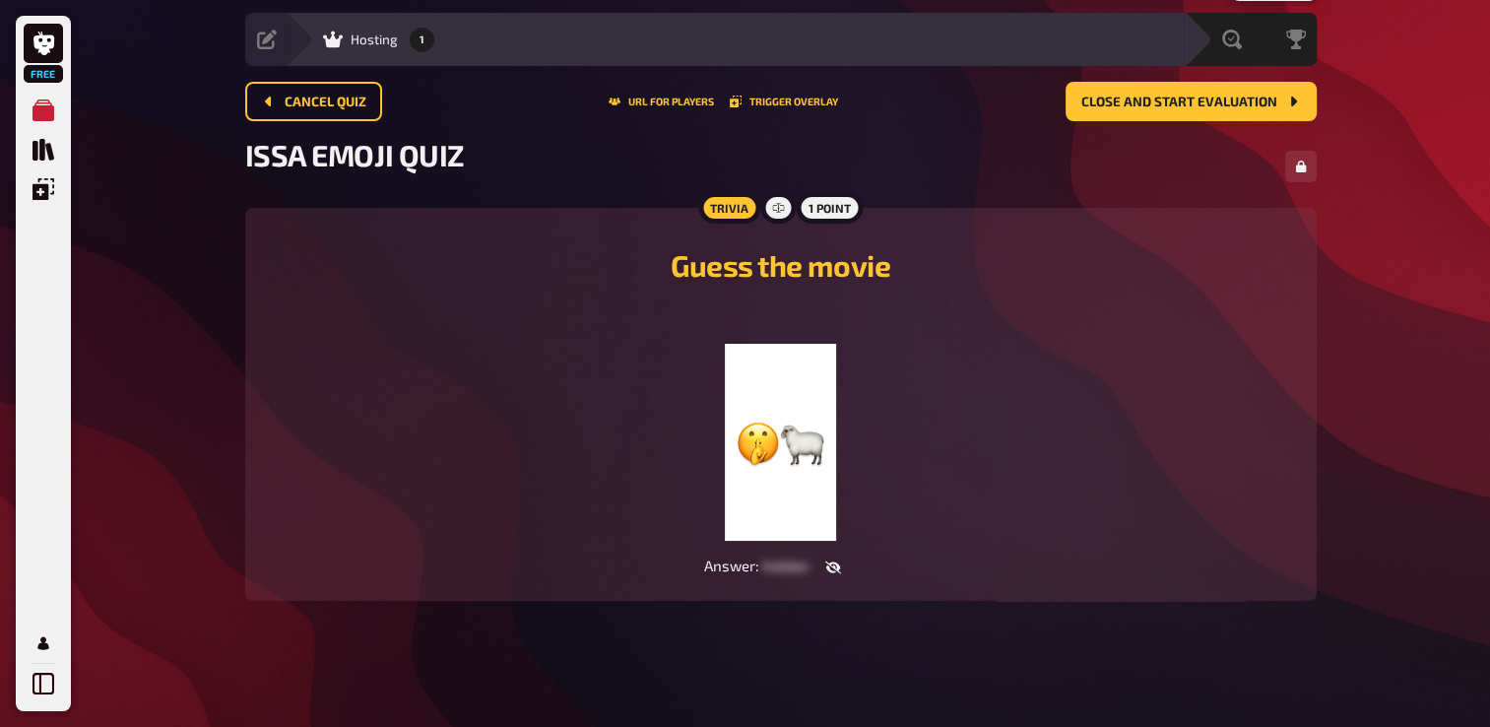
click at [799, 416] on img at bounding box center [780, 442] width 111 height 197
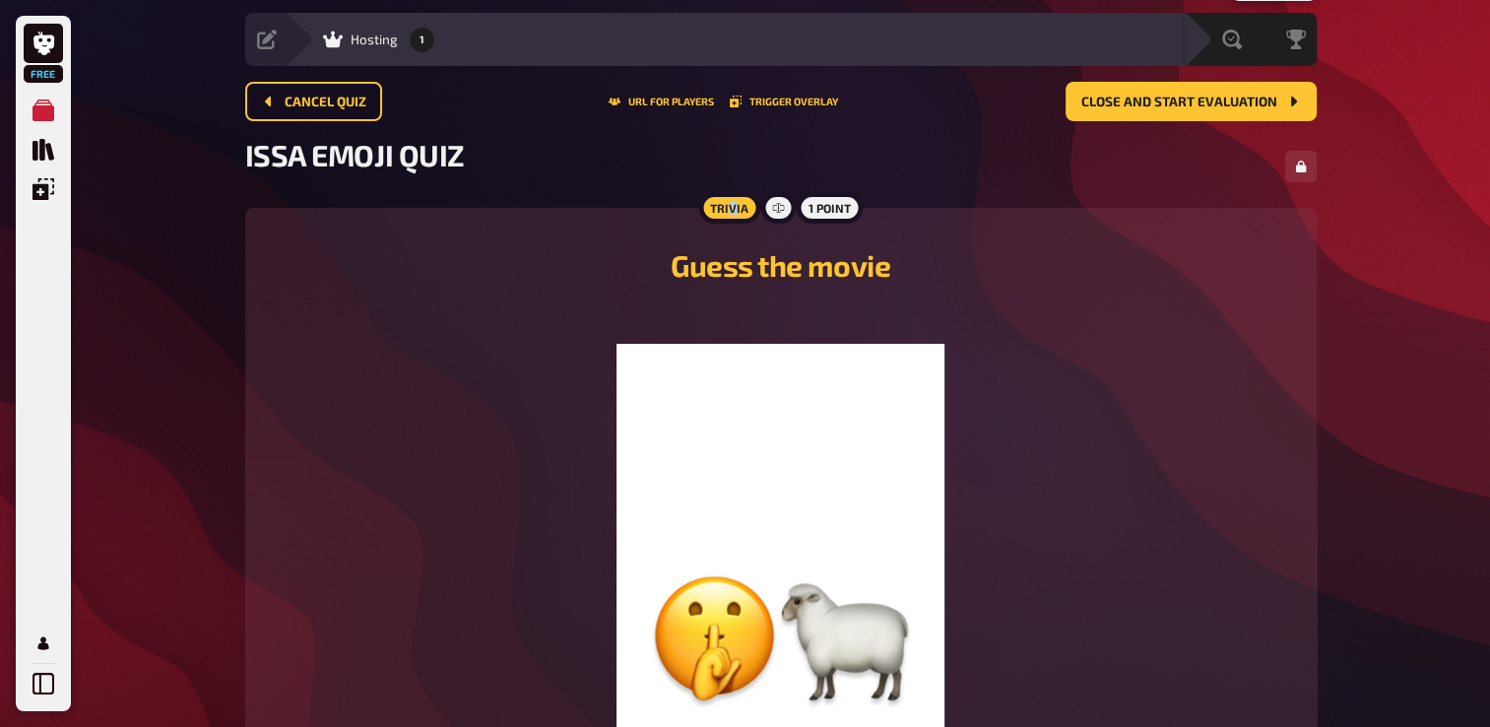
click at [732, 212] on div "Trivia" at bounding box center [729, 208] width 62 height 32
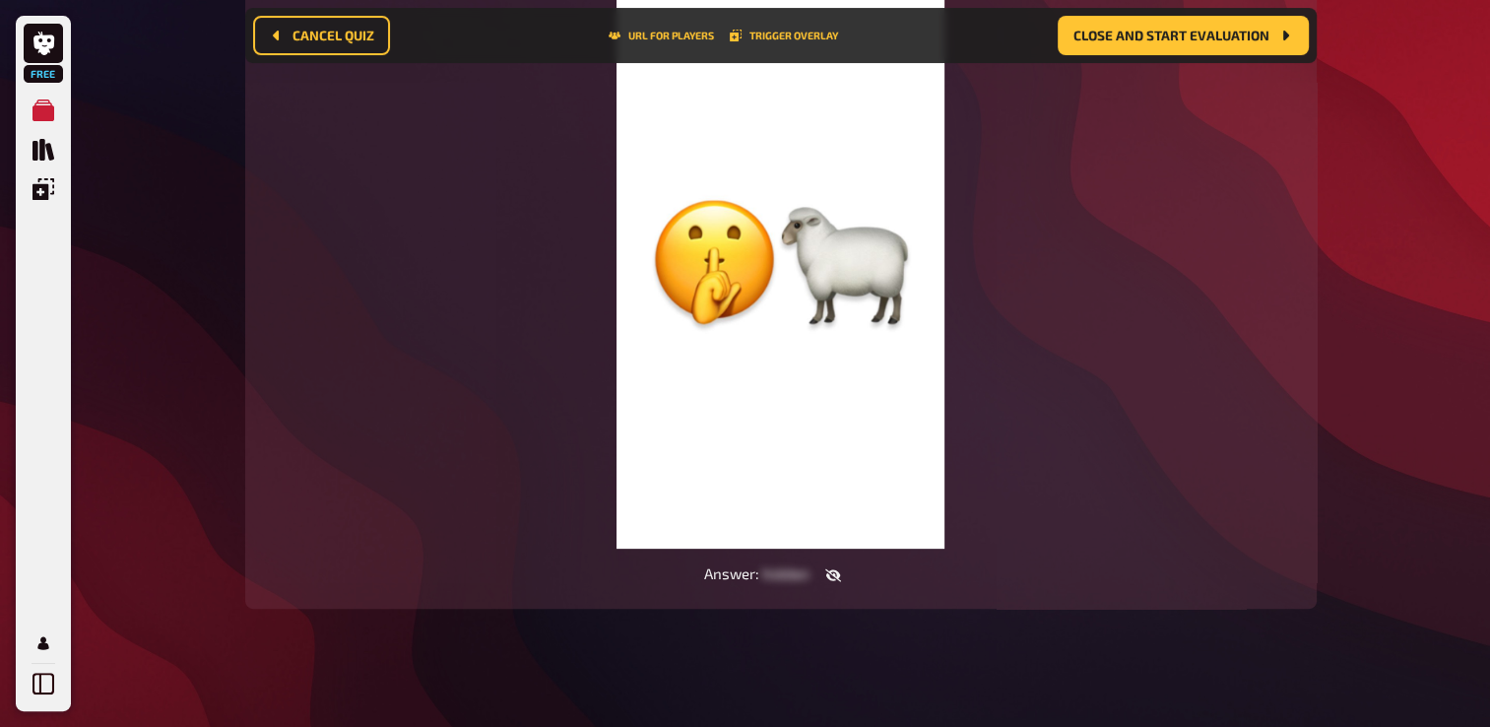
scroll to position [454, 0]
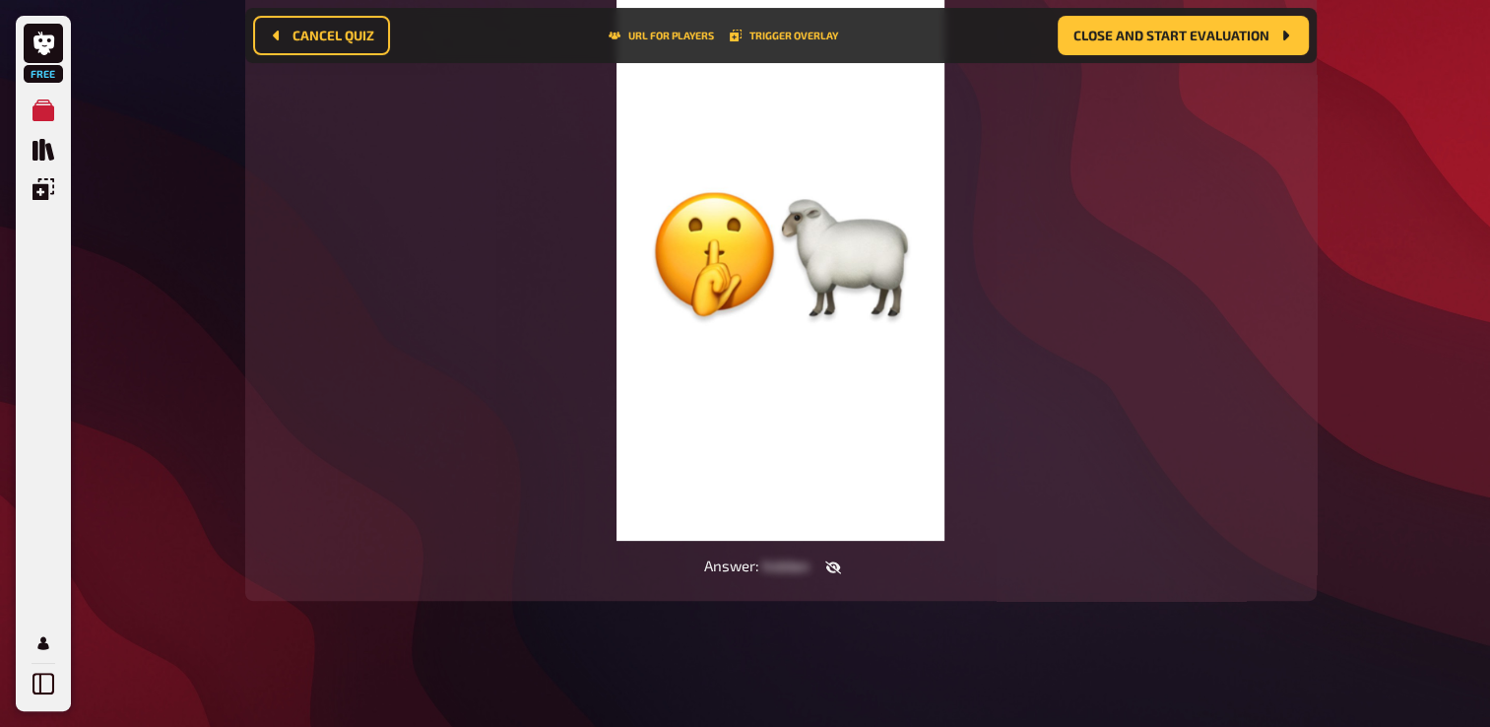
click at [1163, 240] on div "﻿" at bounding box center [781, 231] width 1024 height 618
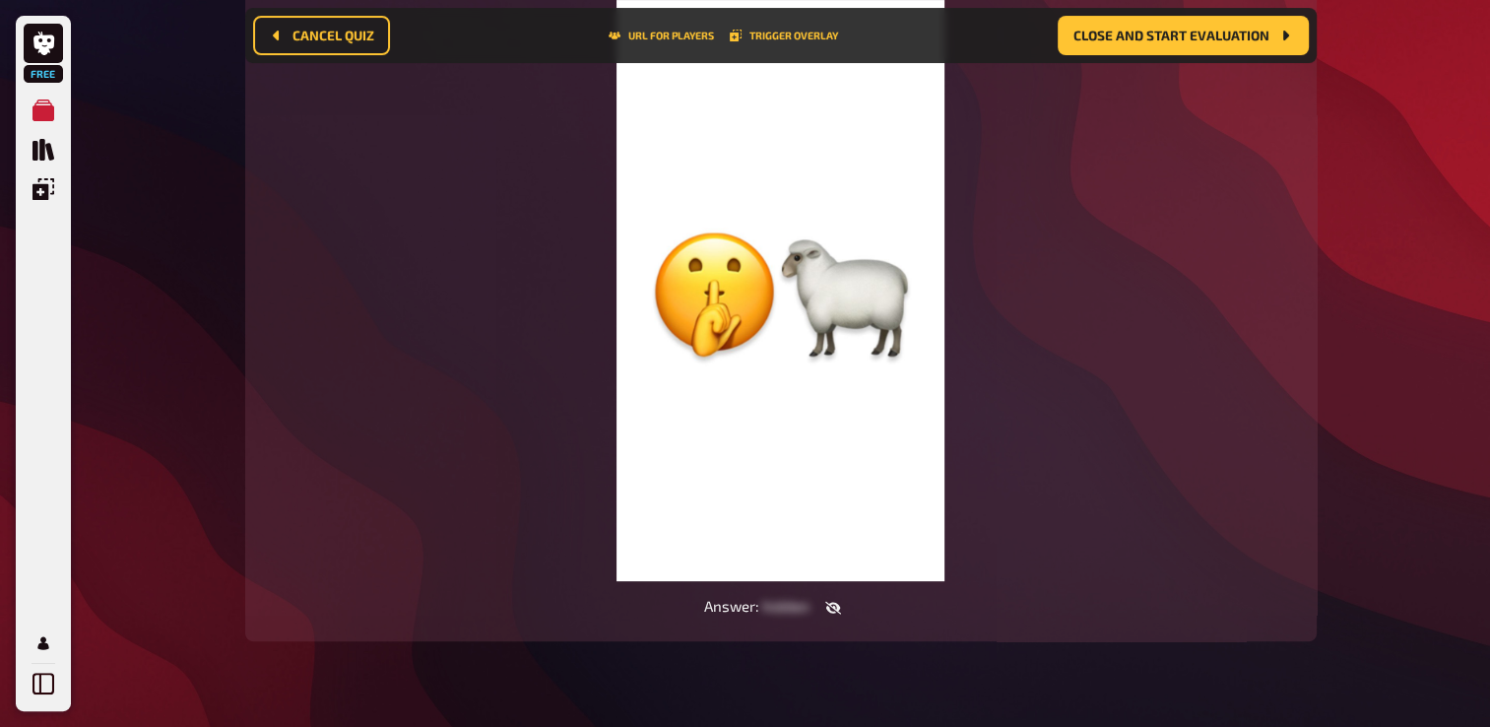
scroll to position [355, 0]
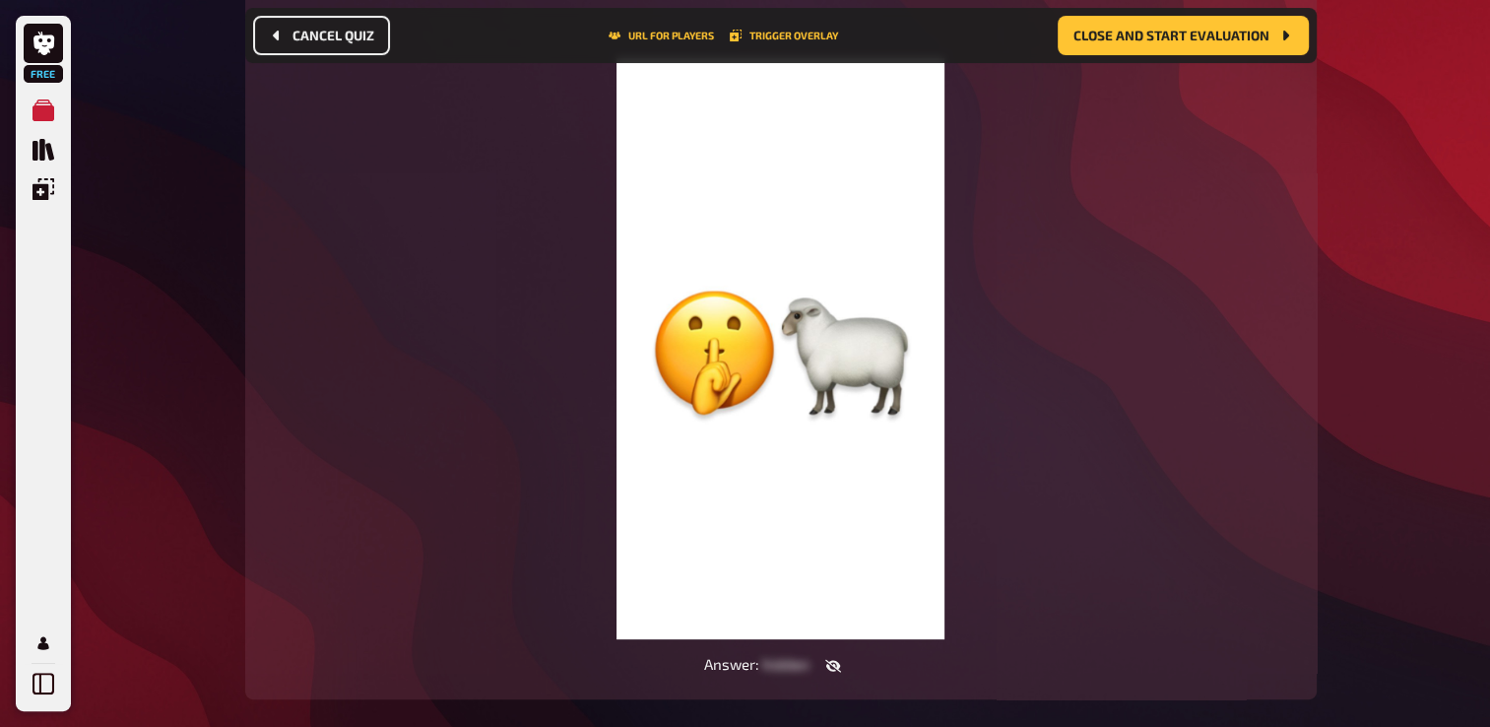
click at [369, 42] on span "Cancel Quiz" at bounding box center [333, 36] width 82 height 14
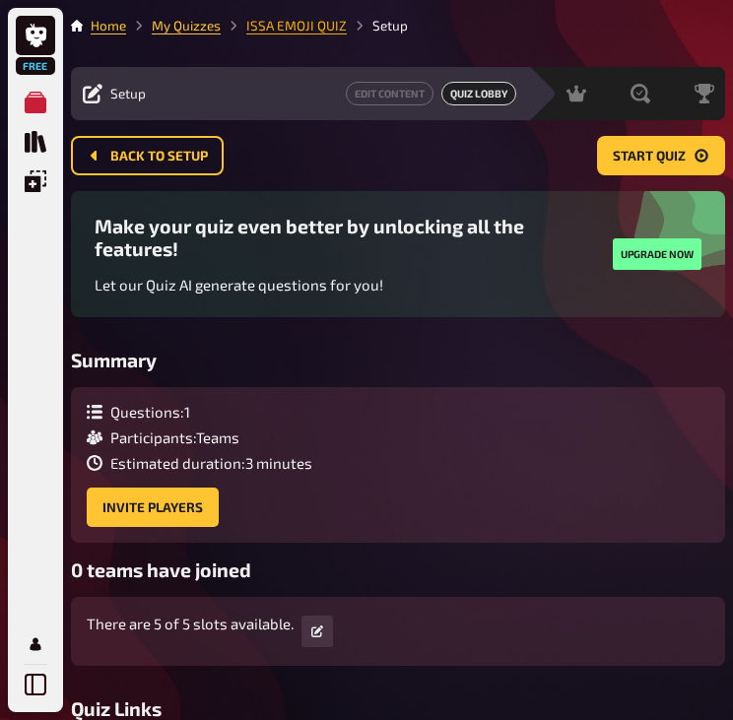
click at [296, 21] on link "ISSA EMOJI QUIZ" at bounding box center [296, 26] width 100 height 16
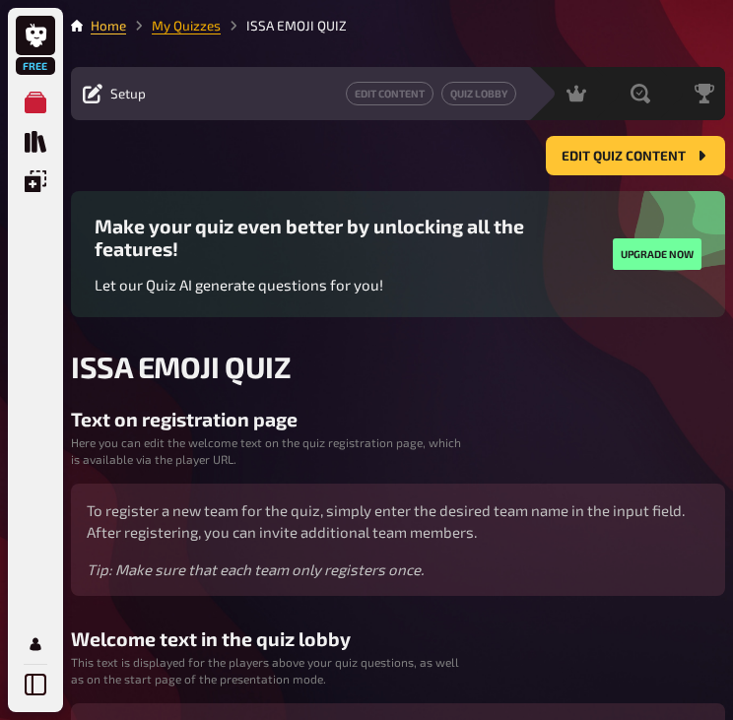
click at [194, 30] on link "My Quizzes" at bounding box center [186, 26] width 69 height 16
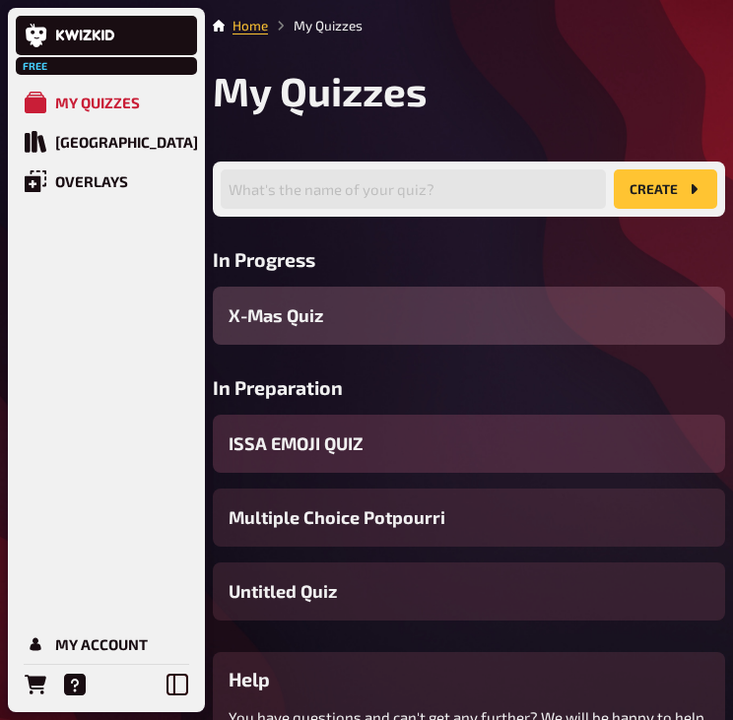
scroll to position [98, 0]
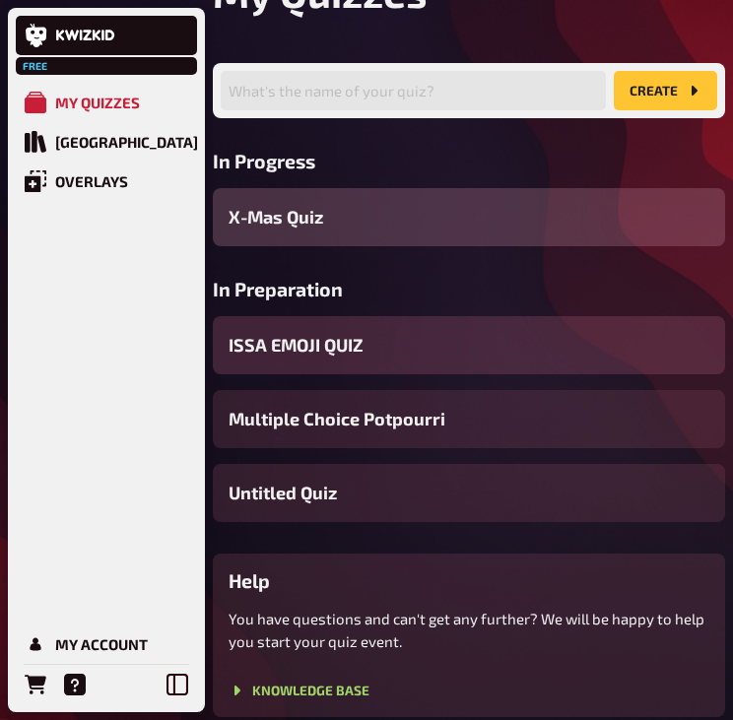
click at [334, 331] on div "ISSA EMOJI QUIZ" at bounding box center [469, 345] width 512 height 58
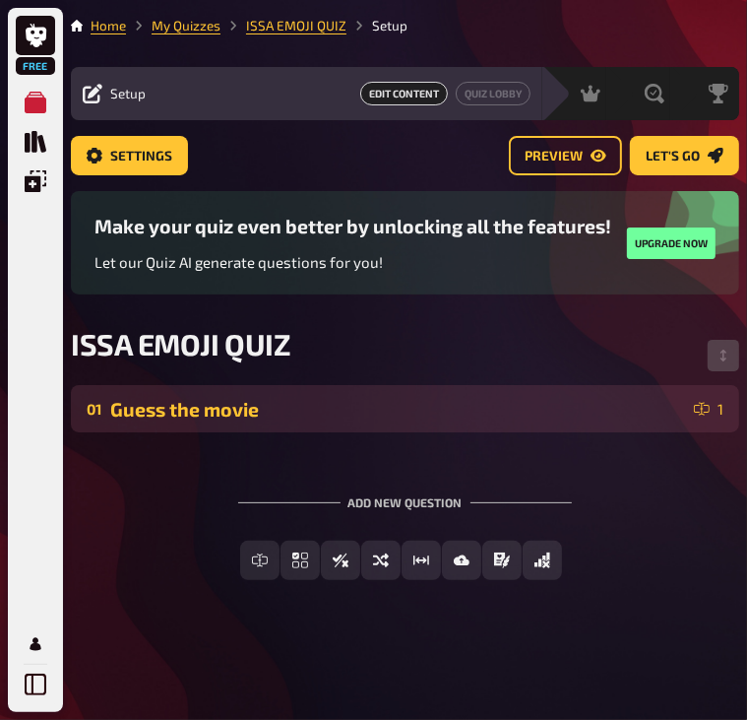
click at [370, 411] on div "Guess the movie" at bounding box center [398, 409] width 576 height 23
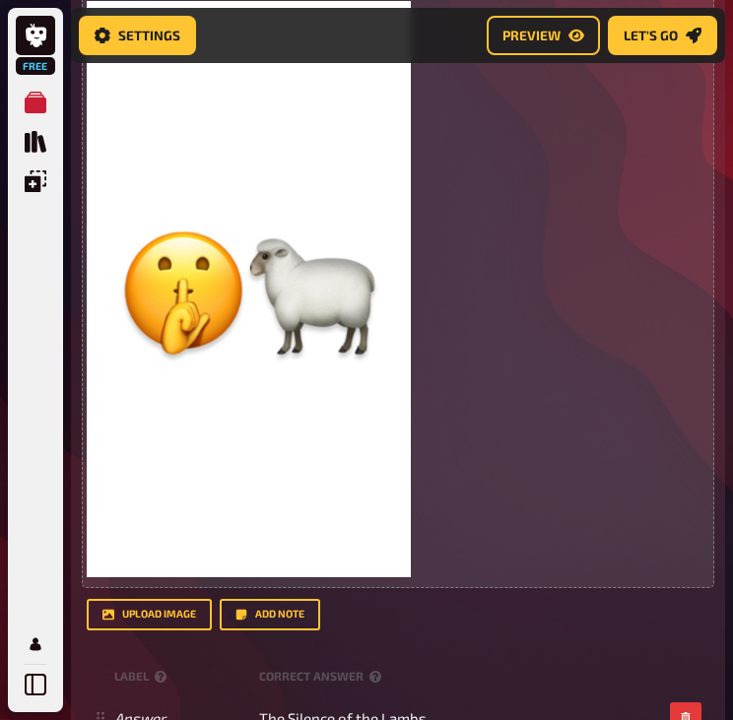
scroll to position [803, 0]
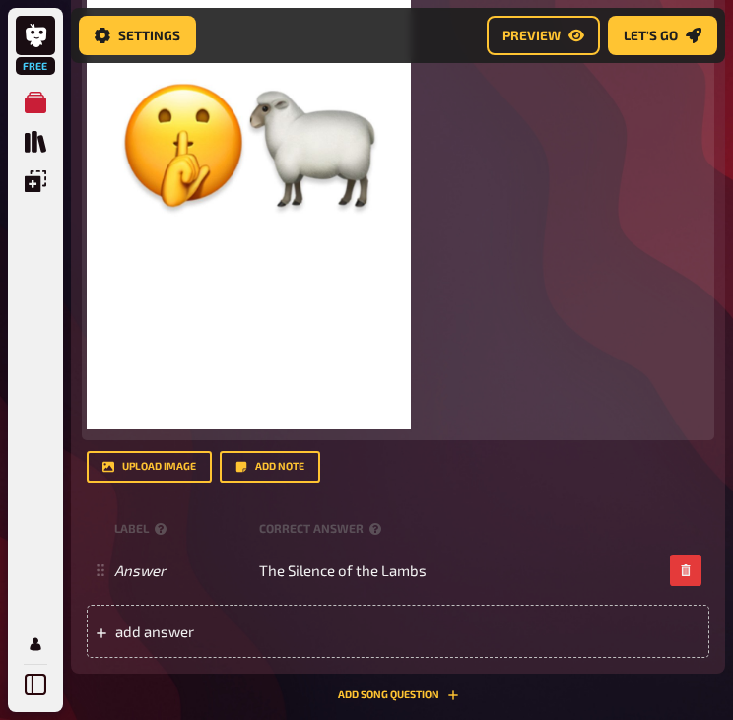
click at [224, 357] on img at bounding box center [249, 141] width 324 height 576
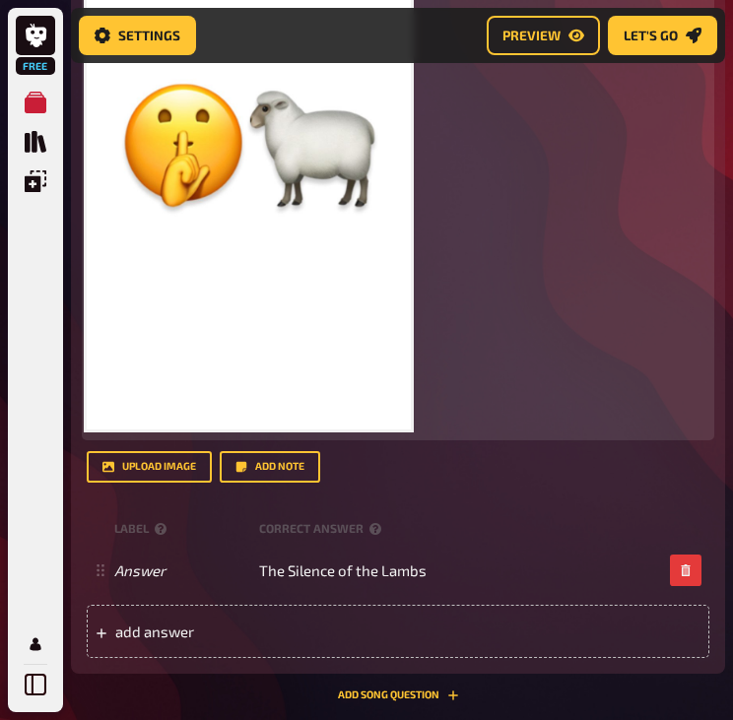
click at [380, 275] on img at bounding box center [249, 141] width 324 height 576
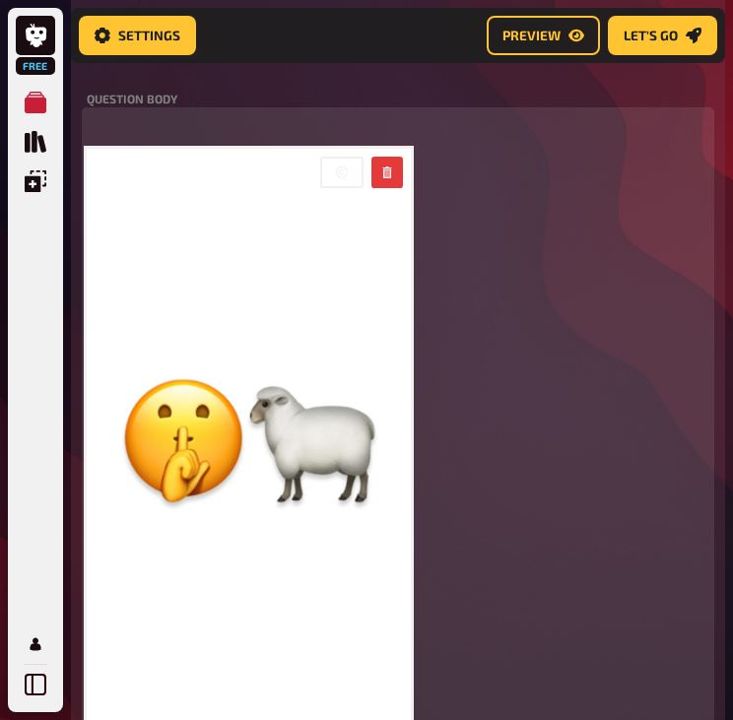
click at [336, 172] on icon "button" at bounding box center [342, 172] width 12 height 12
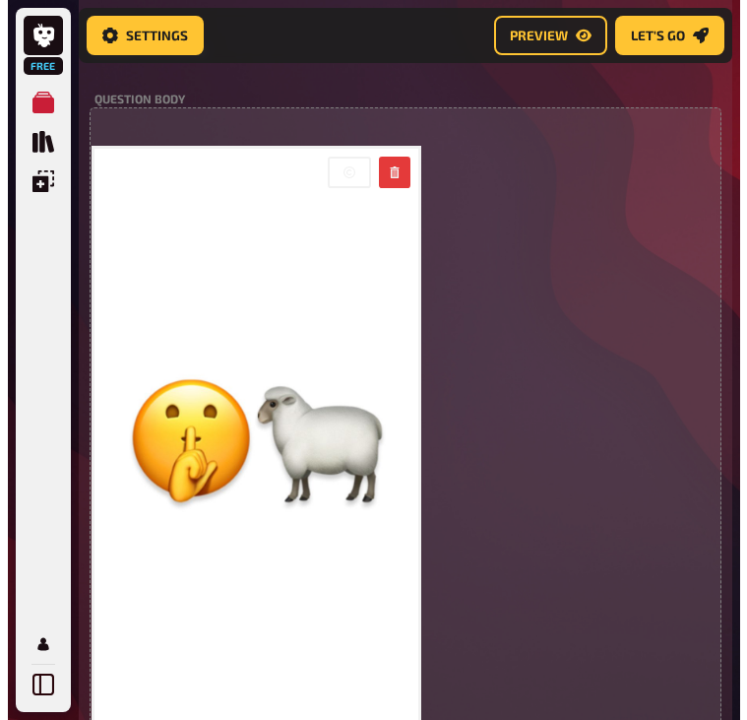
scroll to position [484, 0]
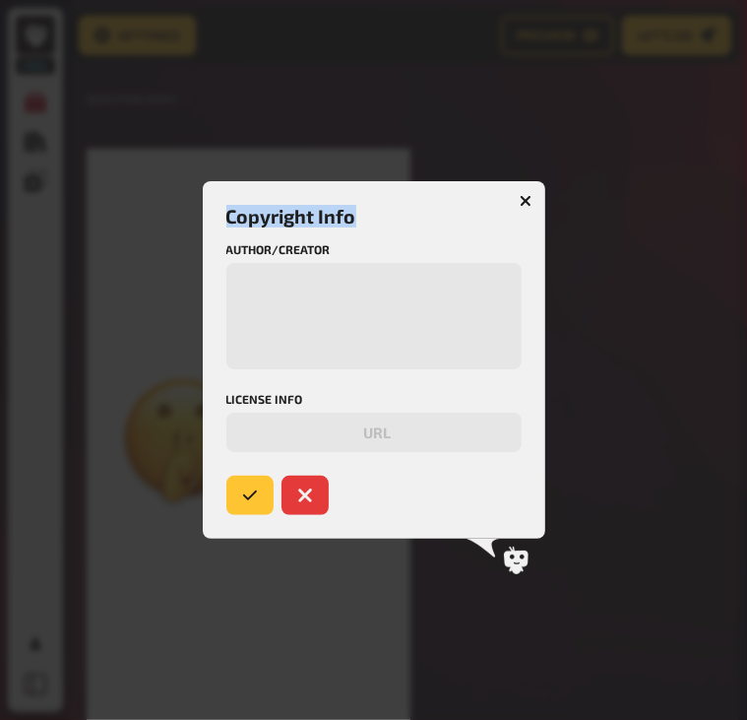
click at [509, 196] on div "Copyright Info Author/Creator License Info URL" at bounding box center [374, 359] width 343 height 357
drag, startPoint x: 509, startPoint y: 196, endPoint x: 523, endPoint y: 196, distance: 13.8
click at [522, 195] on icon "button" at bounding box center [526, 201] width 12 height 12
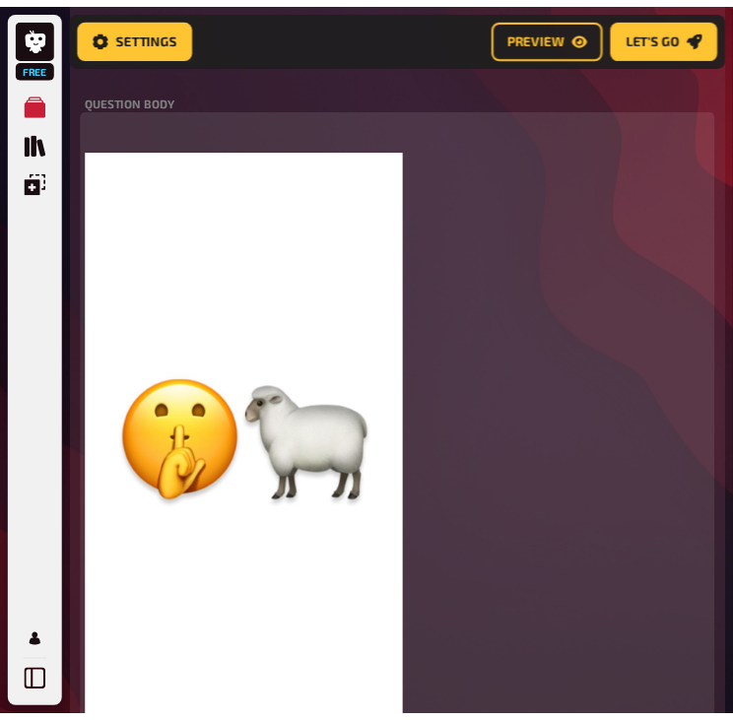
scroll to position [507, 0]
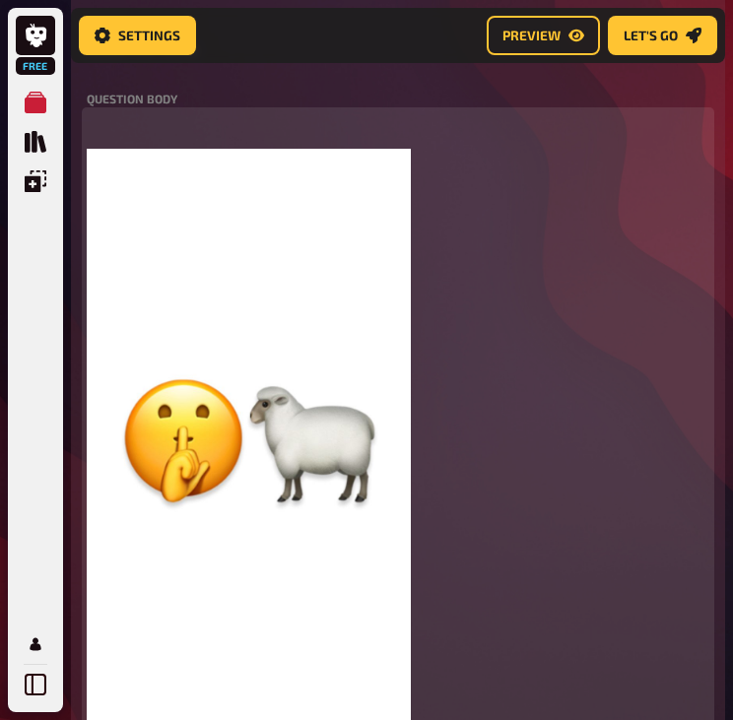
click at [385, 169] on img at bounding box center [249, 437] width 324 height 576
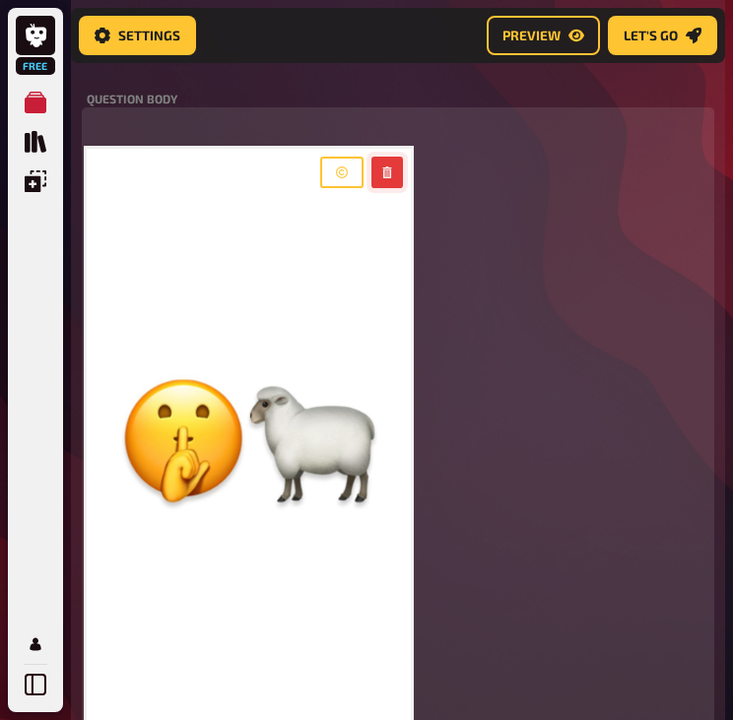
click at [398, 170] on button "button" at bounding box center [387, 173] width 32 height 32
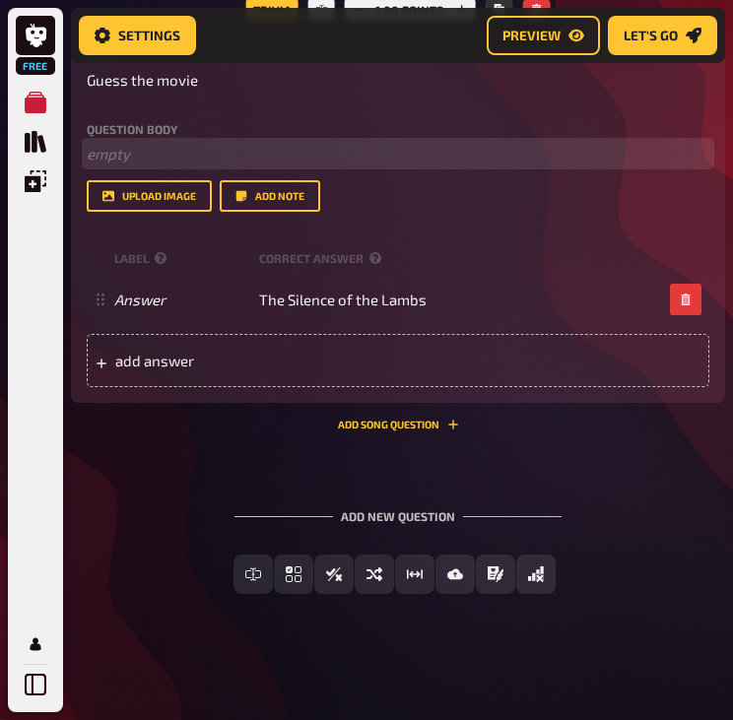
scroll to position [478, 0]
click at [189, 196] on button "upload image" at bounding box center [149, 196] width 125 height 32
click at [146, 201] on button "upload image" at bounding box center [149, 196] width 125 height 32
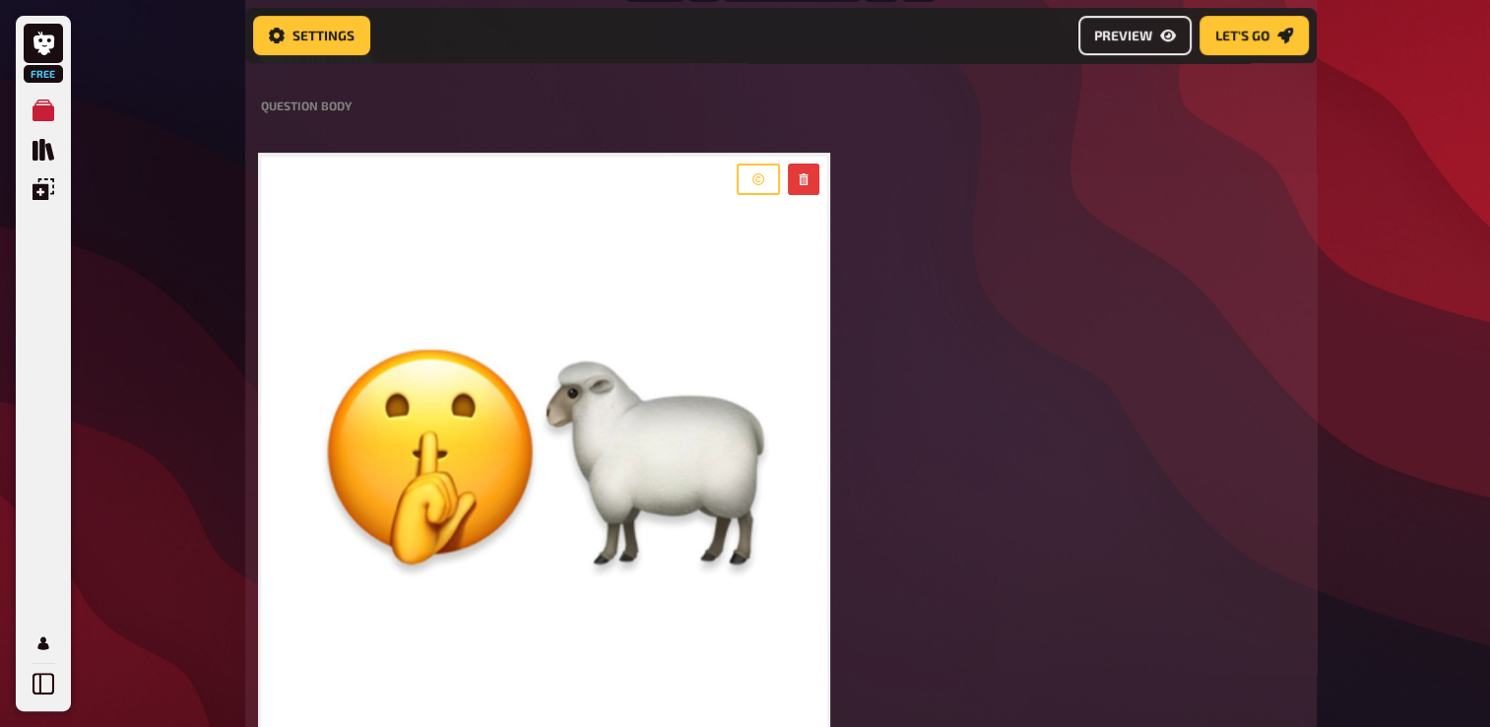
click at [1174, 46] on link "Preview" at bounding box center [1134, 35] width 113 height 39
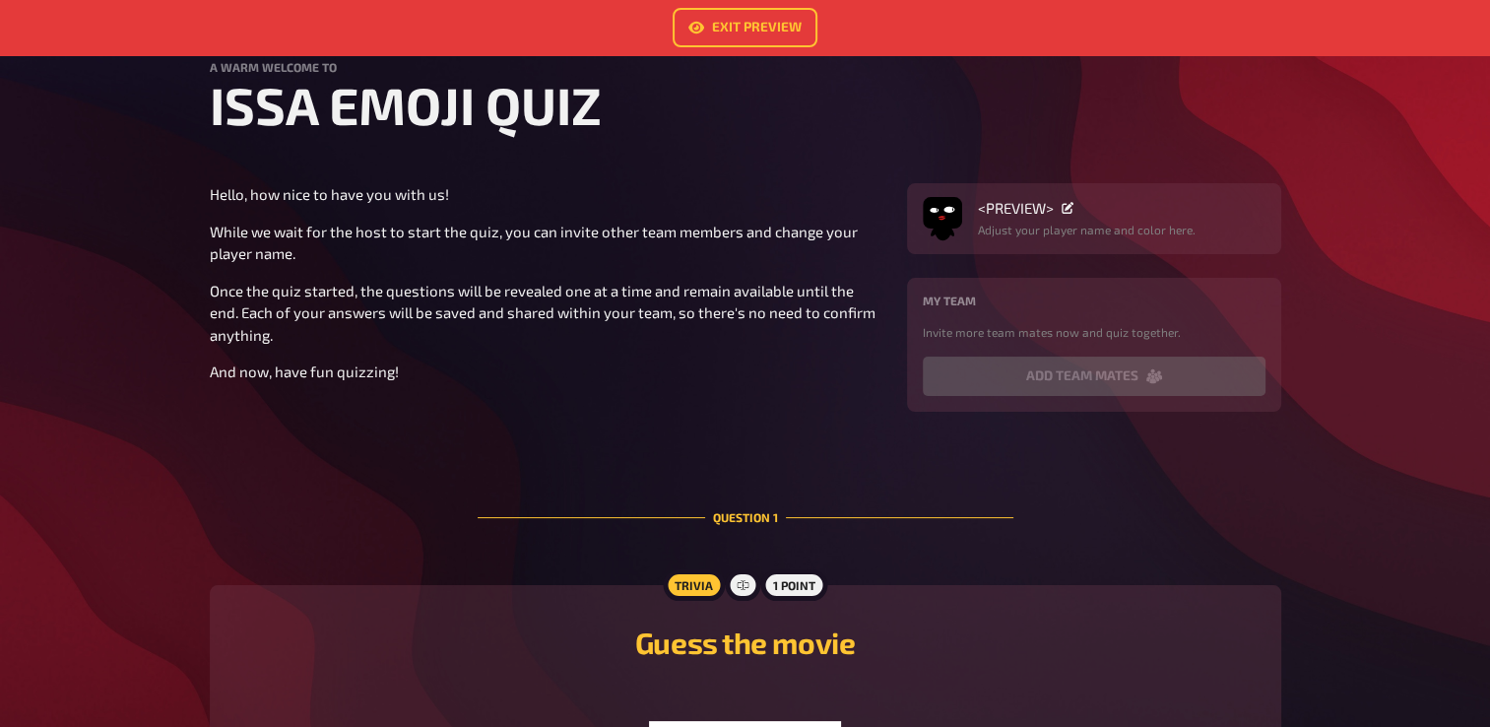
scroll to position [98, 0]
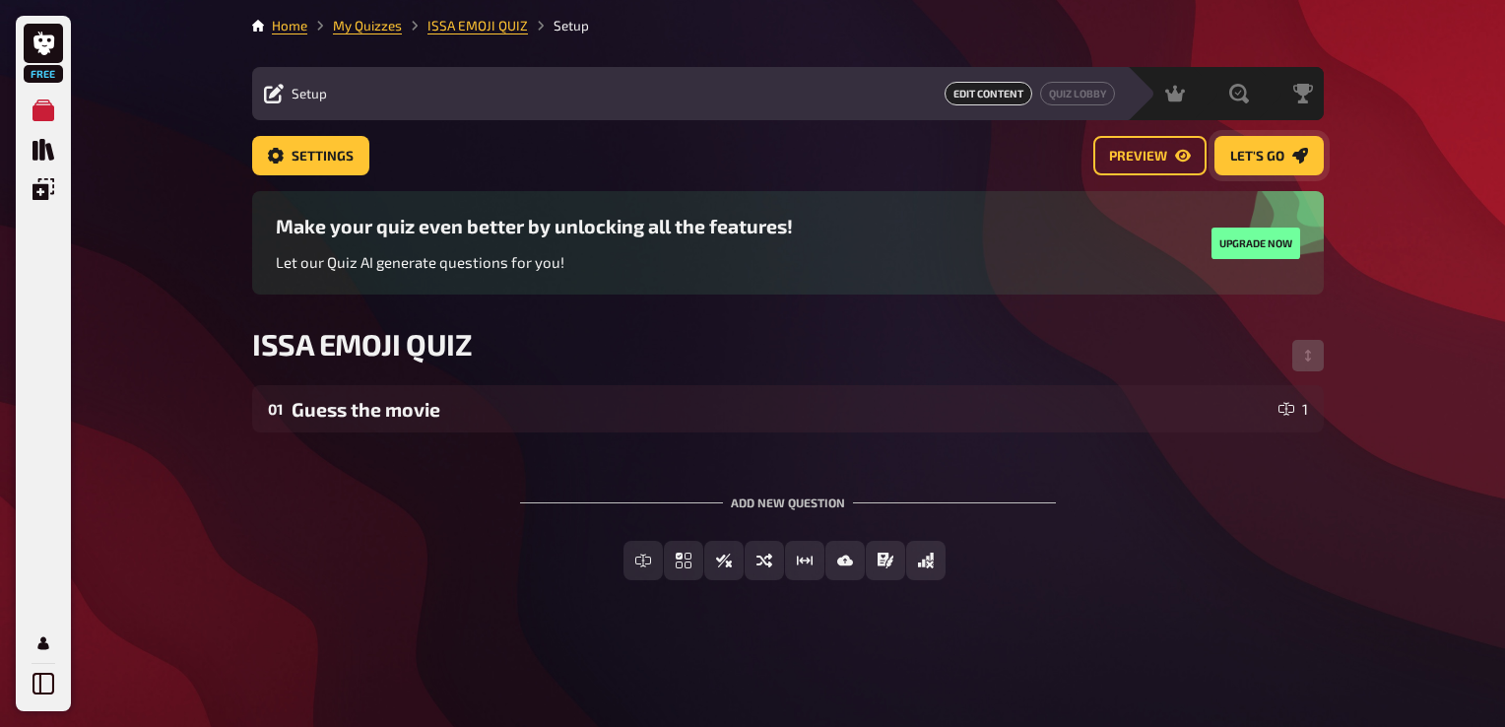
click at [1268, 154] on span "Let's go" at bounding box center [1257, 157] width 54 height 14
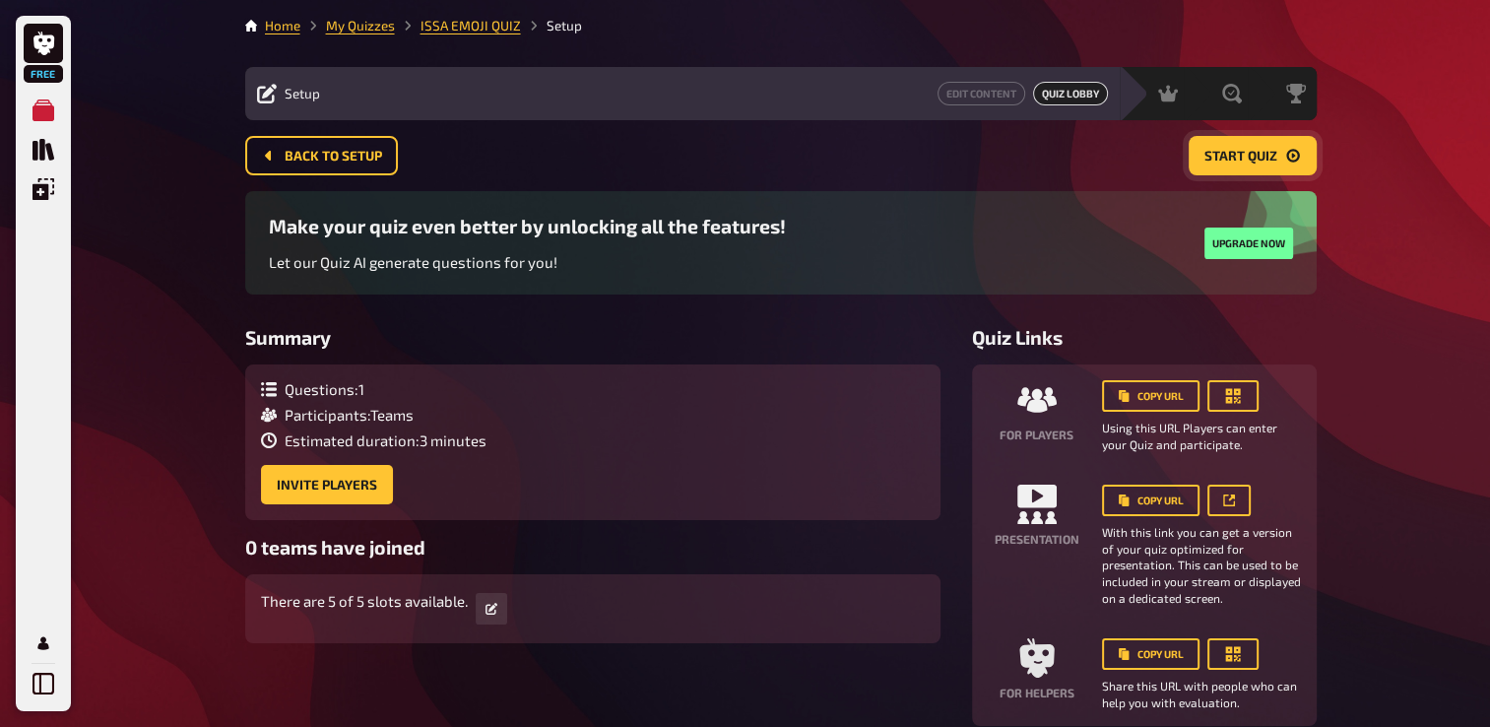
click at [1268, 156] on span "Start Quiz" at bounding box center [1240, 157] width 73 height 14
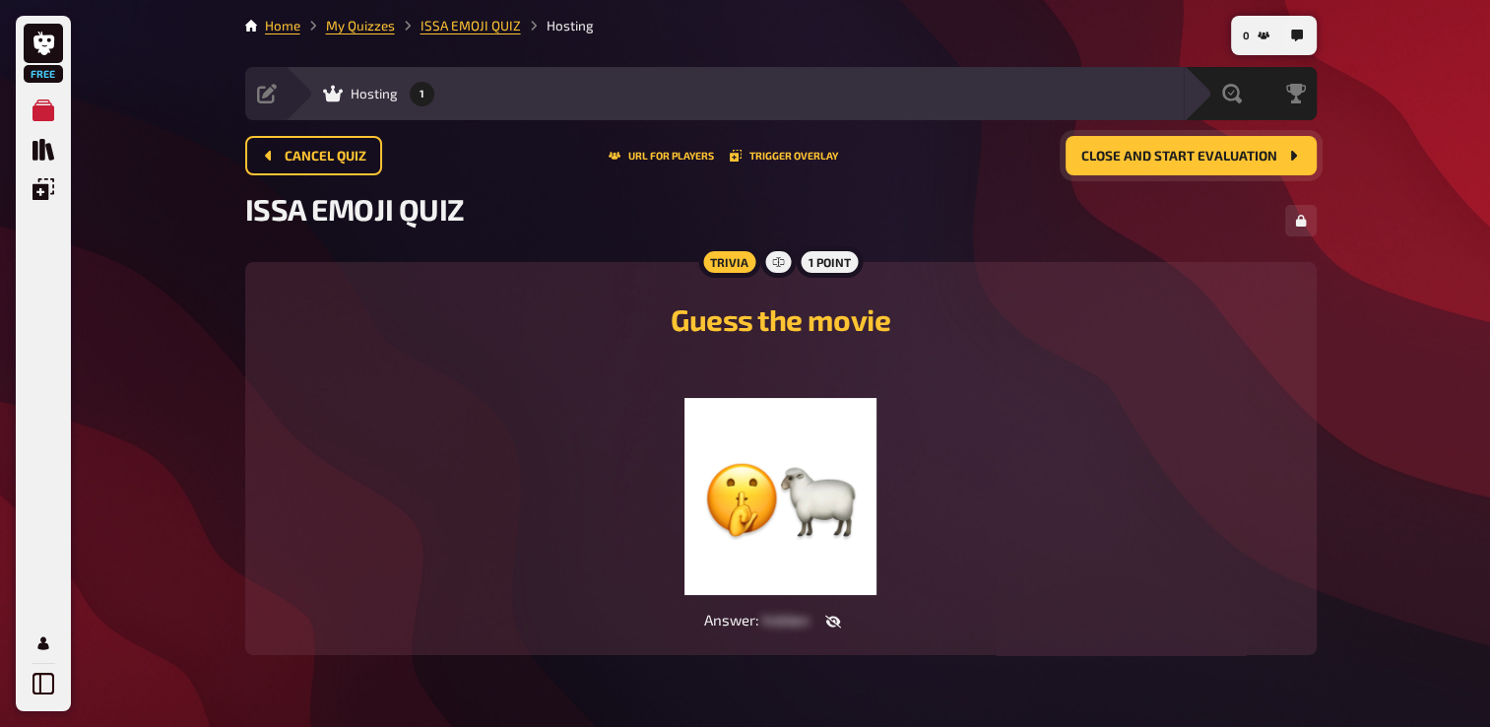
click at [1149, 160] on span "Close and start evaluation" at bounding box center [1179, 157] width 196 height 14
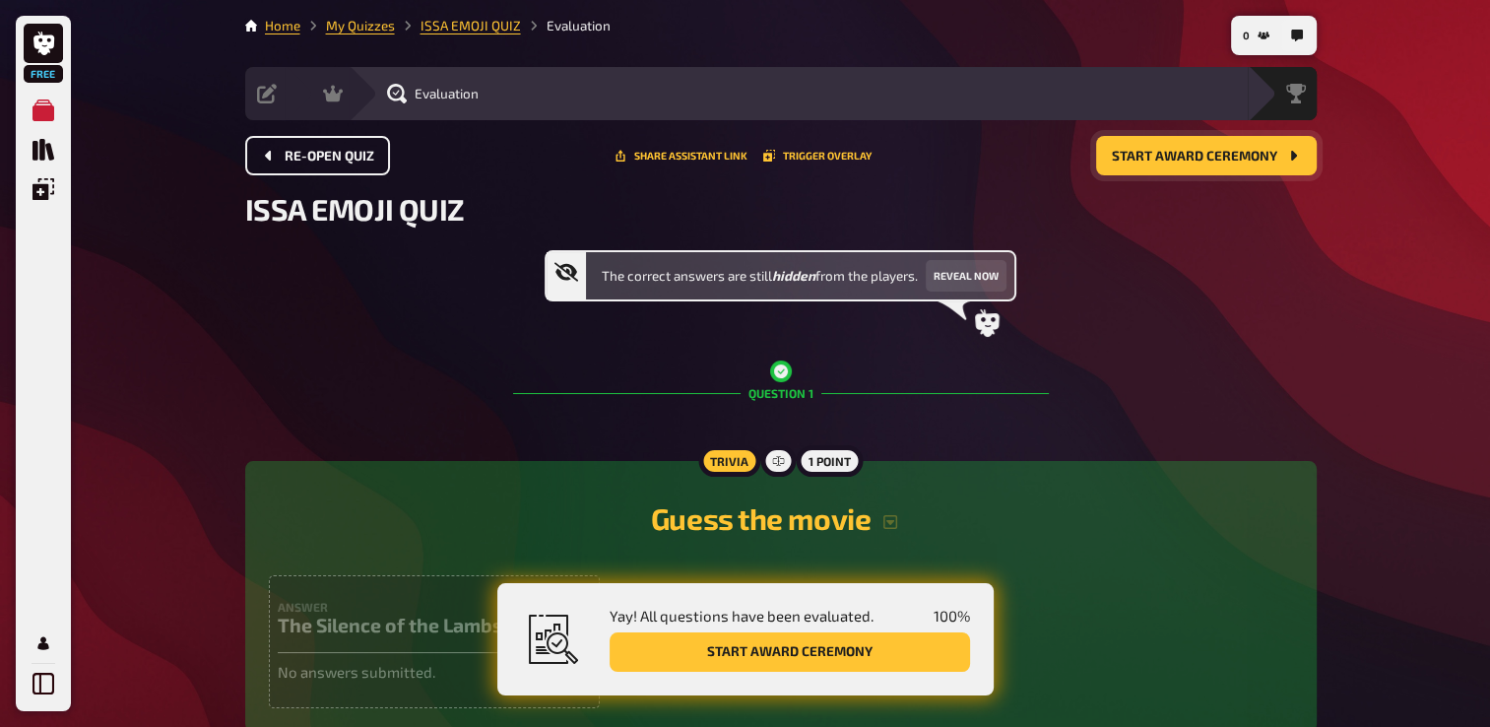
click at [331, 152] on span "Re-open Quiz" at bounding box center [330, 157] width 90 height 14
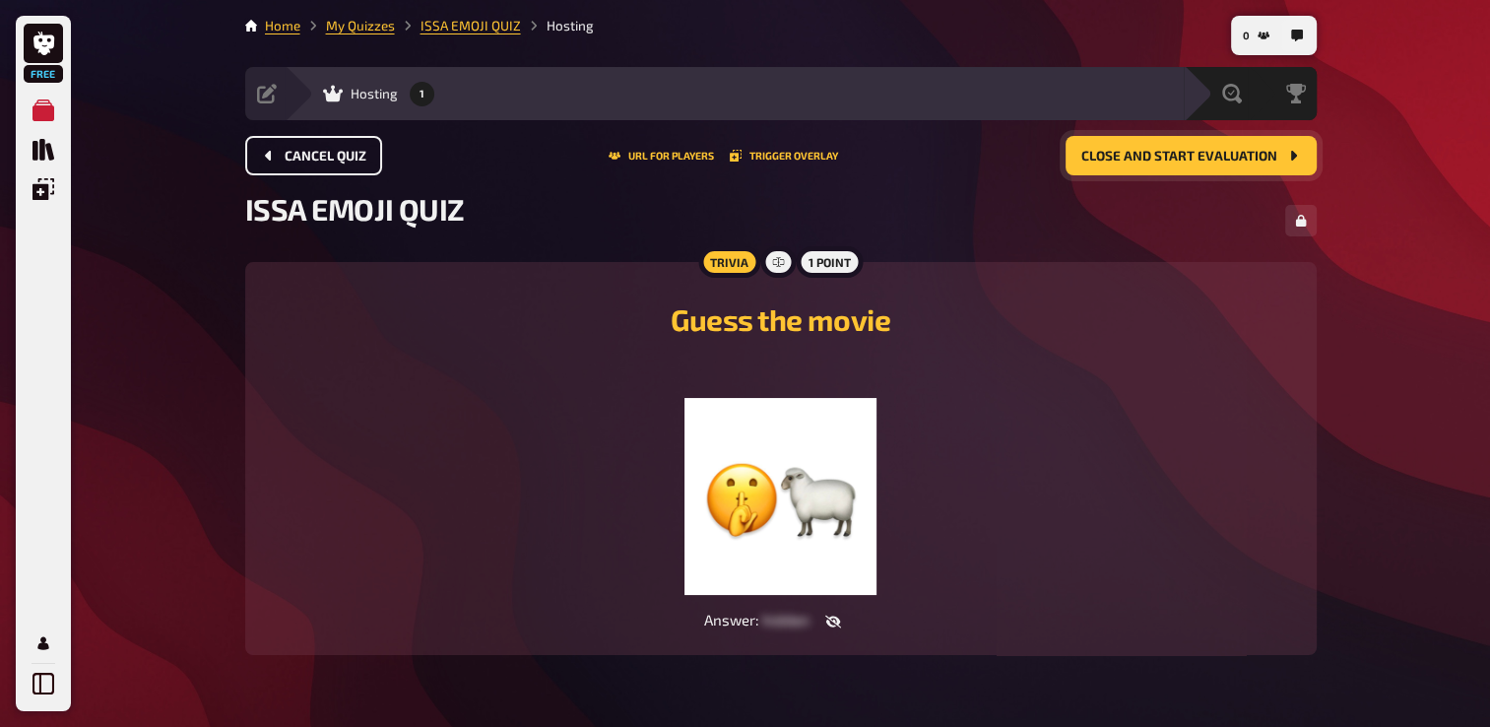
click at [339, 156] on span "Cancel Quiz" at bounding box center [326, 157] width 82 height 14
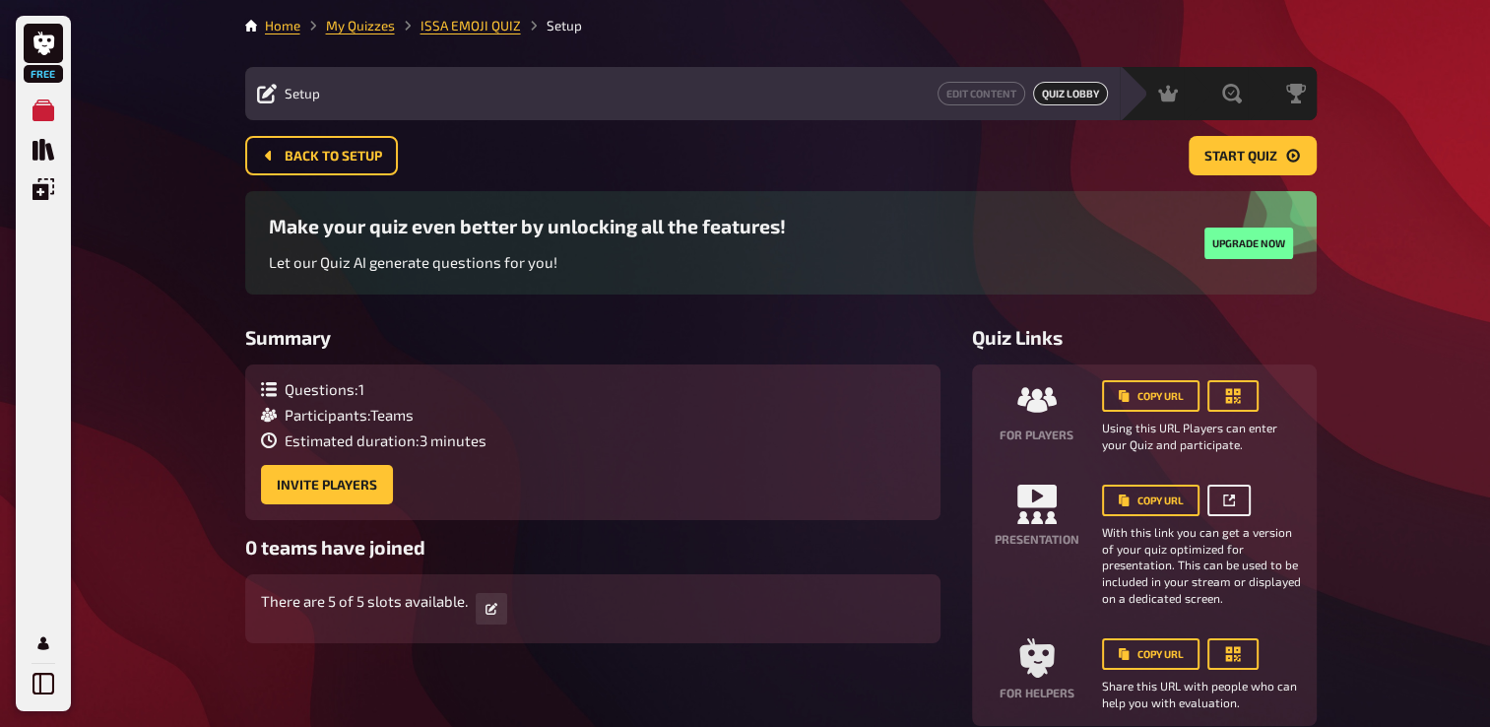
click at [1235, 503] on link at bounding box center [1228, 500] width 43 height 32
click at [1255, 156] on span "Start Quiz" at bounding box center [1240, 157] width 73 height 14
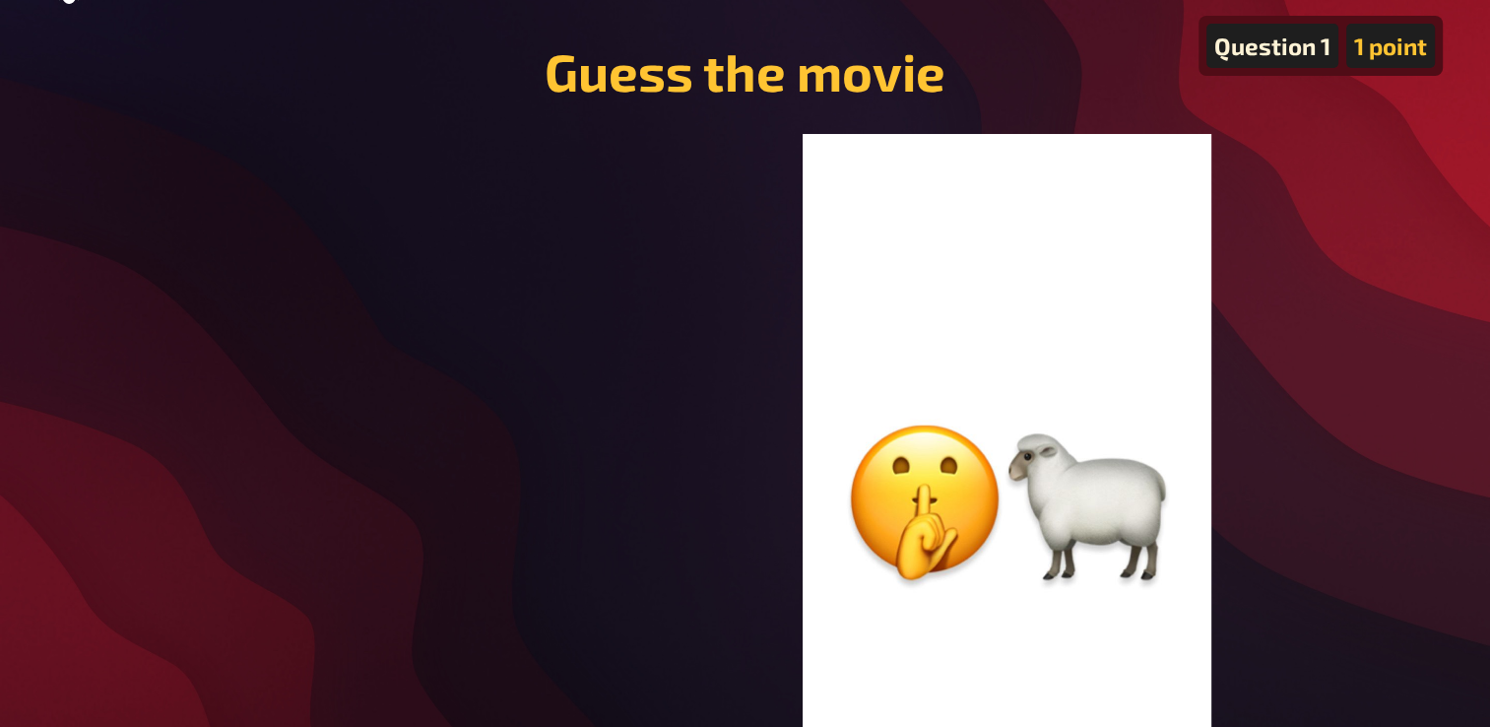
scroll to position [153, 0]
